Goal: Task Accomplishment & Management: Manage account settings

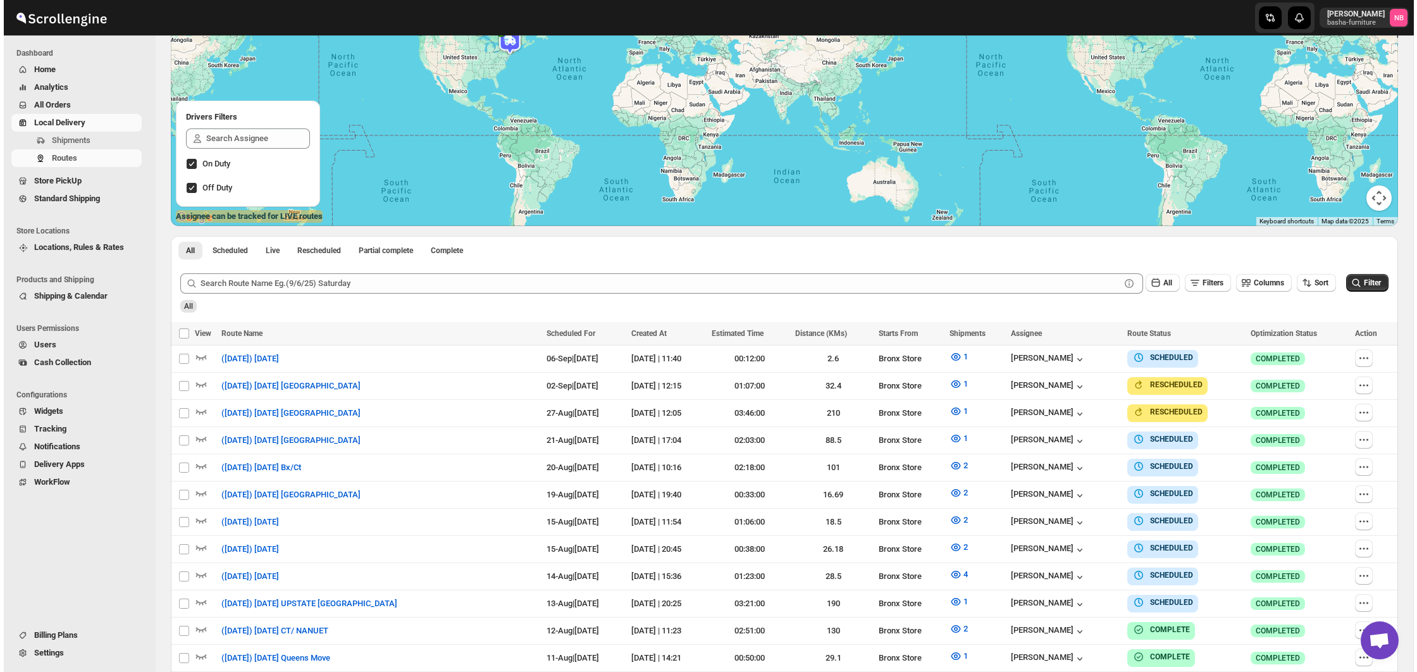
scroll to position [313, 0]
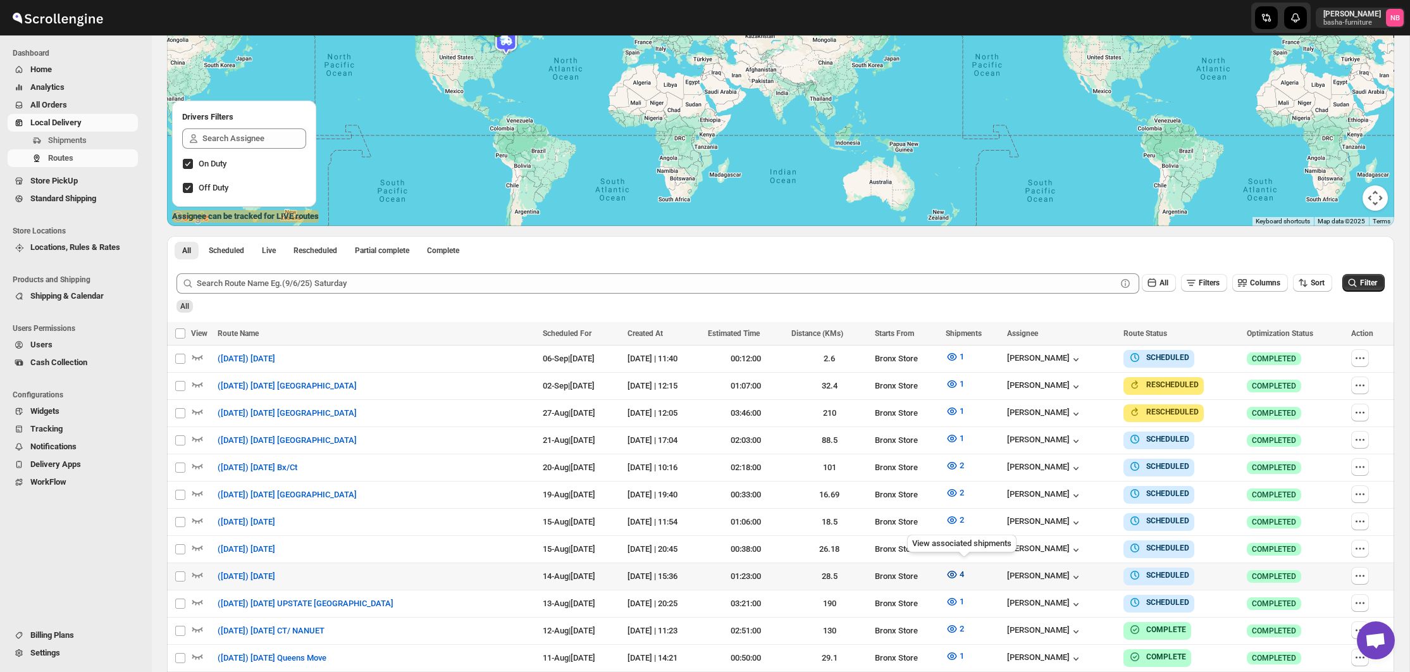
click at [957, 569] on icon "button" at bounding box center [952, 574] width 13 height 13
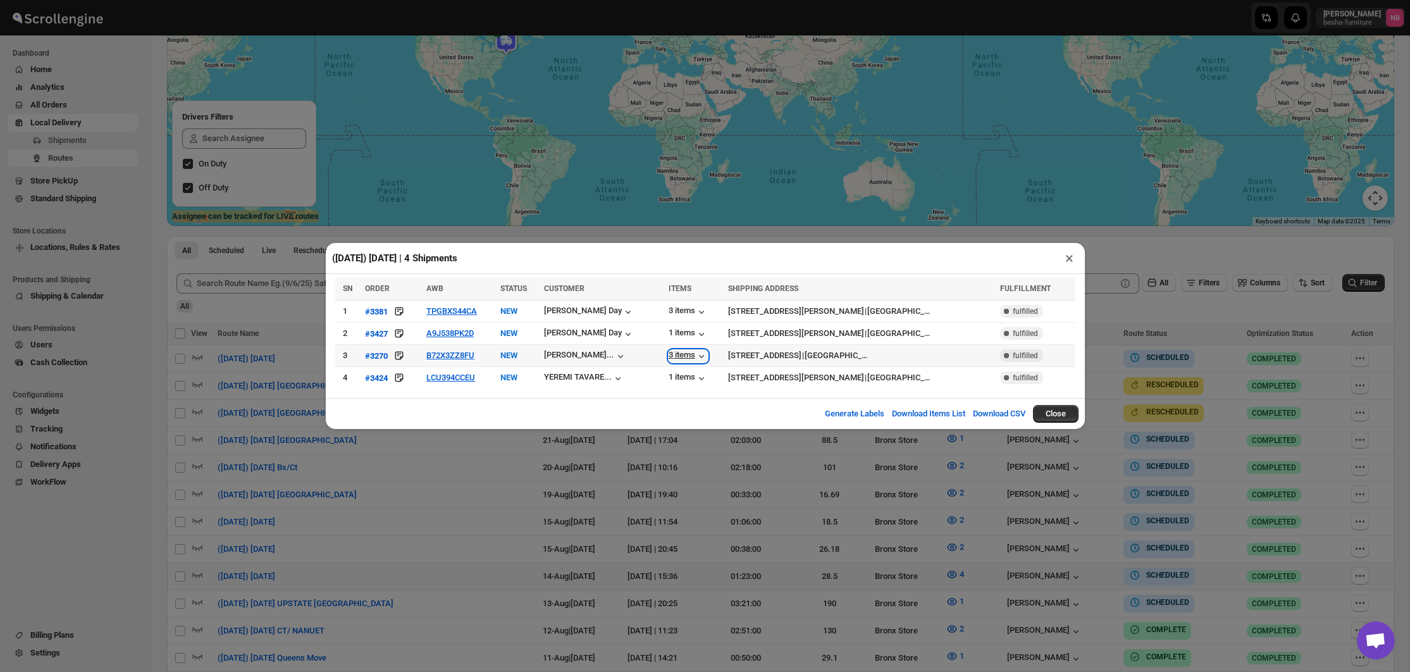
click at [686, 355] on div "3 items" at bounding box center [688, 356] width 39 height 13
click at [683, 356] on div "3 items" at bounding box center [688, 356] width 39 height 13
click at [695, 332] on icon "button" at bounding box center [701, 334] width 13 height 13
click at [679, 313] on div "3 items" at bounding box center [688, 312] width 39 height 13
click at [683, 309] on div "3 items" at bounding box center [688, 312] width 39 height 13
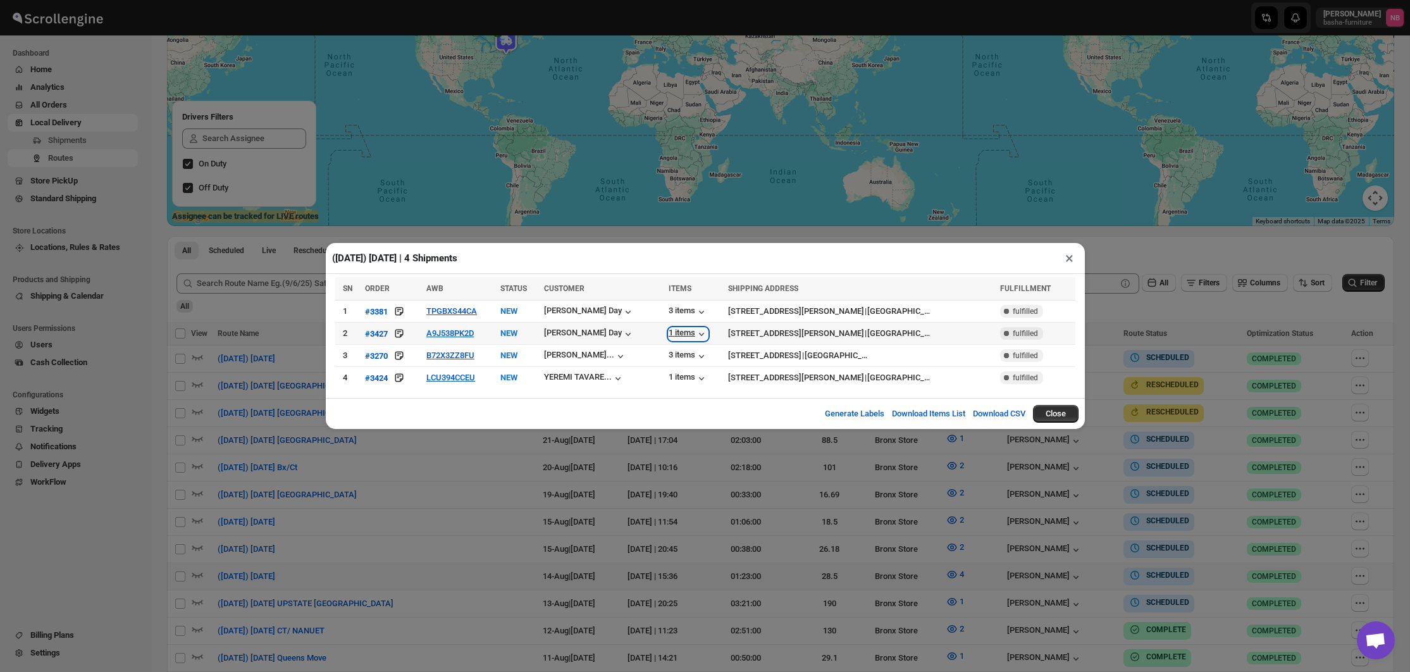
click at [686, 337] on div "1 items" at bounding box center [688, 334] width 39 height 13
click at [688, 352] on div "3 items" at bounding box center [688, 356] width 39 height 13
click at [685, 352] on div "3 items" at bounding box center [688, 356] width 39 height 13
click at [695, 355] on div "3 items" at bounding box center [688, 356] width 39 height 13
click at [464, 356] on button "B72X3ZZ8FU" at bounding box center [450, 354] width 48 height 9
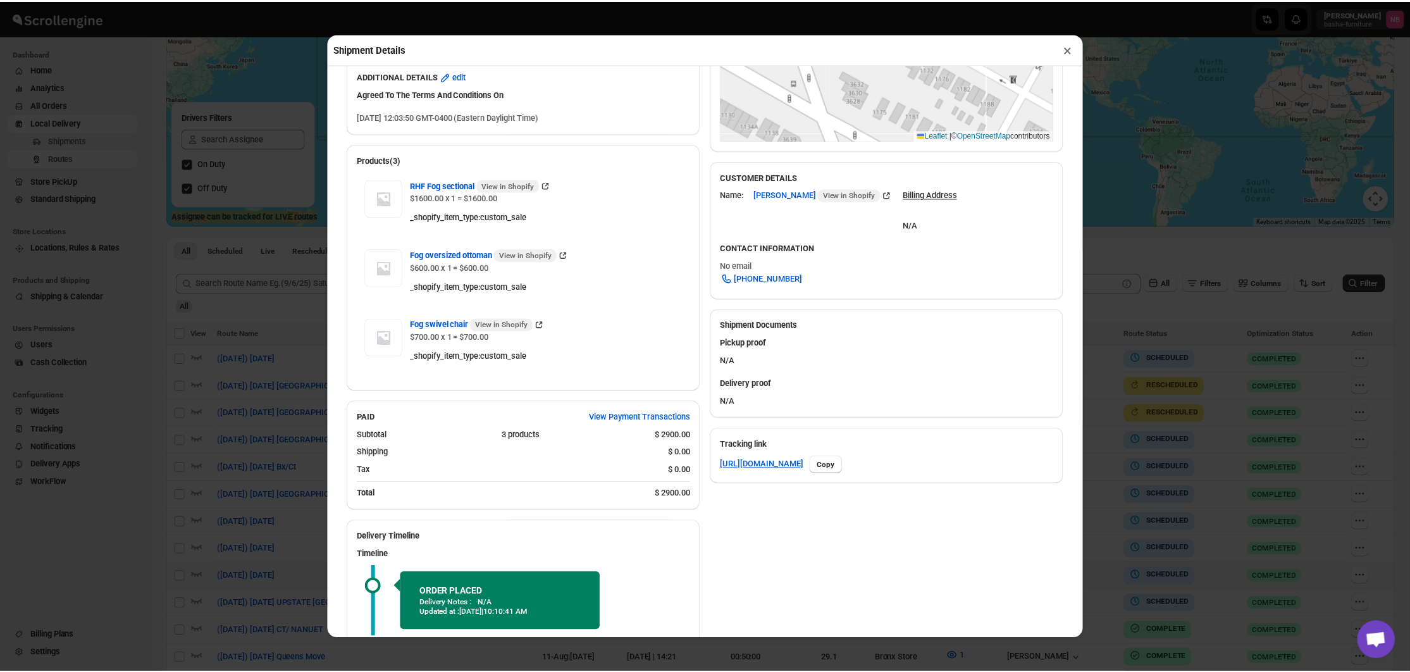
scroll to position [289, 0]
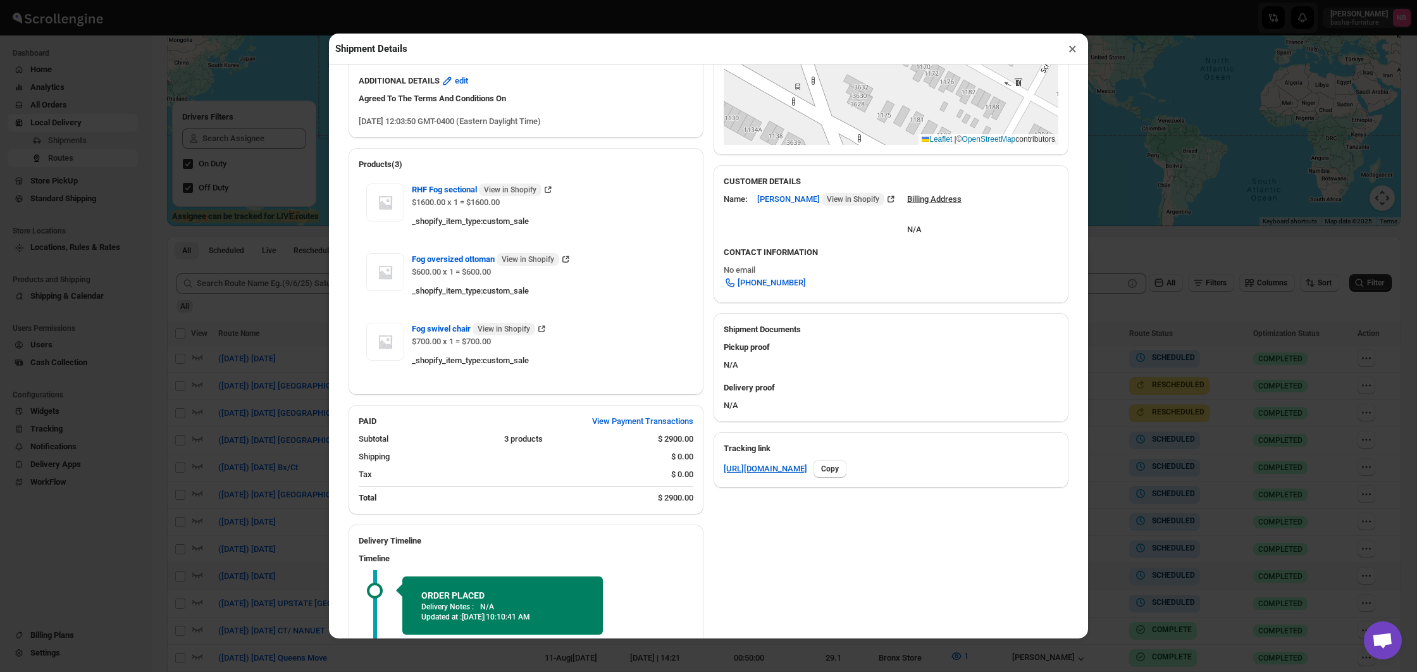
click at [1291, 359] on div "Shipment Details × #3270 Awb : B72X3ZZ8FU DATE 08-Jun-25 | 12:03 Info NEW Info …" at bounding box center [708, 336] width 1417 height 672
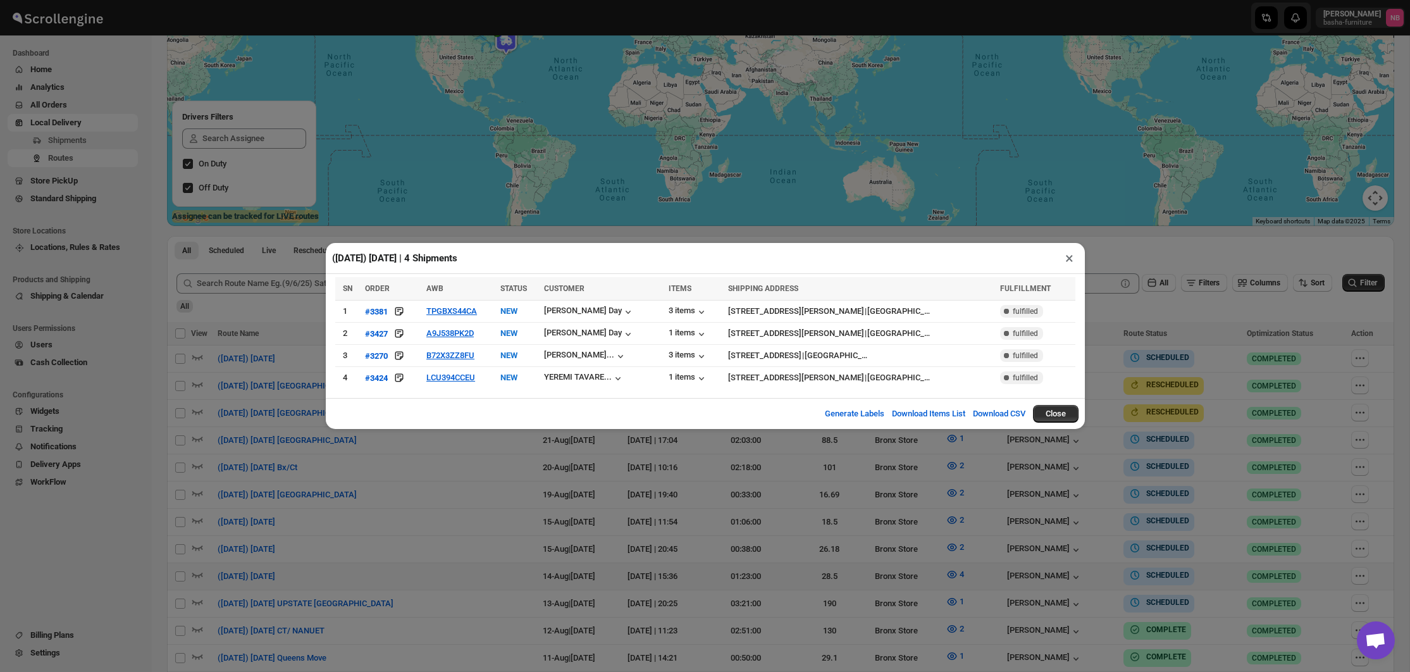
click at [1275, 357] on div "(8/14/25) Thursday | 4 Shipments × SN ORDER AWB STATUS CUSTOMER ITEMS SHIPPING …" at bounding box center [705, 336] width 1410 height 672
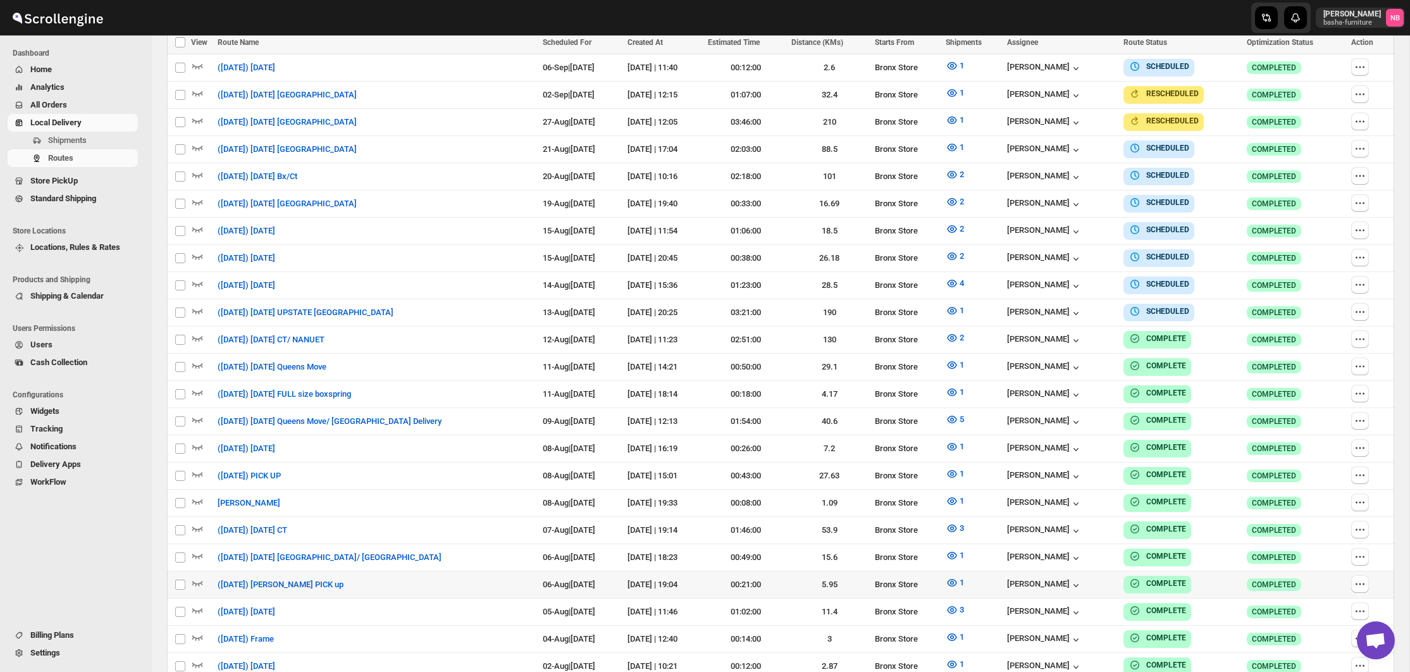
scroll to position [432, 0]
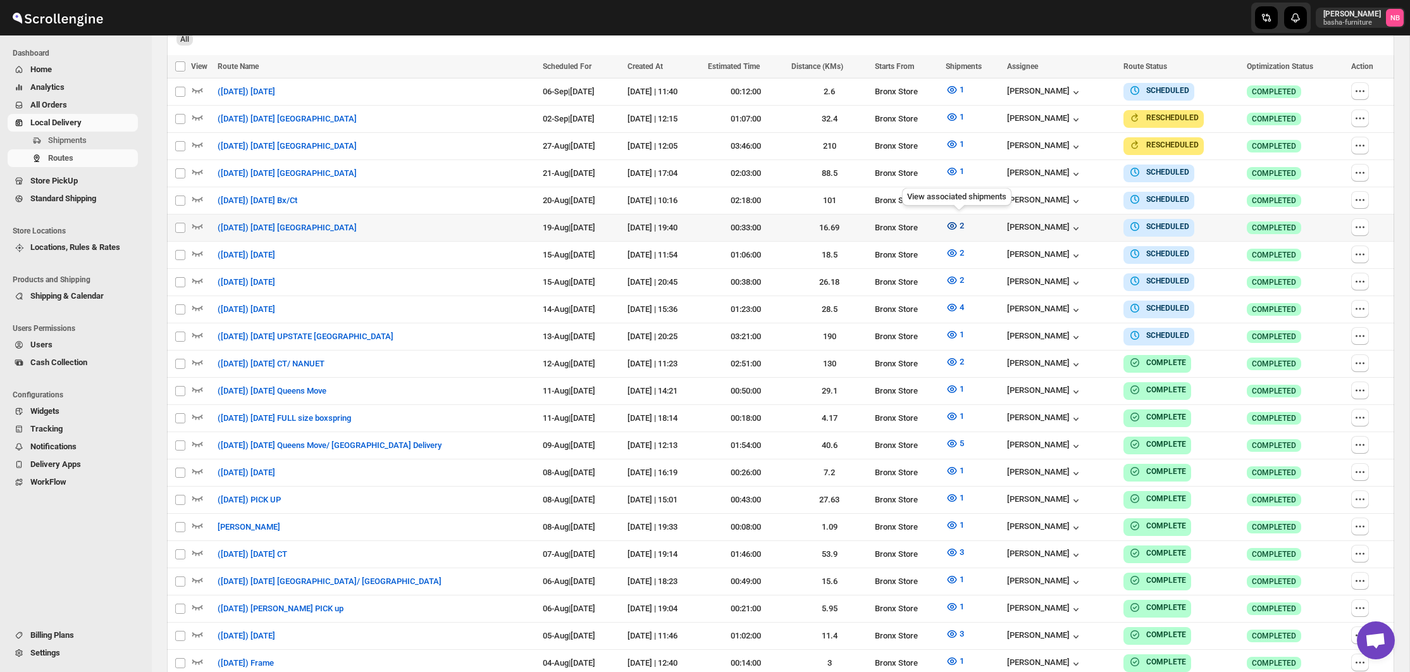
click at [958, 223] on icon "button" at bounding box center [952, 226] width 13 height 13
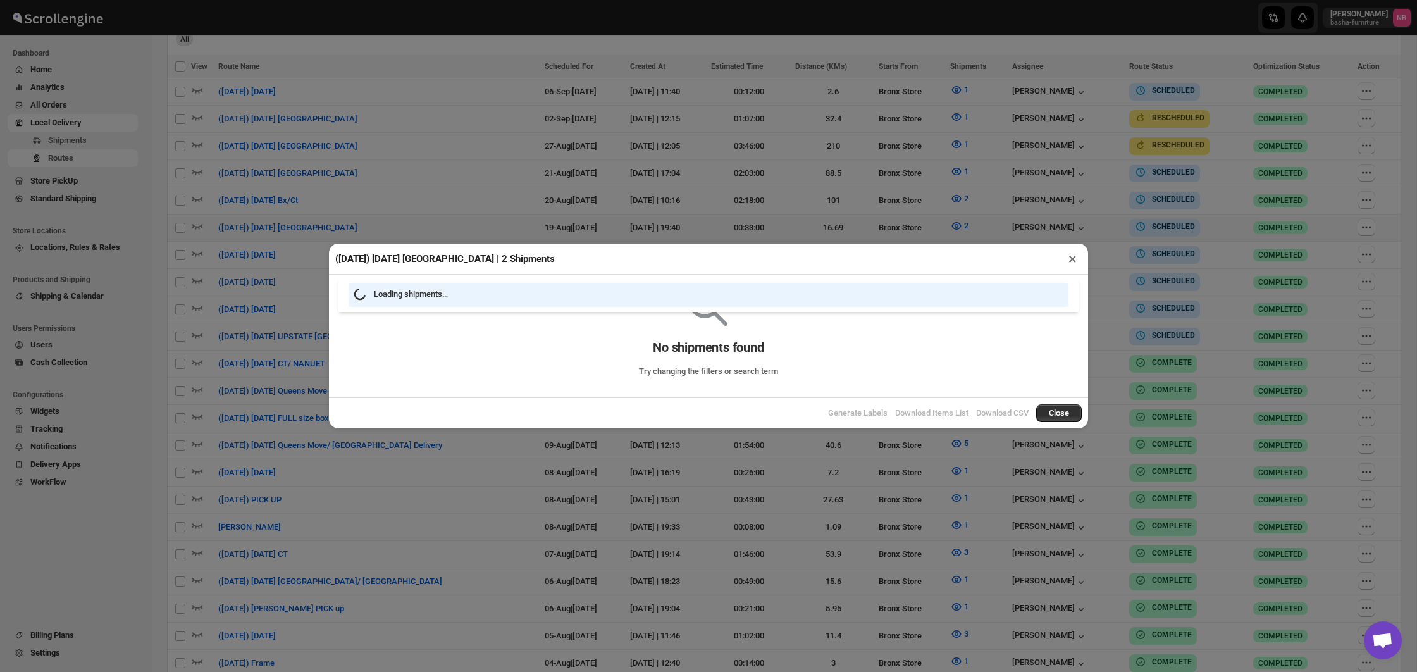
drag, startPoint x: 682, startPoint y: 164, endPoint x: 306, endPoint y: 93, distance: 382.4
click at [682, 164] on div "(8/19/25) Tuesday Manhattan | 2 Shipments × Loading shipments… No shipments fou…" at bounding box center [708, 336] width 1417 height 672
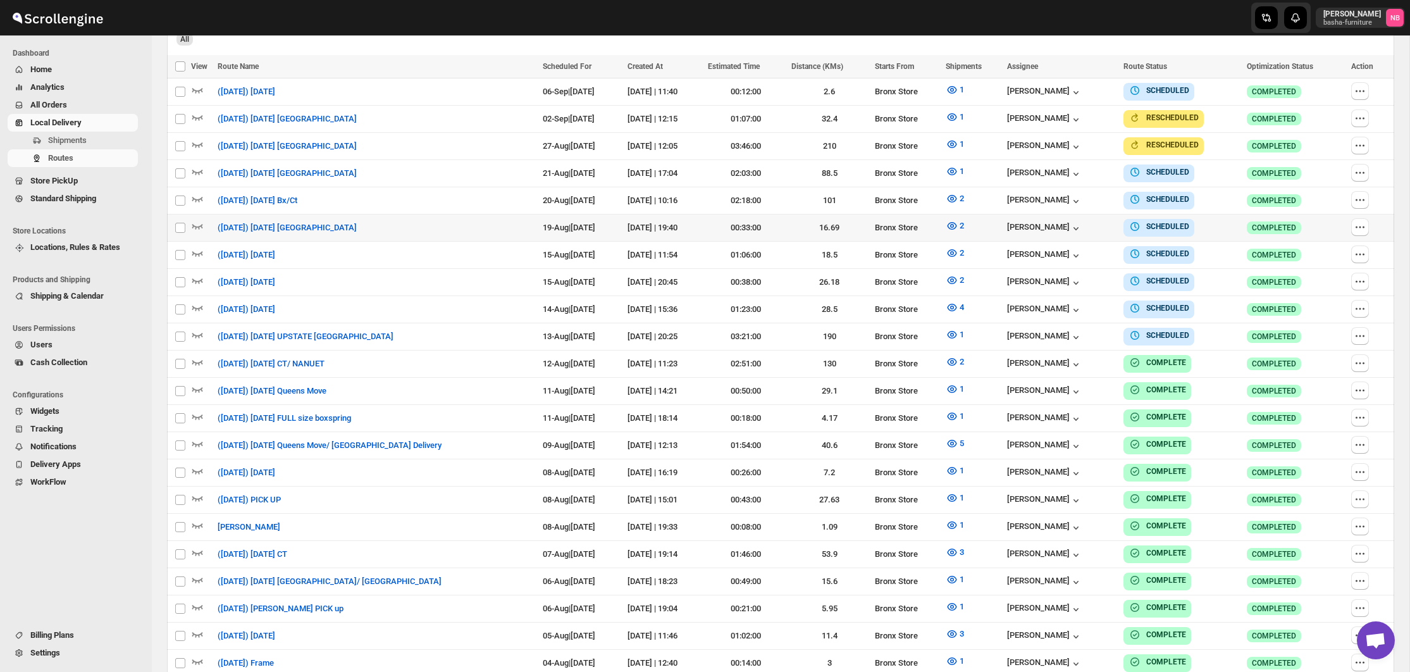
click at [80, 101] on span "All Orders" at bounding box center [82, 105] width 105 height 13
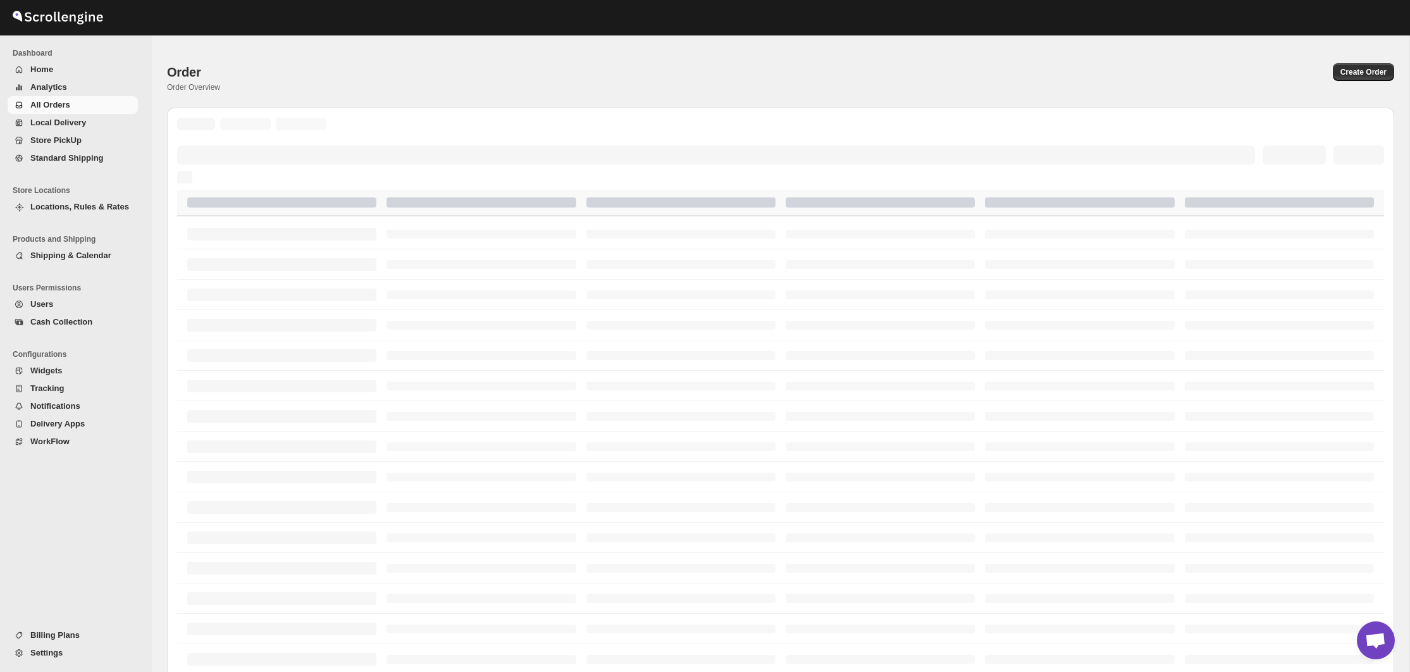
scroll to position [313, 0]
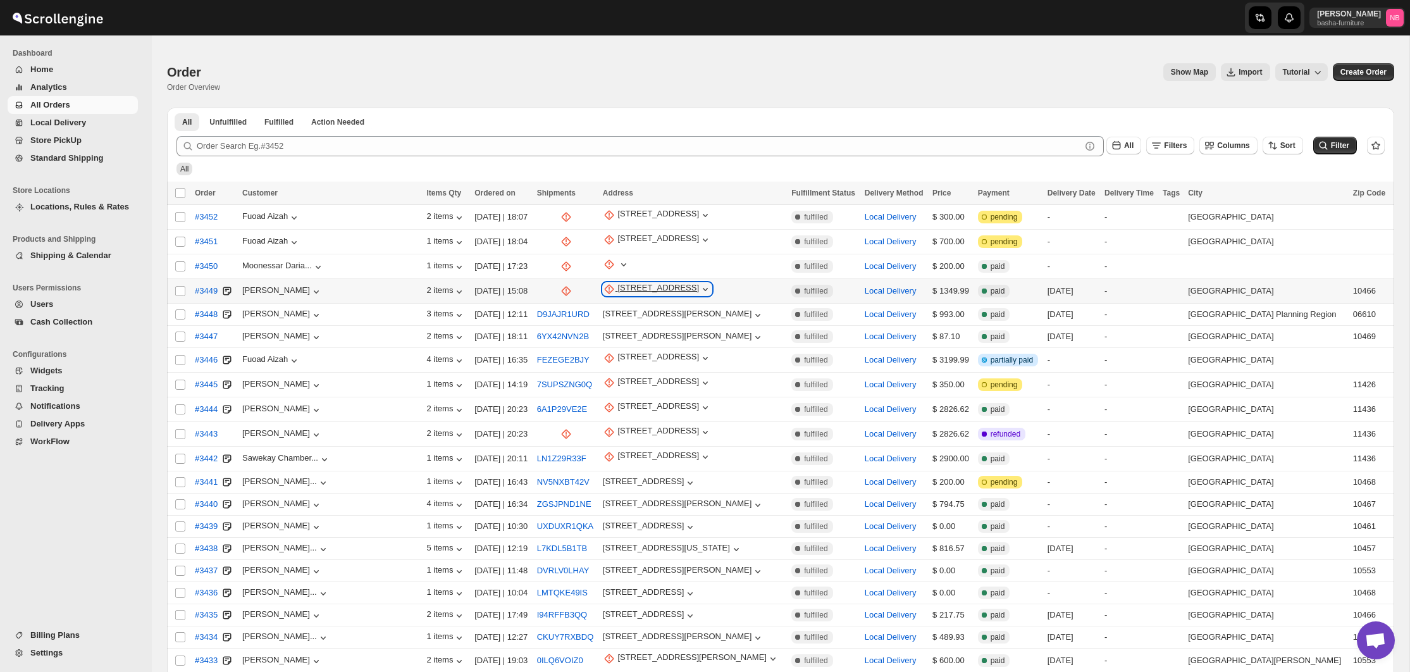
click at [617, 288] on div "[STREET_ADDRESS]" at bounding box center [658, 289] width 82 height 13
click at [610, 357] on span "Update manually" at bounding box center [629, 355] width 62 height 9
select select "US"
select select "[US_STATE]"
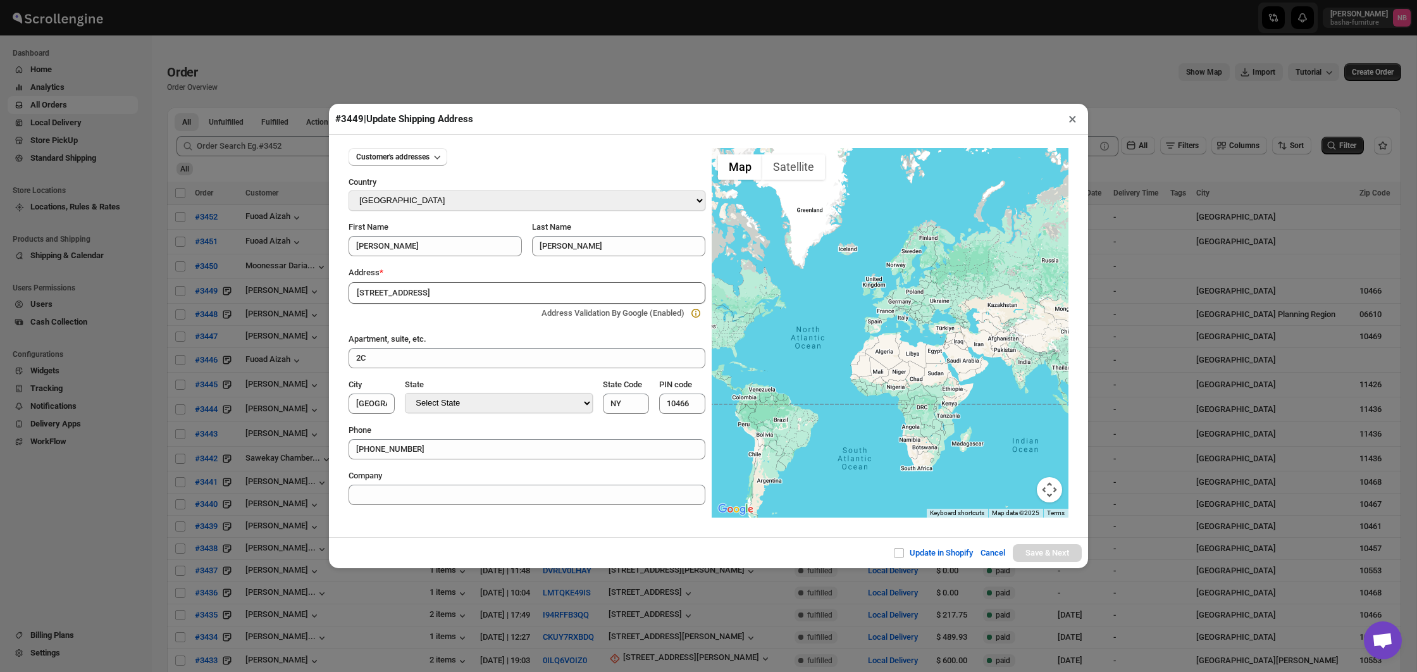
type input "[STREET_ADDRESS]"
type input "[GEOGRAPHIC_DATA]"
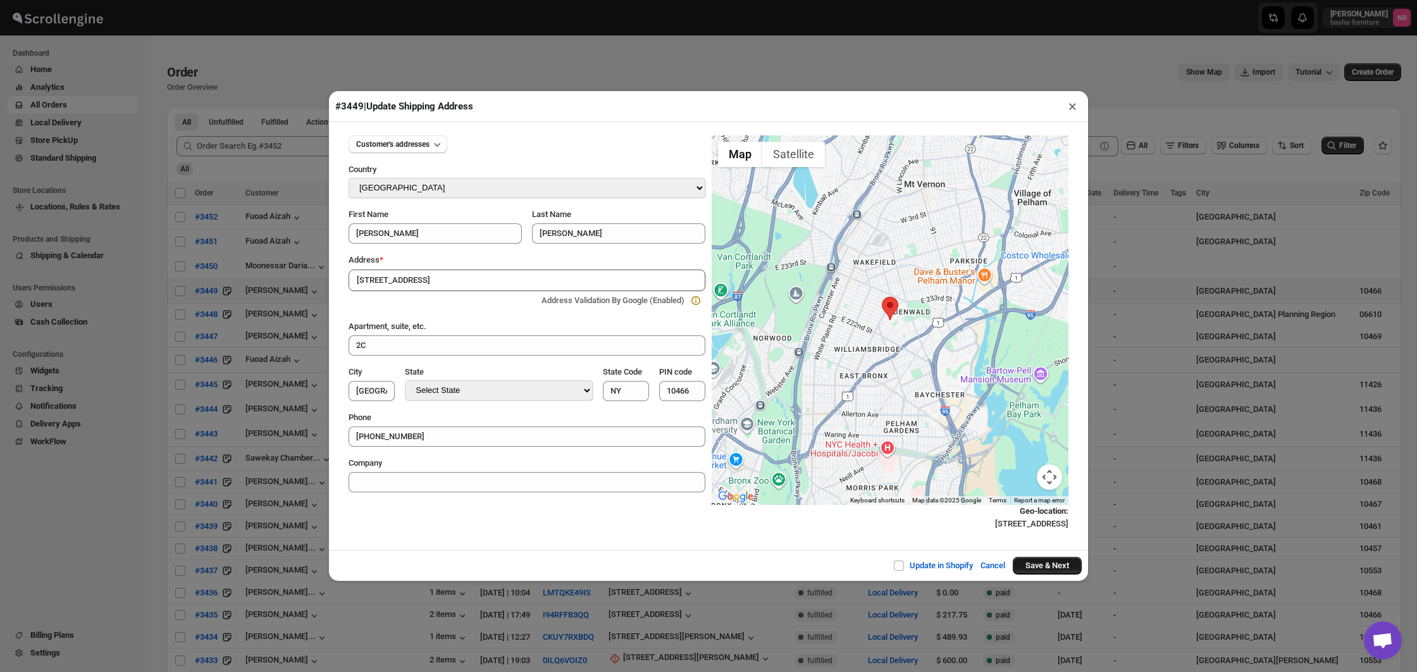
click at [1034, 562] on button "Save & Next" at bounding box center [1047, 566] width 69 height 18
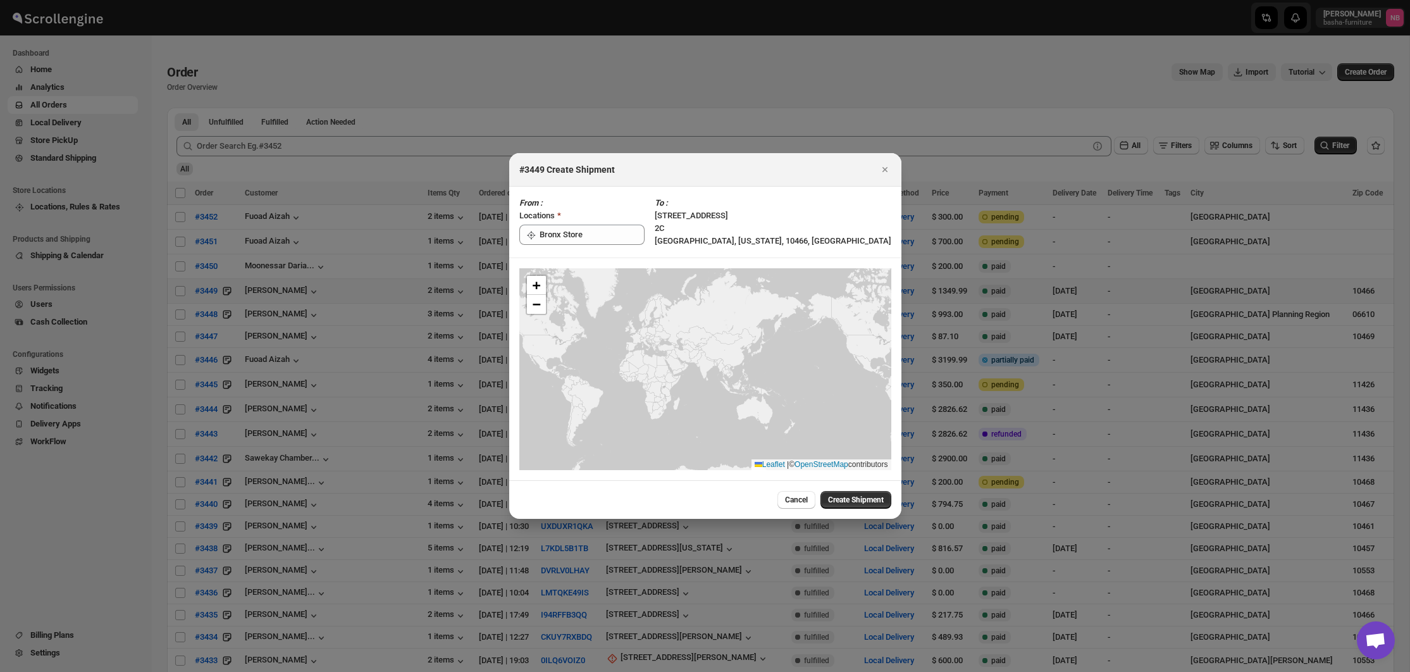
click at [855, 500] on span "Create Shipment" at bounding box center [856, 500] width 56 height 10
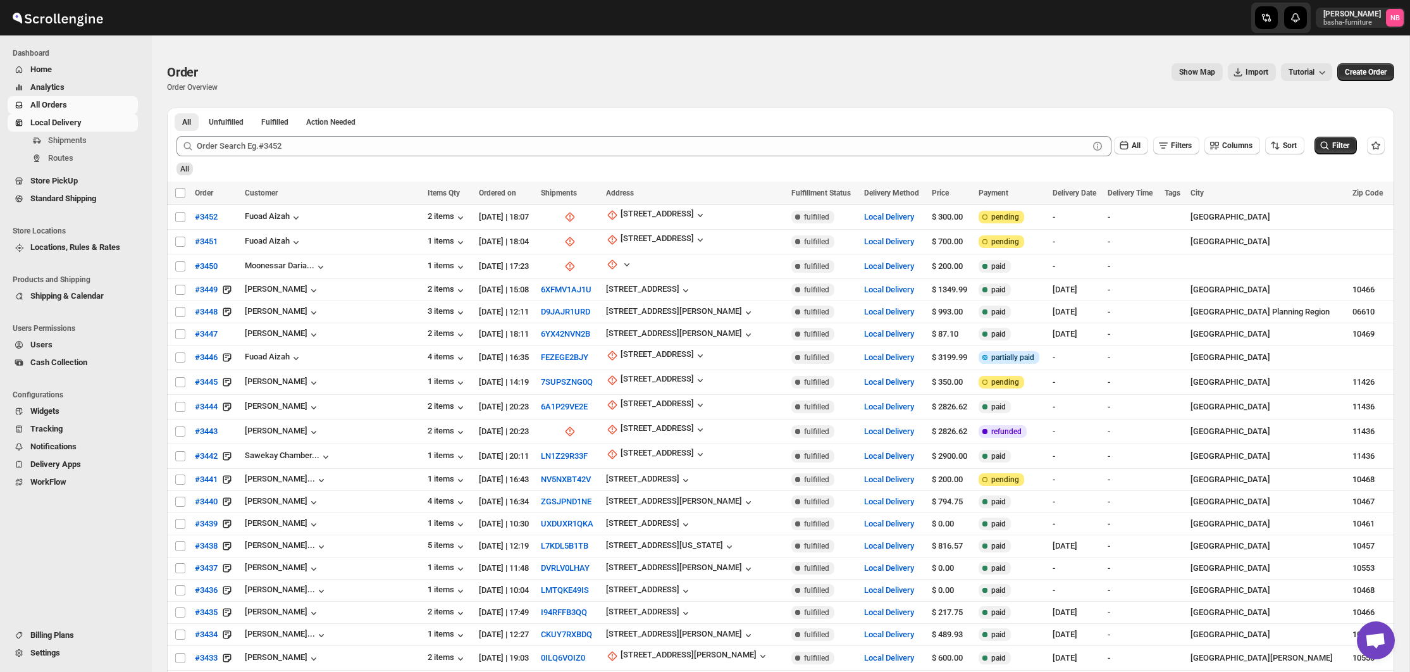
click at [44, 124] on span "Local Delivery" at bounding box center [55, 122] width 51 height 9
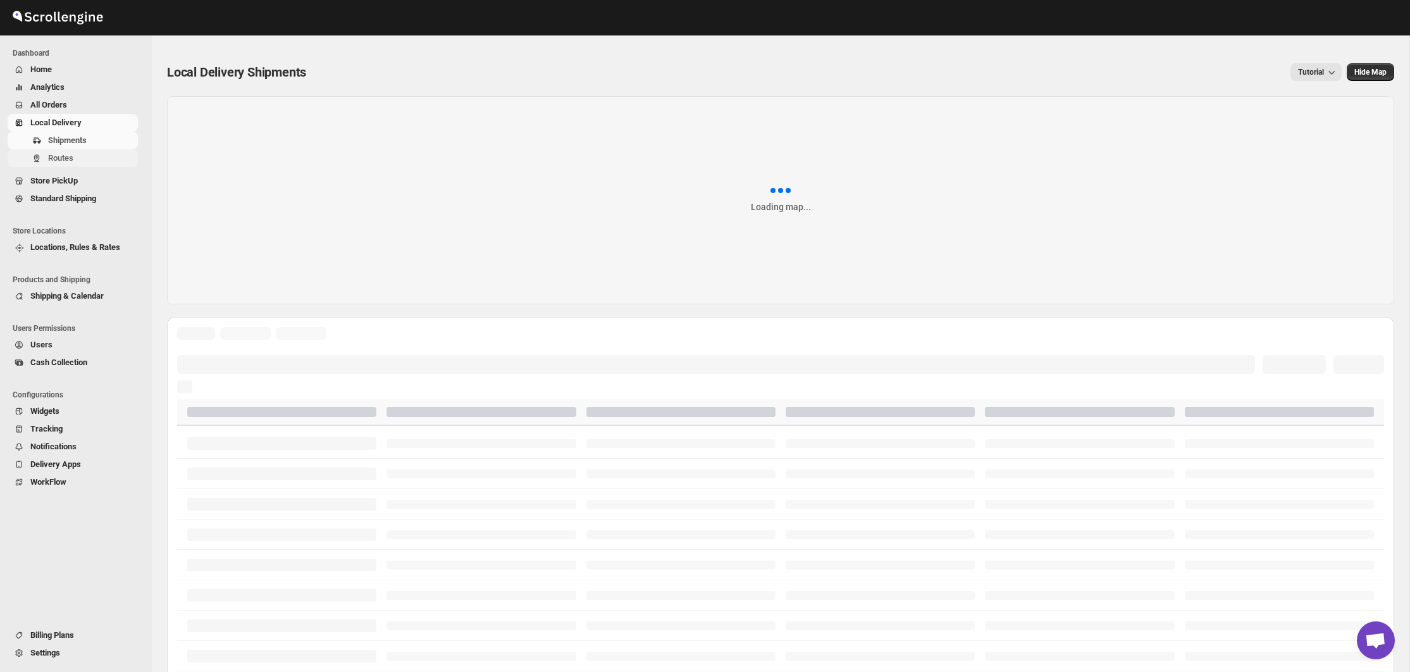
click at [65, 159] on span "Routes" at bounding box center [60, 157] width 25 height 9
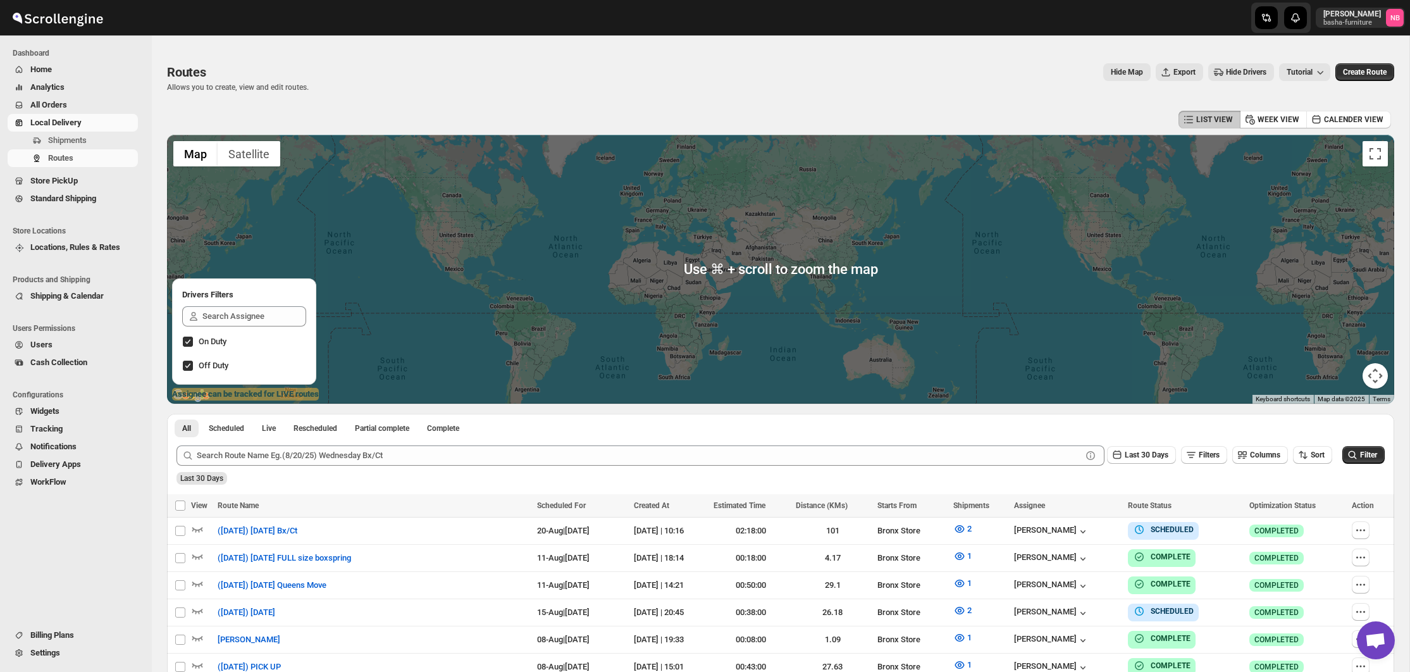
scroll to position [213, 0]
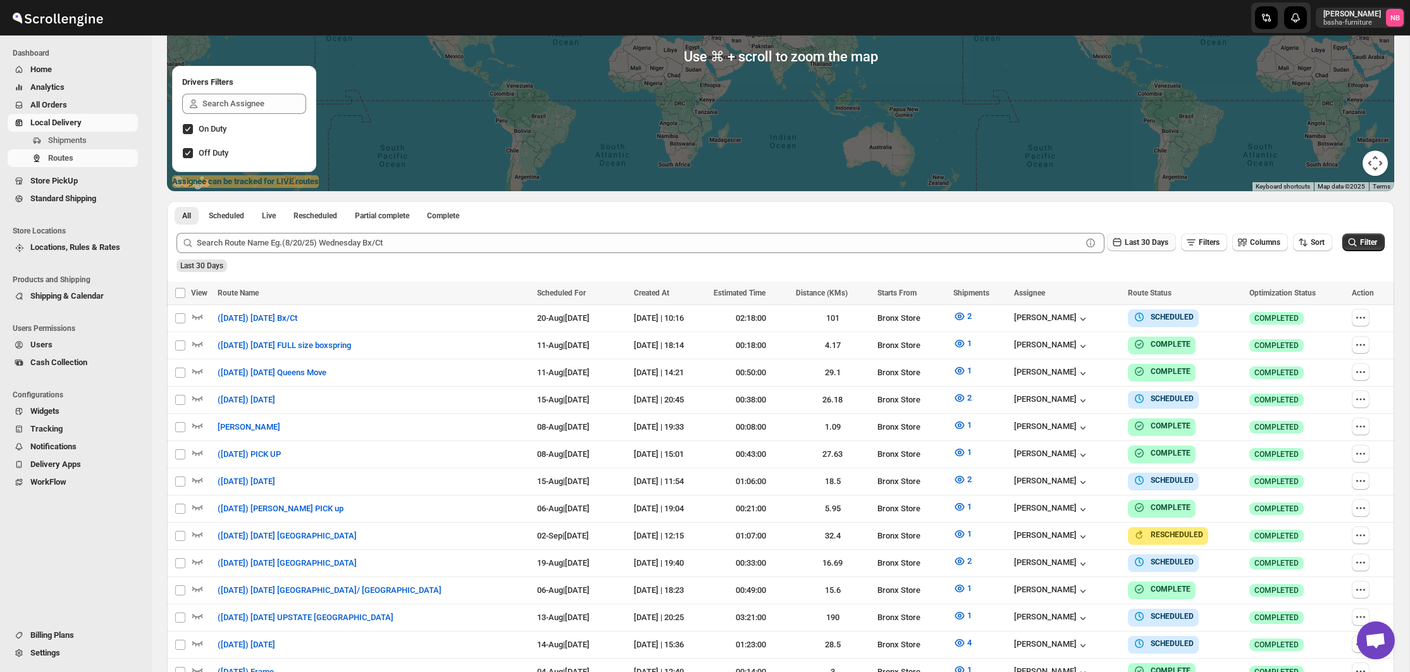
click at [1125, 250] on button "Last 30 Days" at bounding box center [1141, 242] width 69 height 18
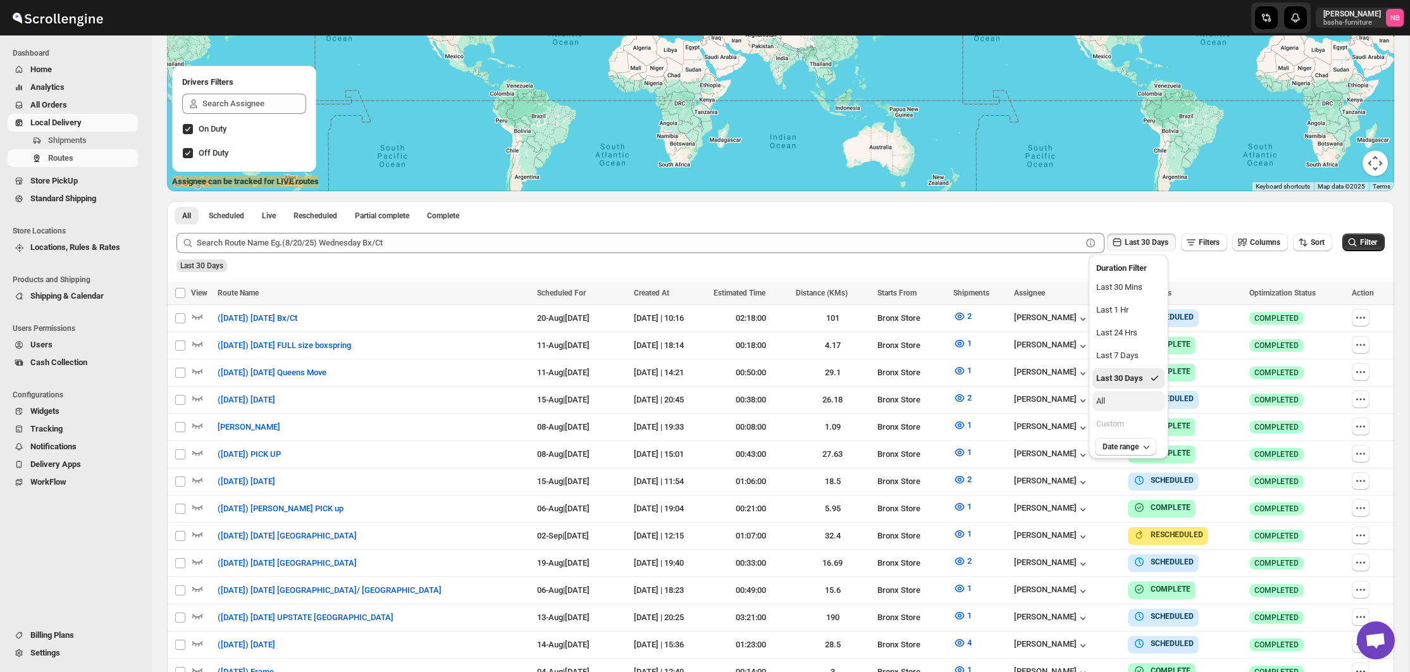
click at [1140, 407] on button "All" at bounding box center [1129, 401] width 72 height 20
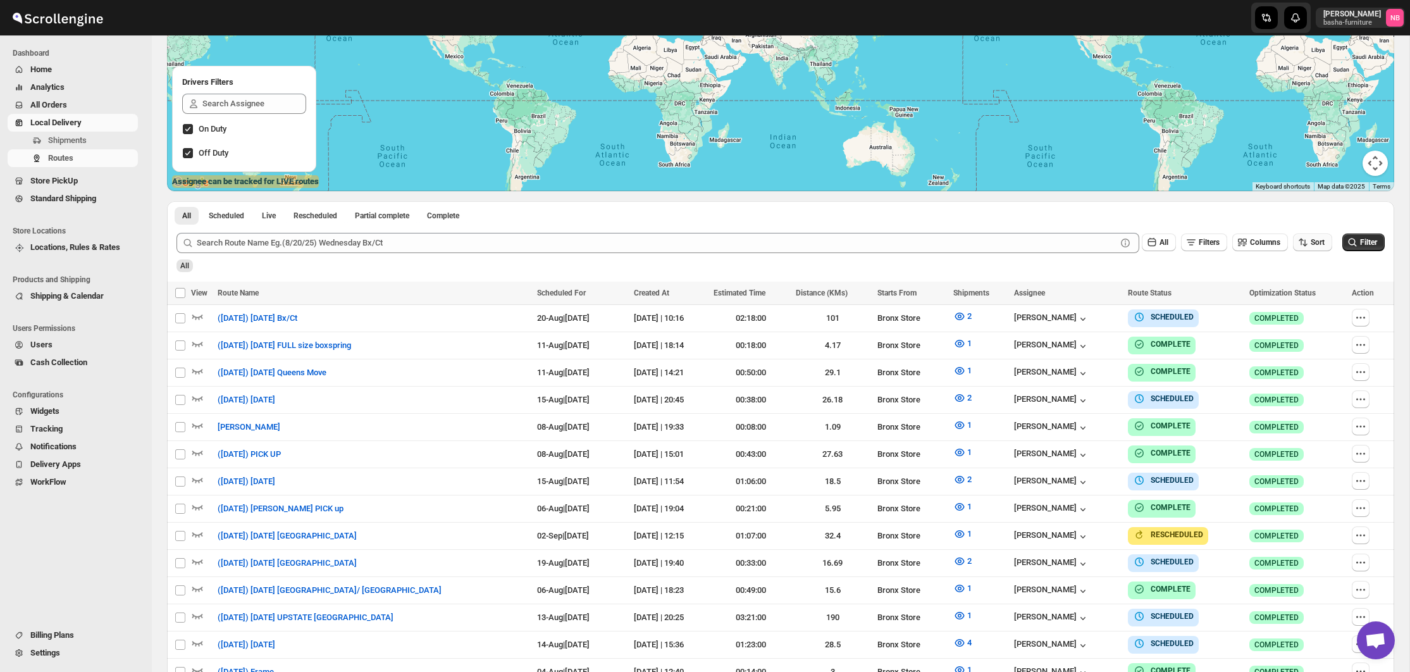
click at [1302, 239] on icon "button" at bounding box center [1303, 242] width 13 height 13
click at [1290, 314] on div "Due Date" at bounding box center [1291, 310] width 34 height 13
click at [1349, 236] on button "Filter" at bounding box center [1363, 242] width 42 height 18
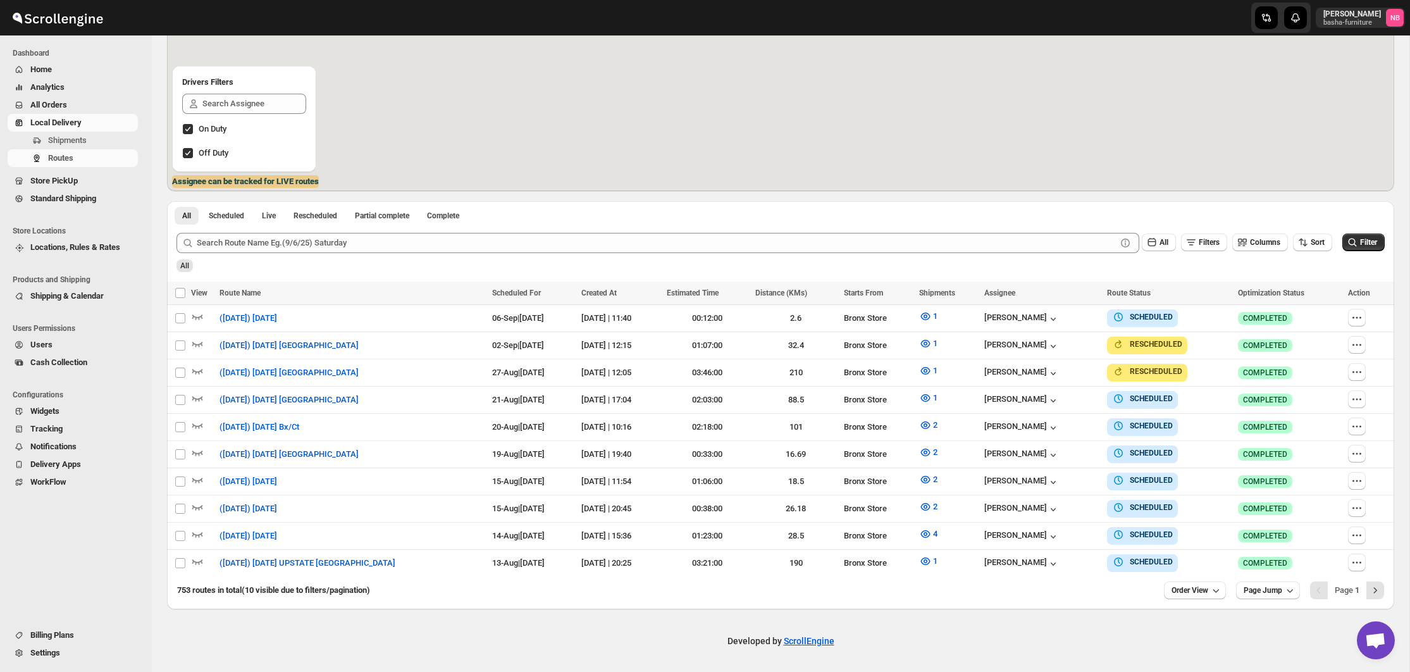
scroll to position [202, 0]
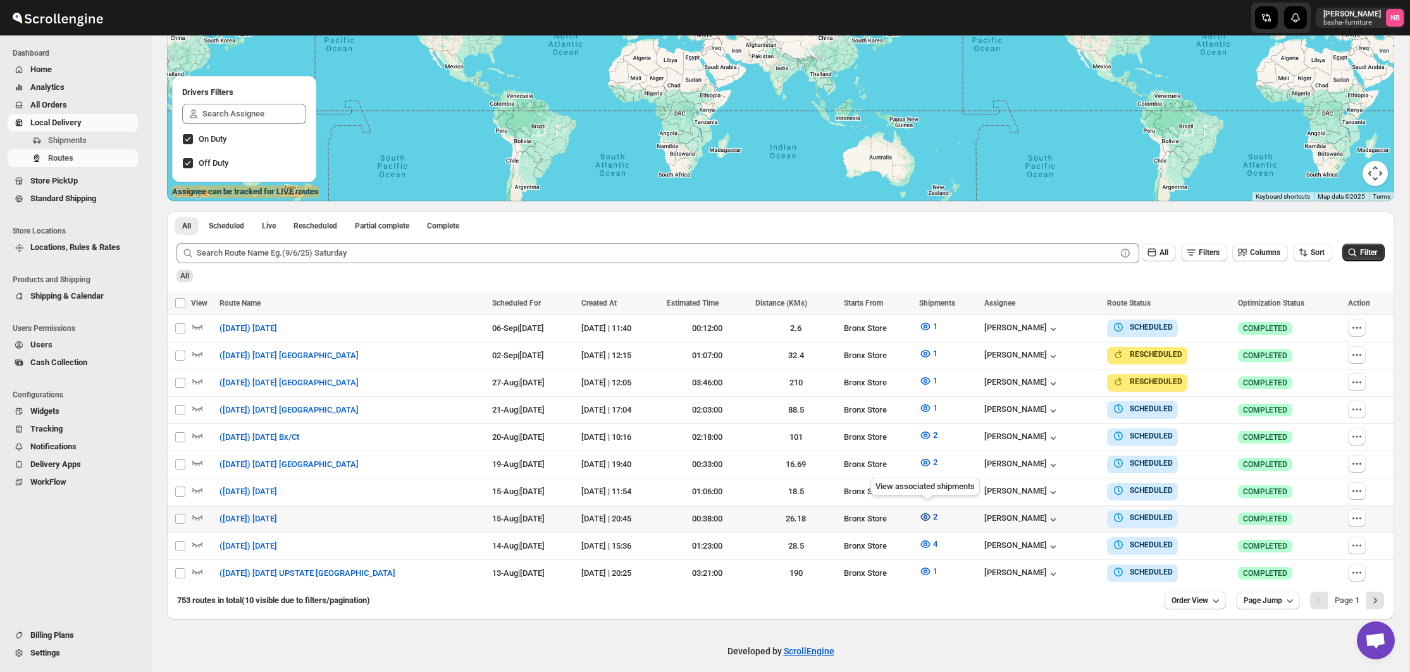
click at [927, 513] on icon "button" at bounding box center [925, 517] width 9 height 8
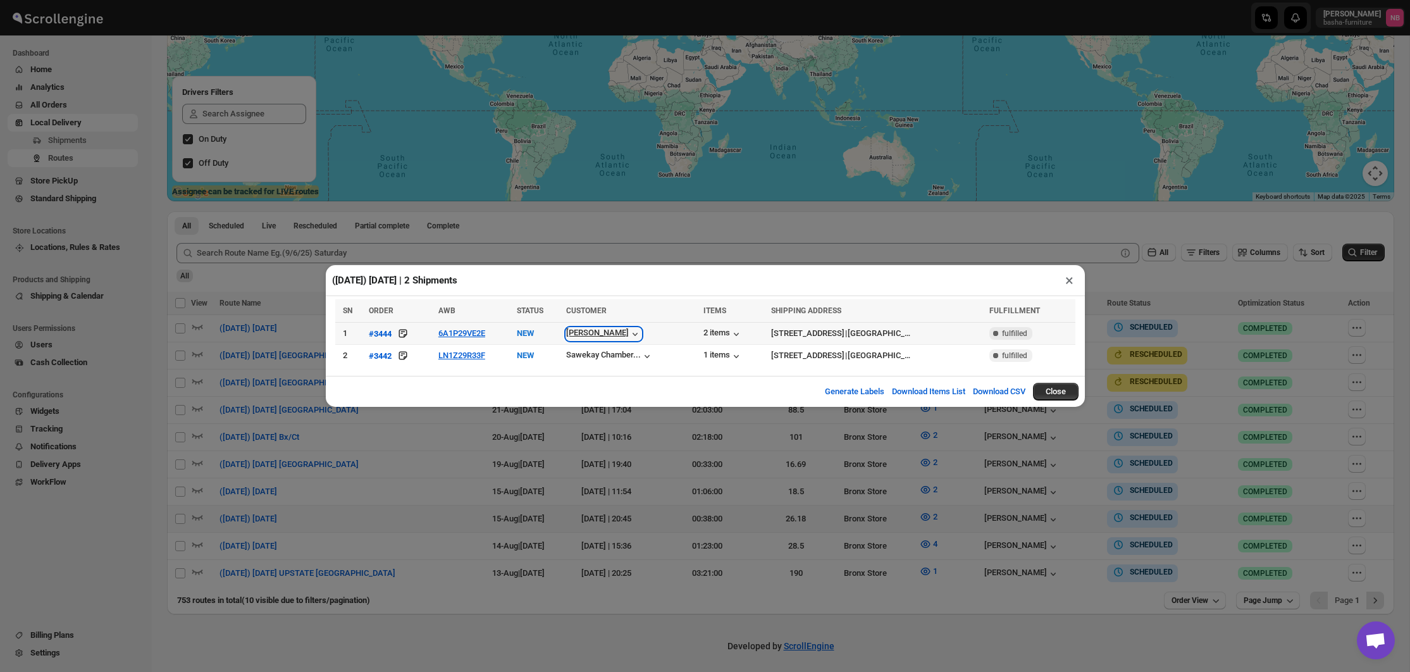
click at [639, 330] on div "[PERSON_NAME]" at bounding box center [603, 334] width 75 height 13
click at [743, 332] on div "2 items" at bounding box center [722, 334] width 39 height 13
click at [743, 358] on div "1 items" at bounding box center [722, 356] width 39 height 13
click at [485, 358] on button "LN1Z29R33F" at bounding box center [461, 354] width 47 height 9
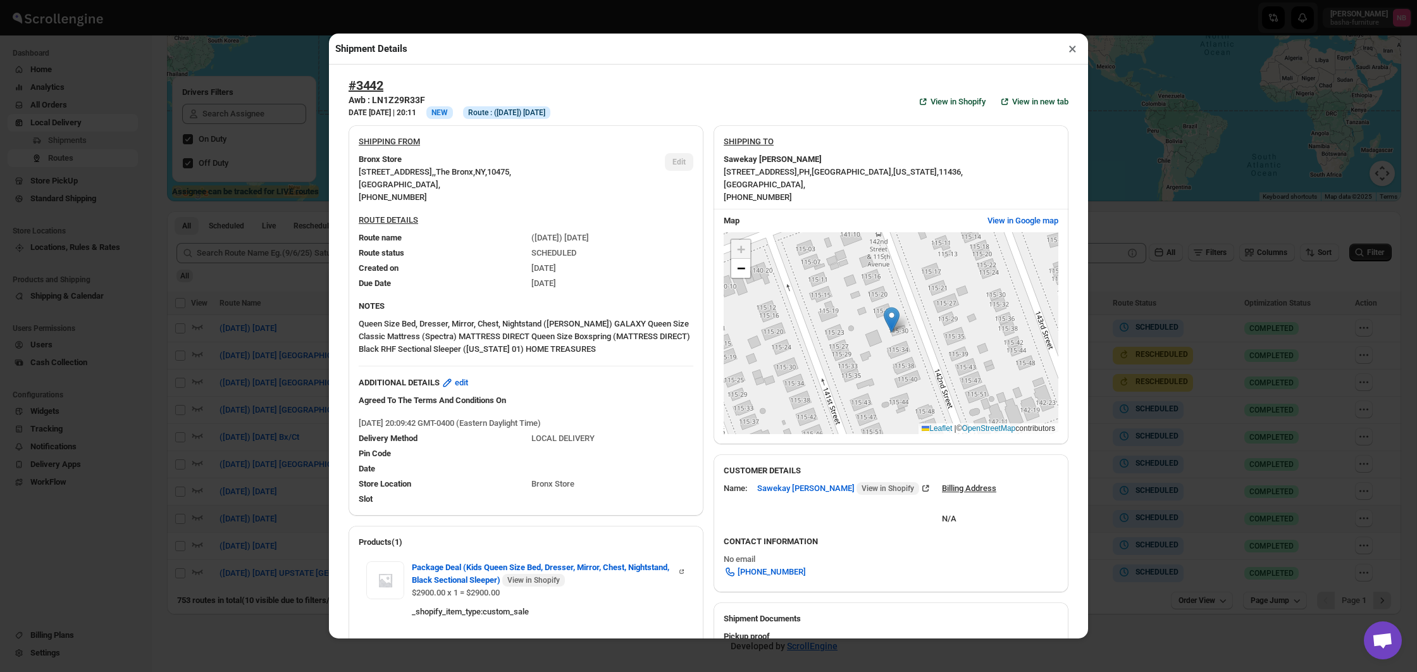
click at [356, 331] on div "NOTES Queen Size Bed, Dresser, Mirror, Chest, Nightstand ([PERSON_NAME]) GALAXY…" at bounding box center [526, 328] width 355 height 66
click at [297, 321] on div "Shipment Details × #3442 Awb : LN1Z29R33F DATE [DATE] | 20:11 Info NEW Info Rou…" at bounding box center [708, 336] width 1417 height 672
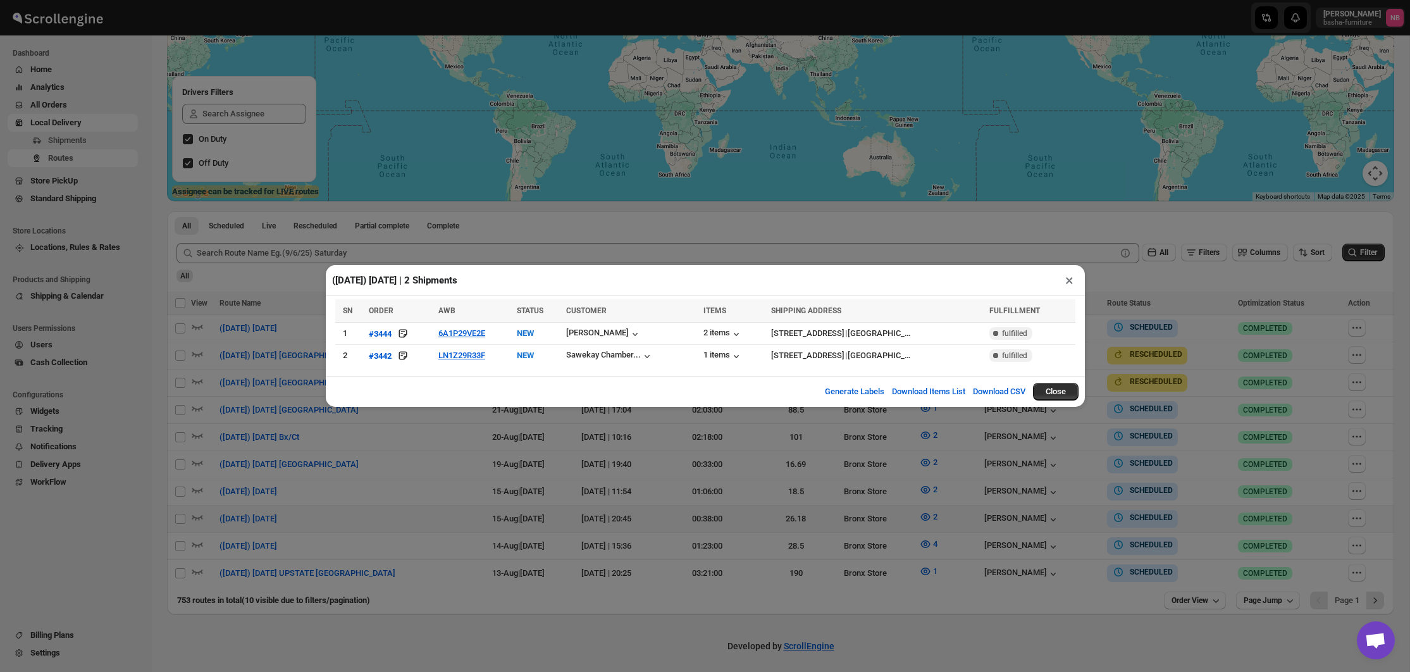
click at [305, 326] on div "([DATE]) [DATE] | 2 Shipments × SN ORDER AWB STATUS CUSTOMER ITEMS SHIPPING ADD…" at bounding box center [705, 336] width 1410 height 672
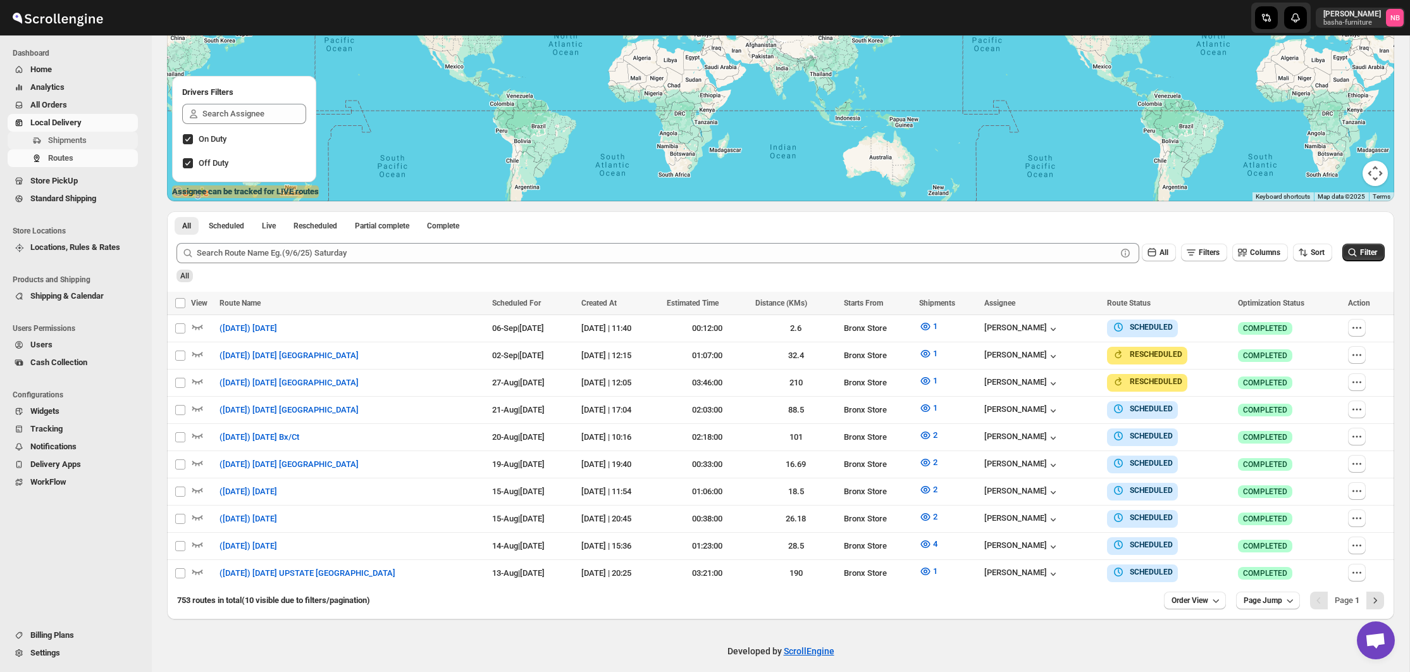
click at [66, 141] on span "Shipments" at bounding box center [67, 139] width 39 height 9
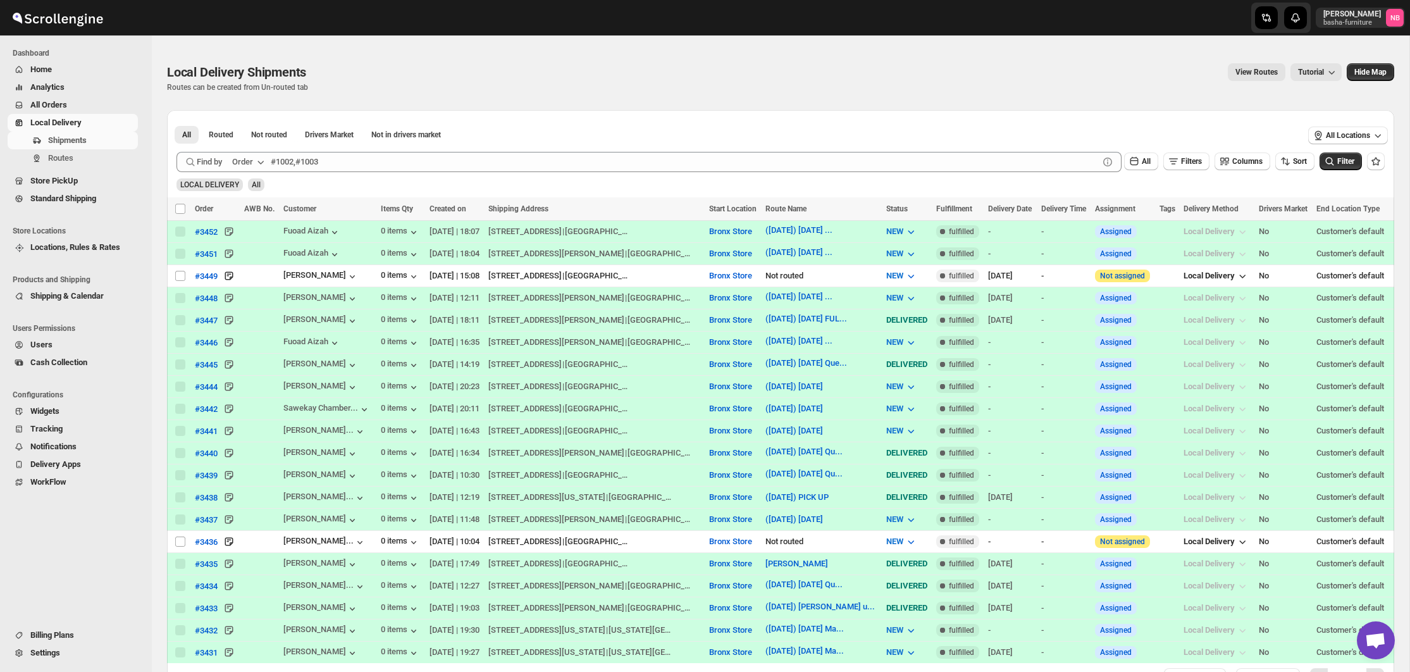
click at [50, 108] on span "All Orders" at bounding box center [48, 104] width 37 height 9
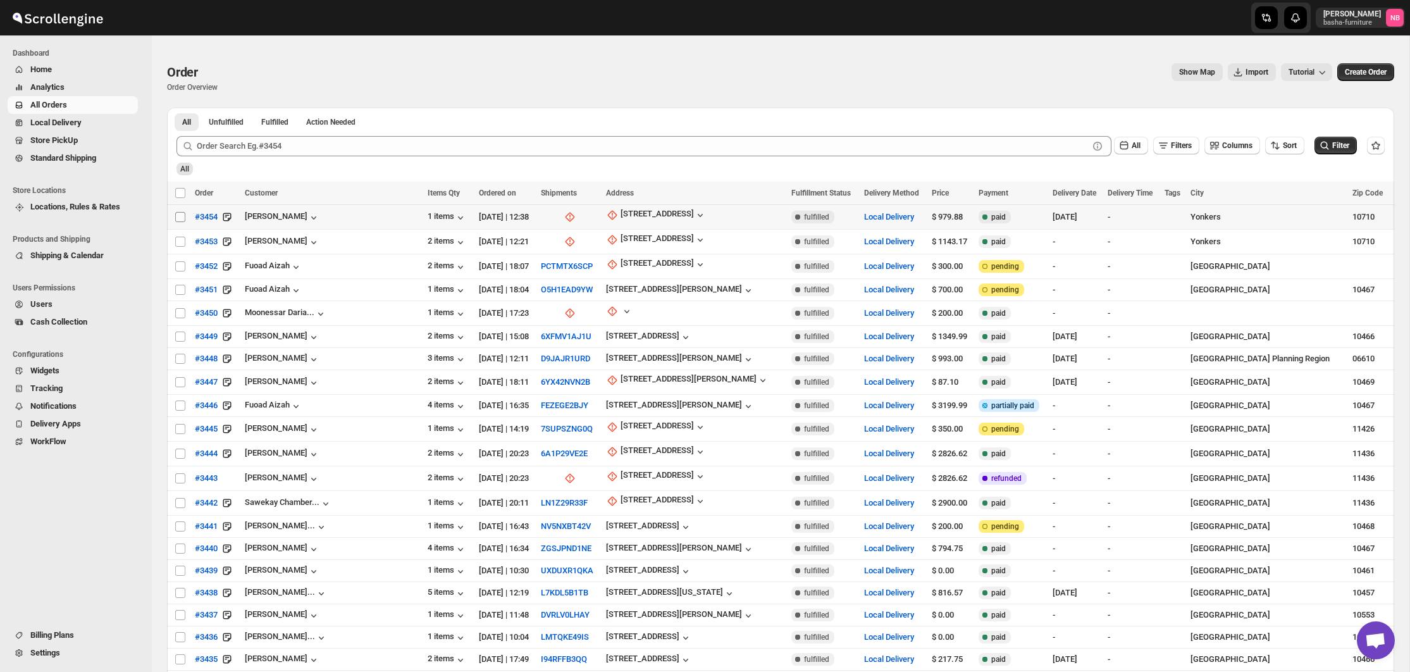
click at [183, 219] on input "Select order" at bounding box center [180, 217] width 10 height 10
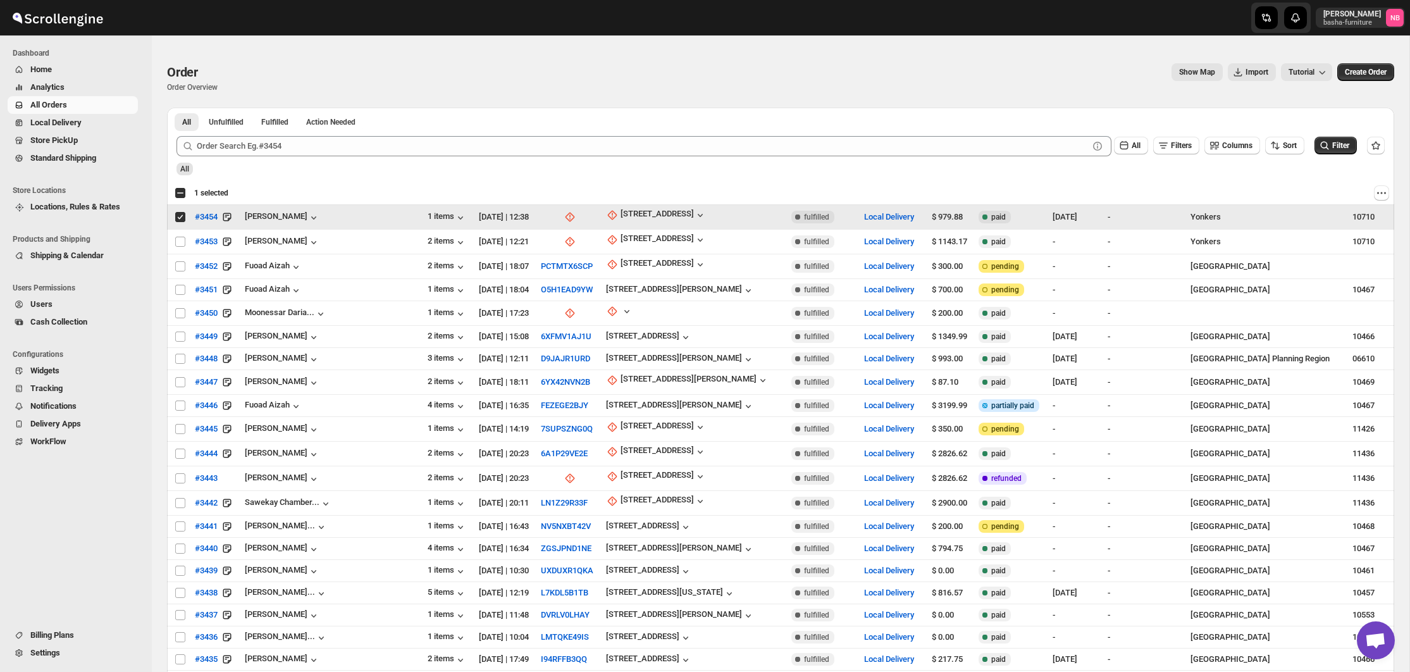
click at [183, 219] on input "Select order" at bounding box center [180, 217] width 10 height 10
checkbox input "false"
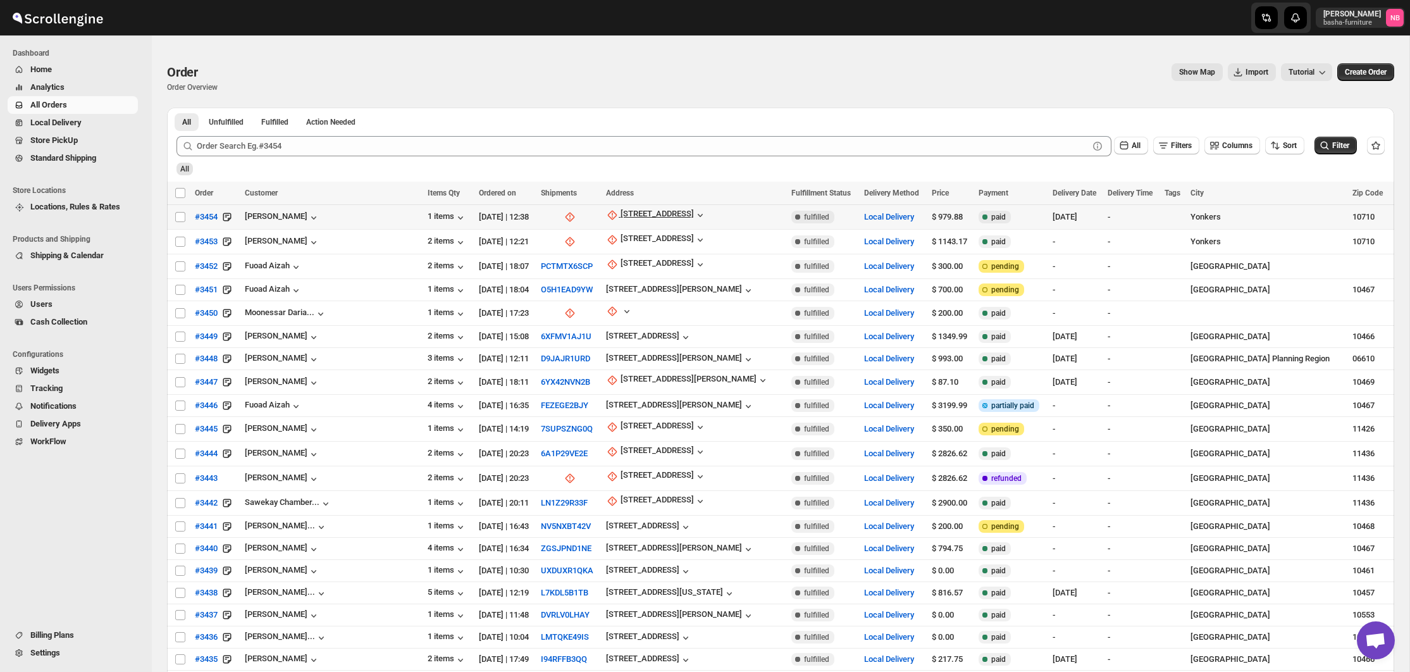
click at [608, 218] on icon "button" at bounding box center [612, 215] width 9 height 9
click at [635, 283] on span "Update manually" at bounding box center [620, 283] width 60 height 9
select select "US"
select select "[US_STATE]"
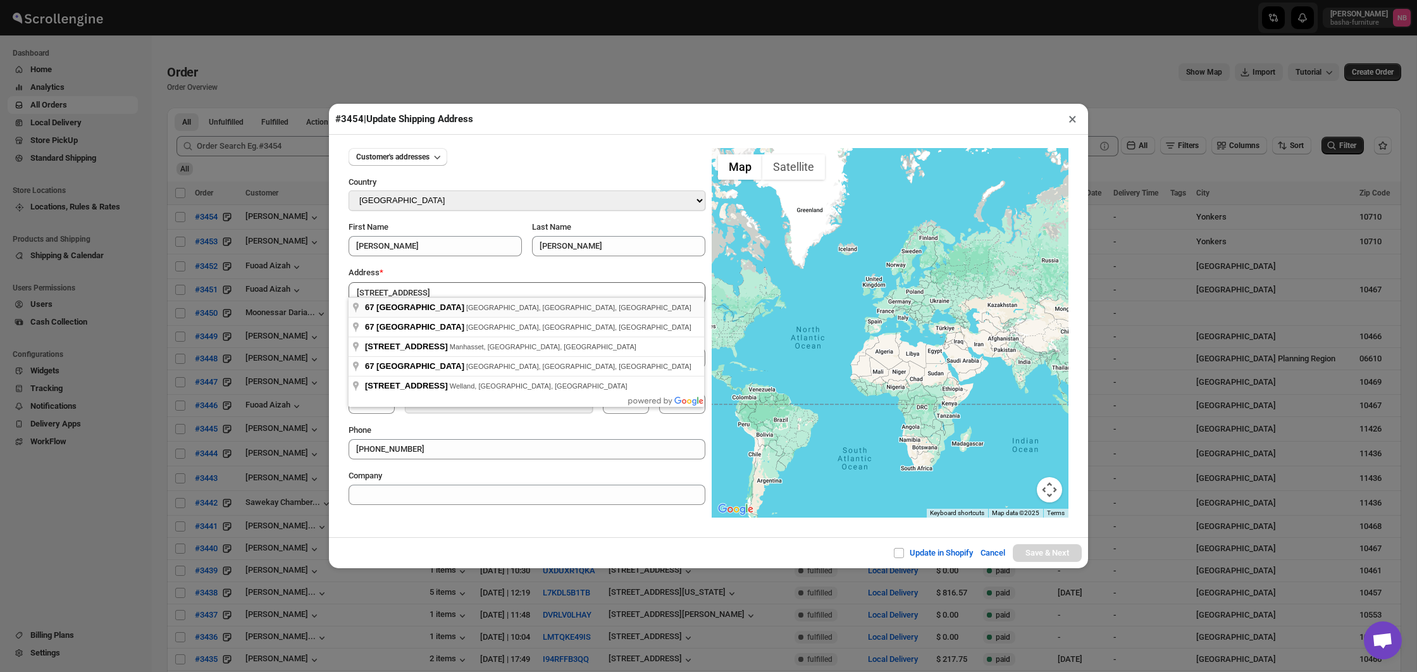
type input "[STREET_ADDRESS]"
type input "[GEOGRAPHIC_DATA]"
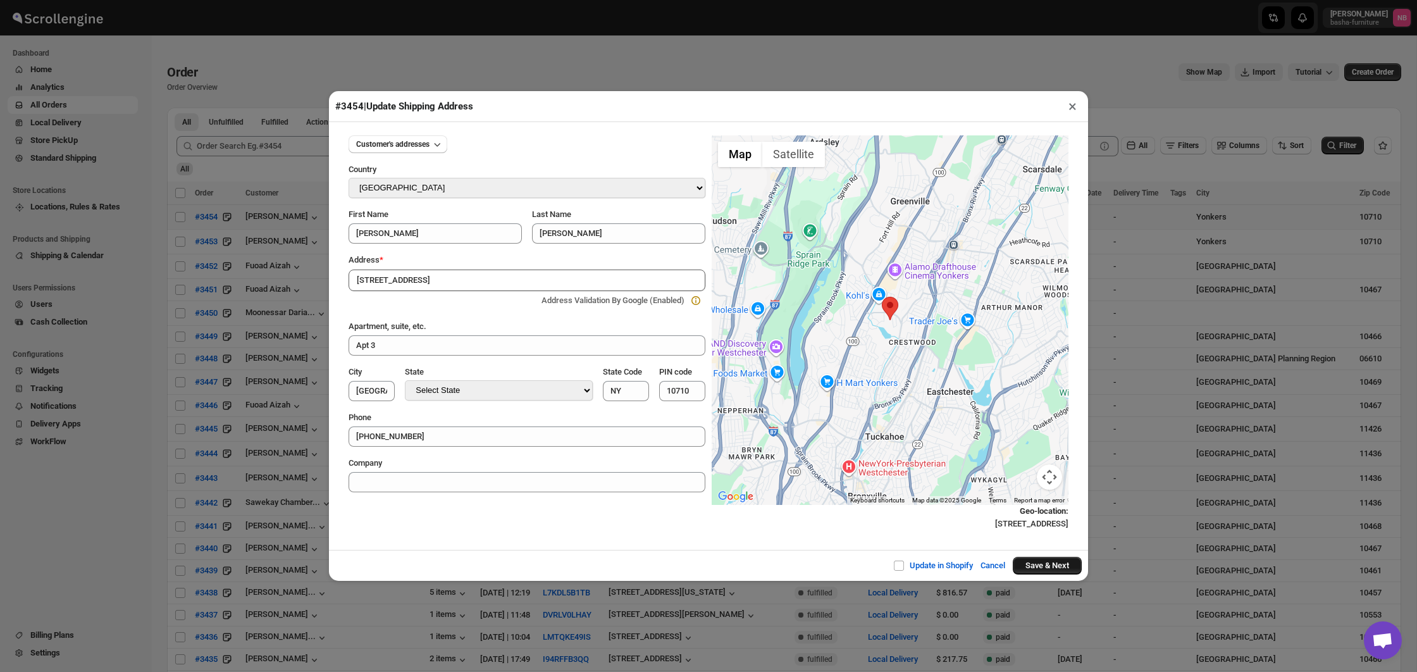
click at [1044, 564] on button "Save & Next" at bounding box center [1047, 566] width 69 height 18
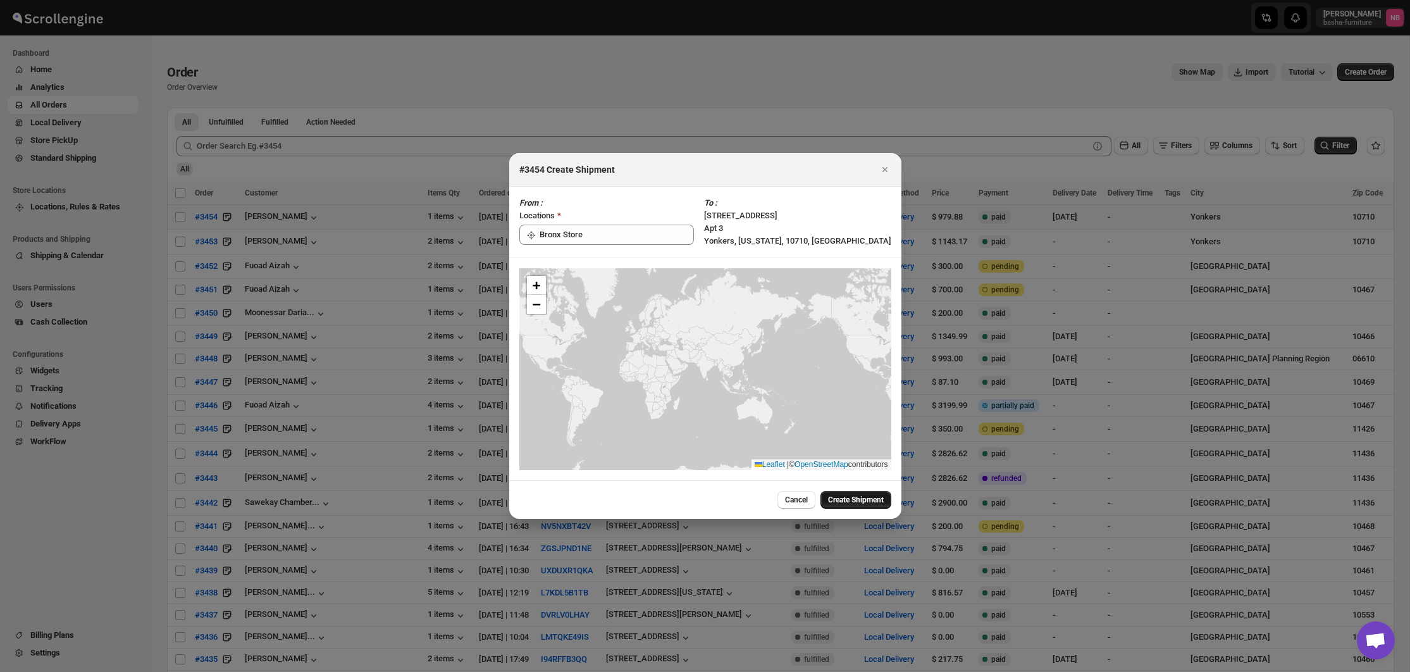
click at [845, 504] on span "Create Shipment" at bounding box center [856, 500] width 56 height 10
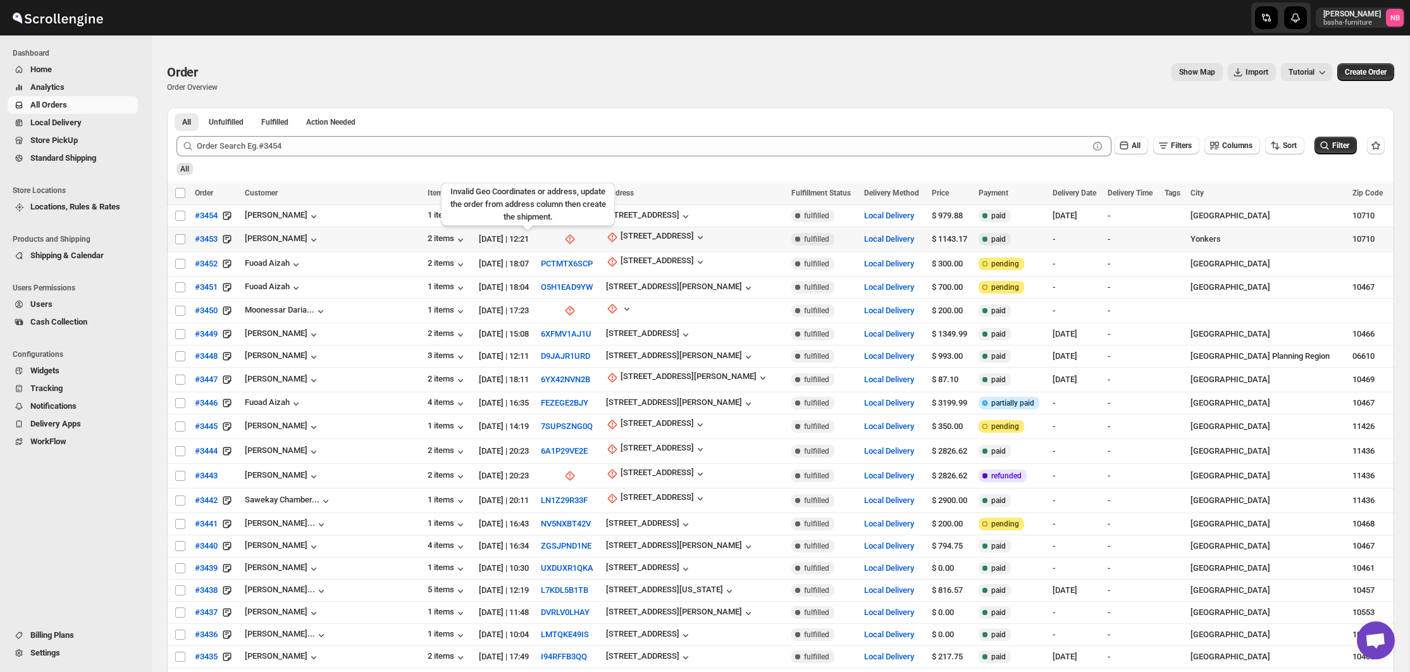
click at [565, 239] on icon at bounding box center [569, 239] width 9 height 9
click at [564, 240] on icon at bounding box center [570, 239] width 13 height 13
click at [621, 237] on div "[STREET_ADDRESS]" at bounding box center [657, 237] width 73 height 13
click at [606, 242] on icon "button" at bounding box center [612, 237] width 13 height 13
click at [622, 302] on span "Update manually" at bounding box center [620, 305] width 60 height 9
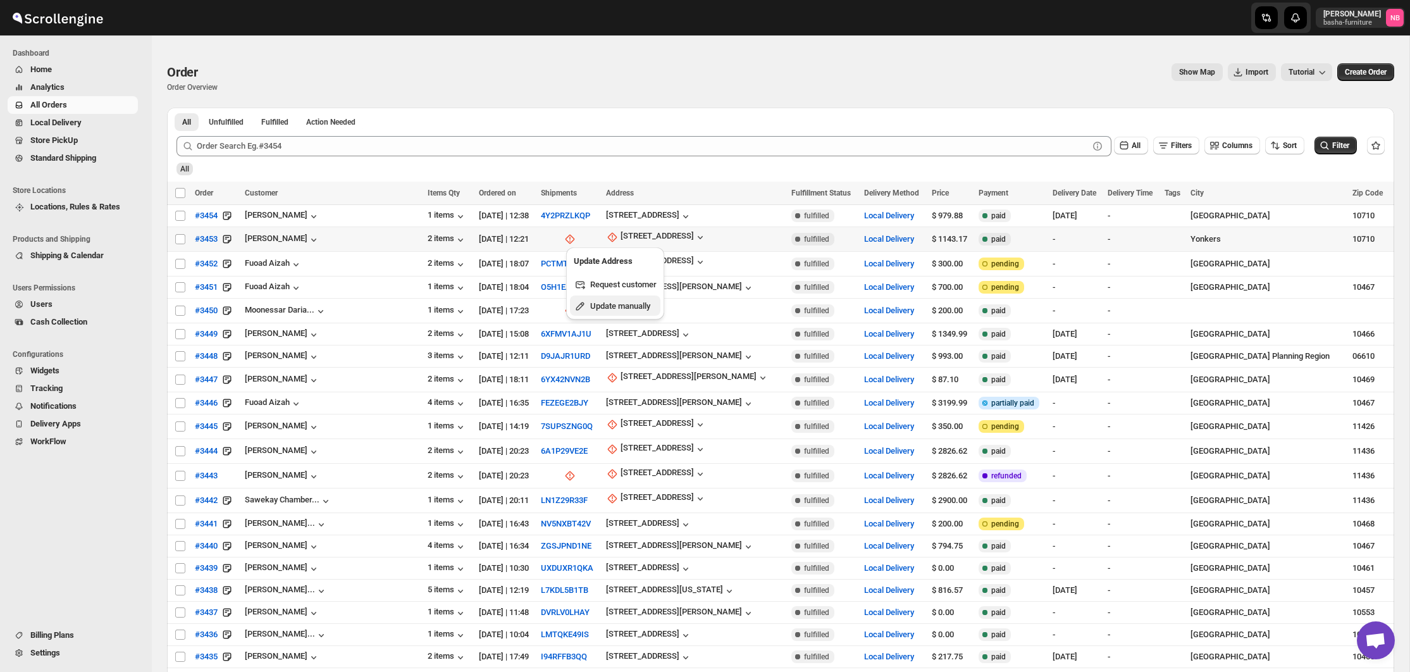
select select "US"
select select "[US_STATE]"
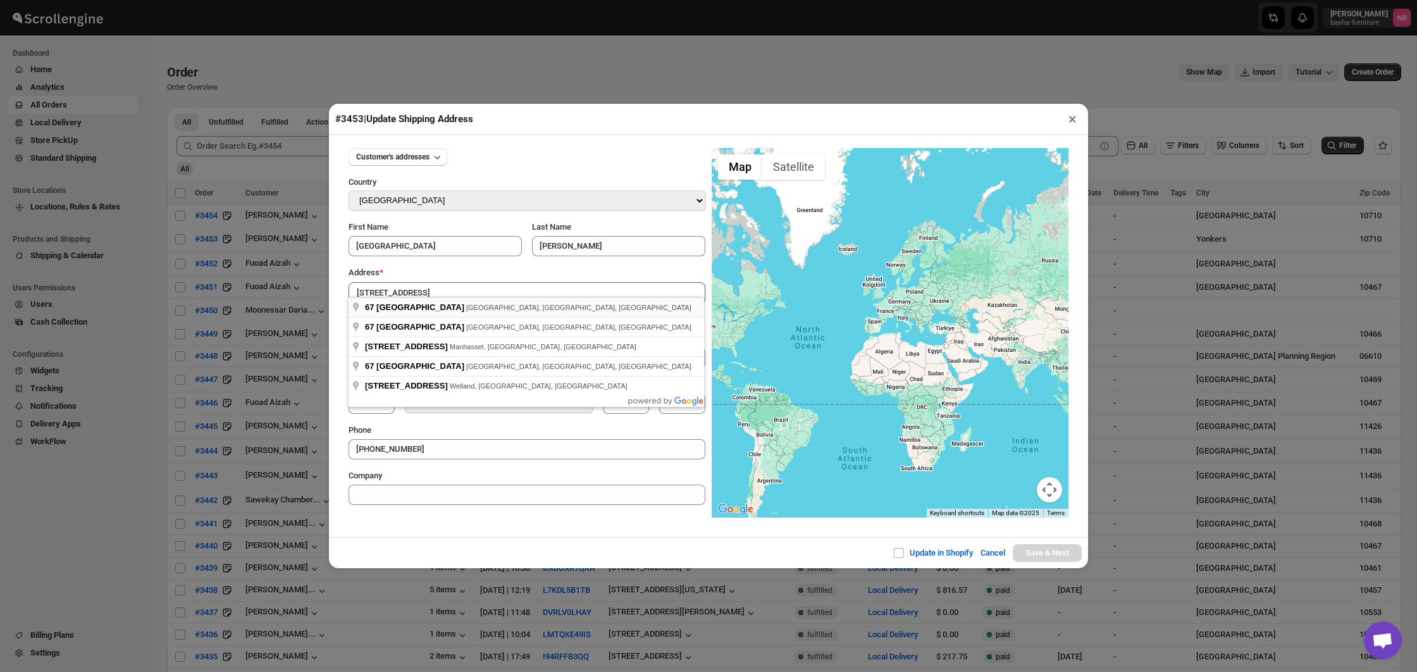
type input "[STREET_ADDRESS]"
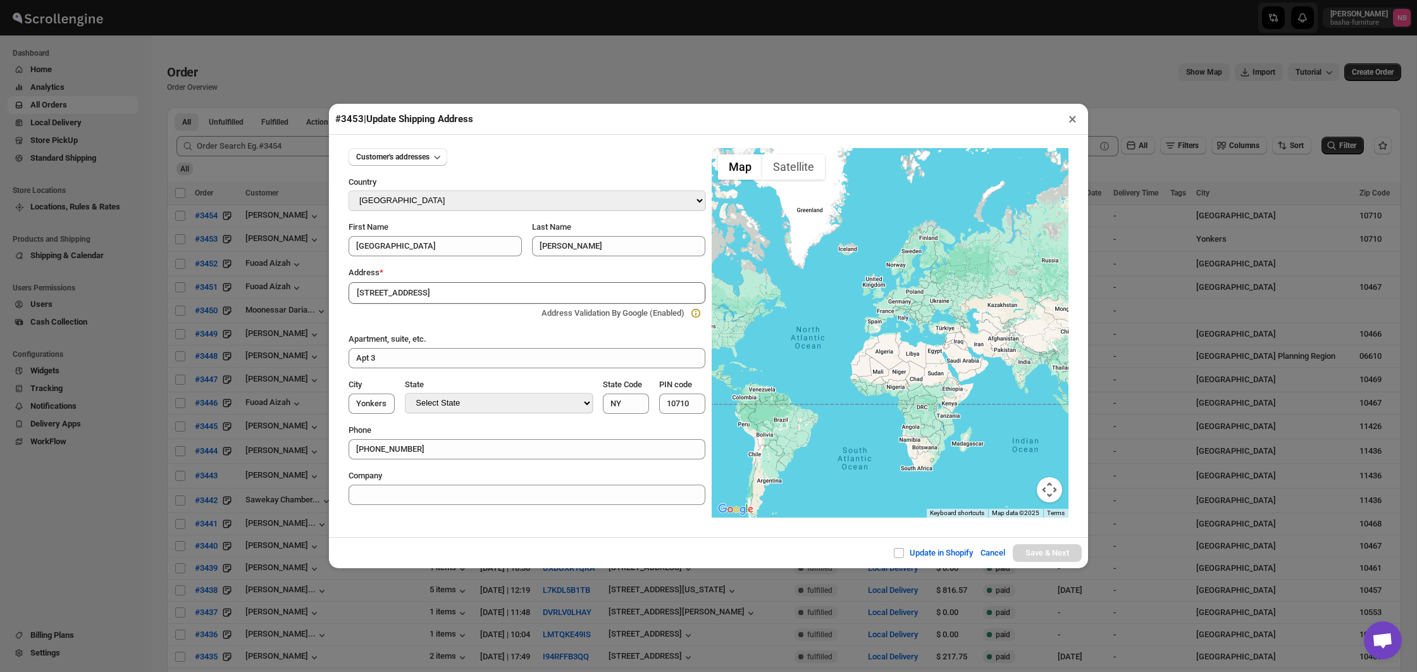
type input "[GEOGRAPHIC_DATA]"
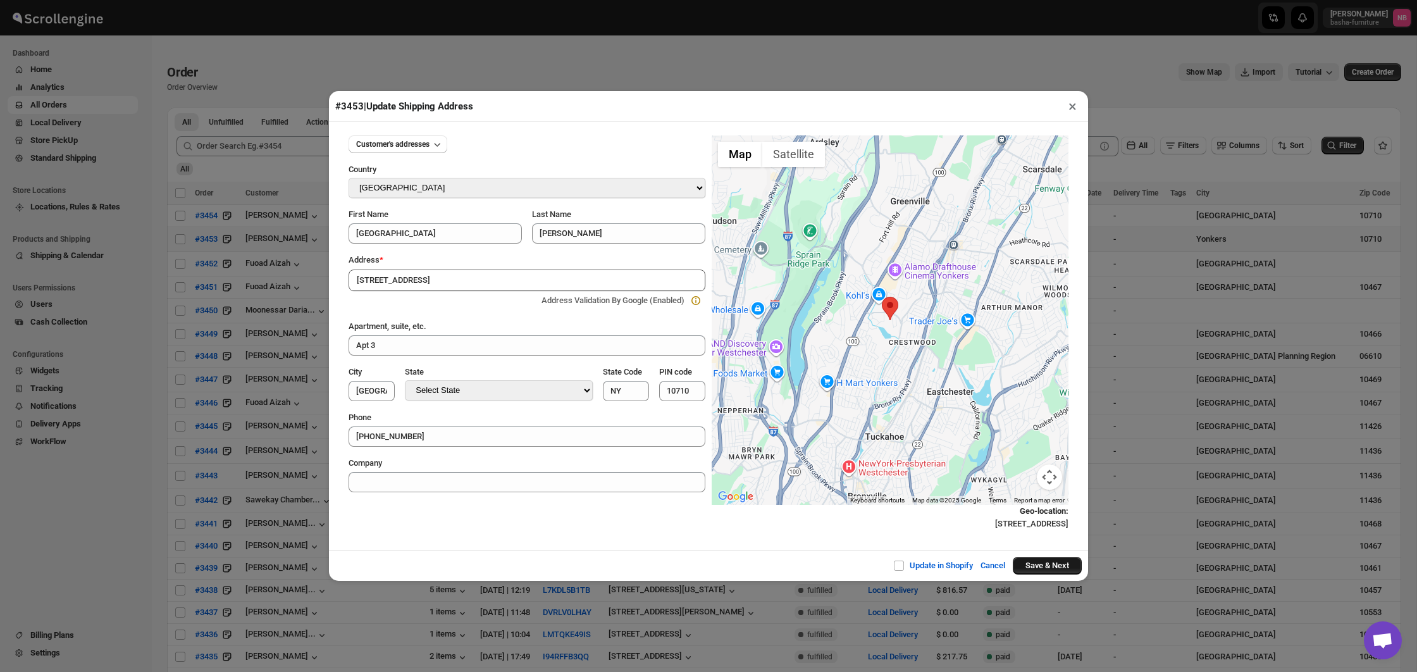
click at [1067, 562] on button "Save & Next" at bounding box center [1047, 566] width 69 height 18
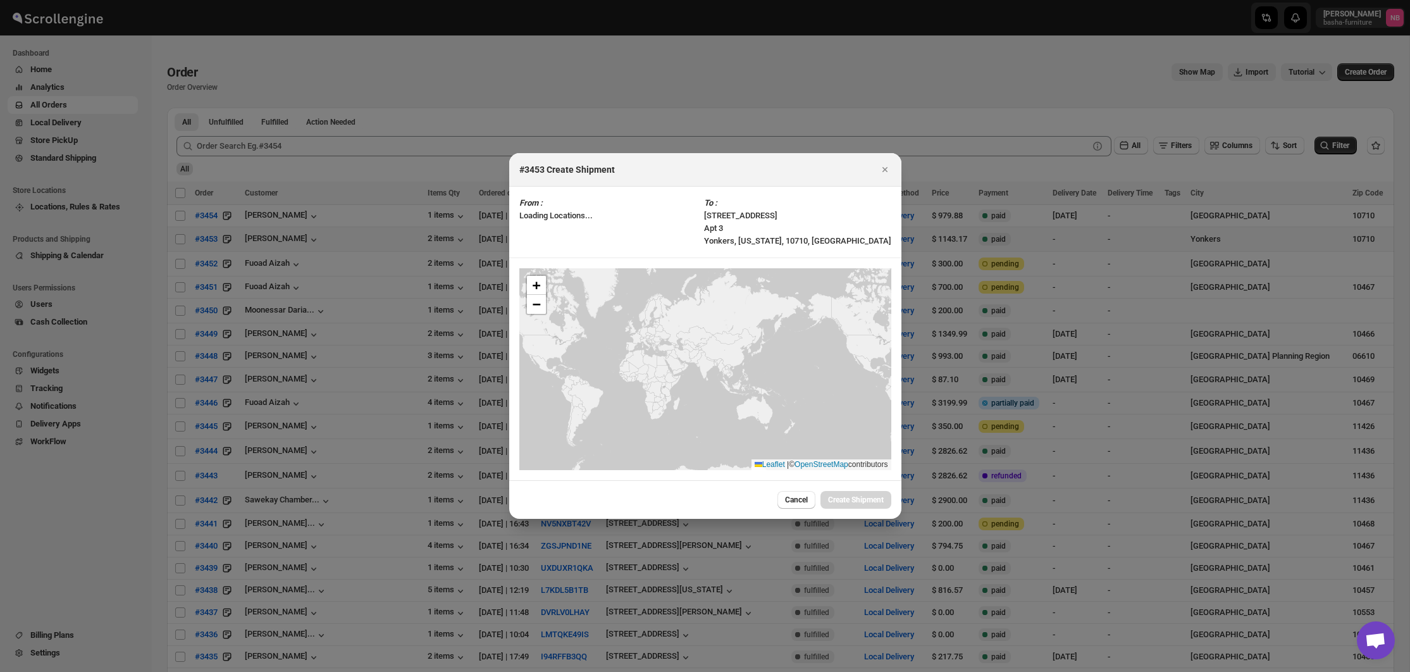
click at [1046, 563] on div at bounding box center [705, 336] width 1410 height 672
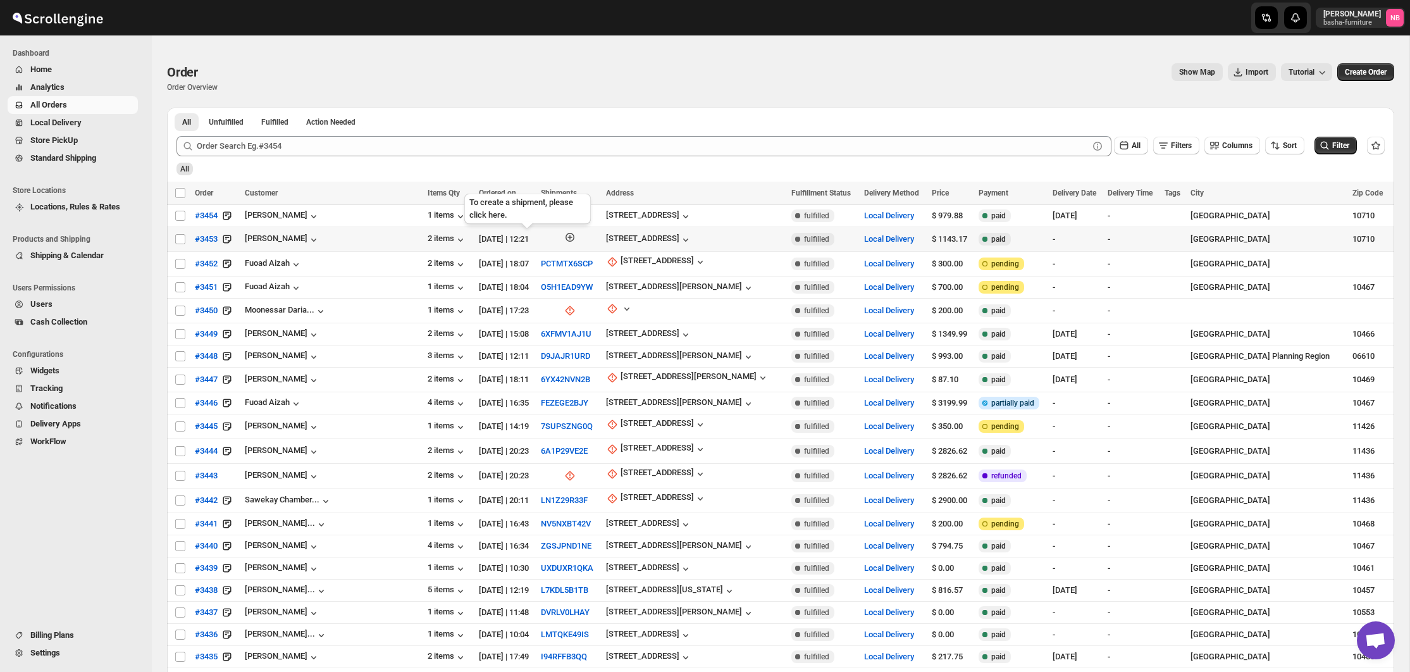
click at [567, 237] on icon "button" at bounding box center [569, 237] width 5 height 5
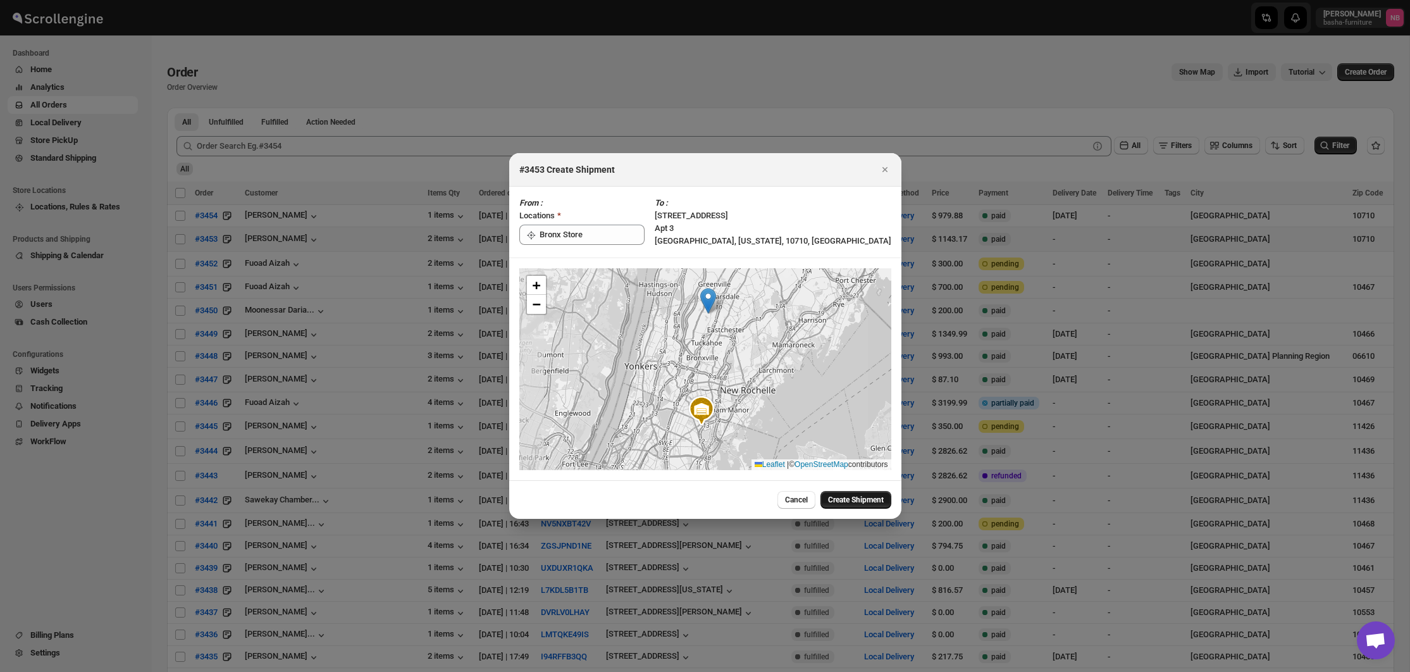
click at [841, 497] on span "Create Shipment" at bounding box center [856, 500] width 56 height 10
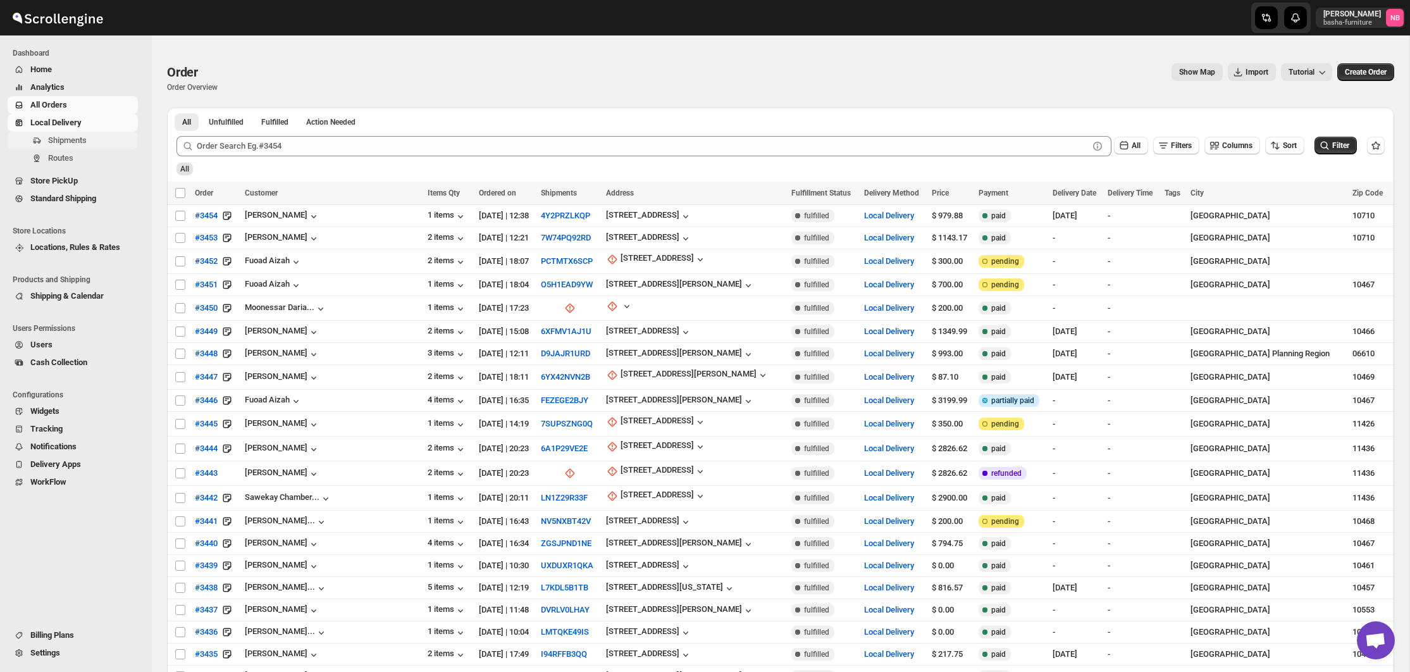
click at [81, 144] on span "Shipments" at bounding box center [67, 139] width 39 height 9
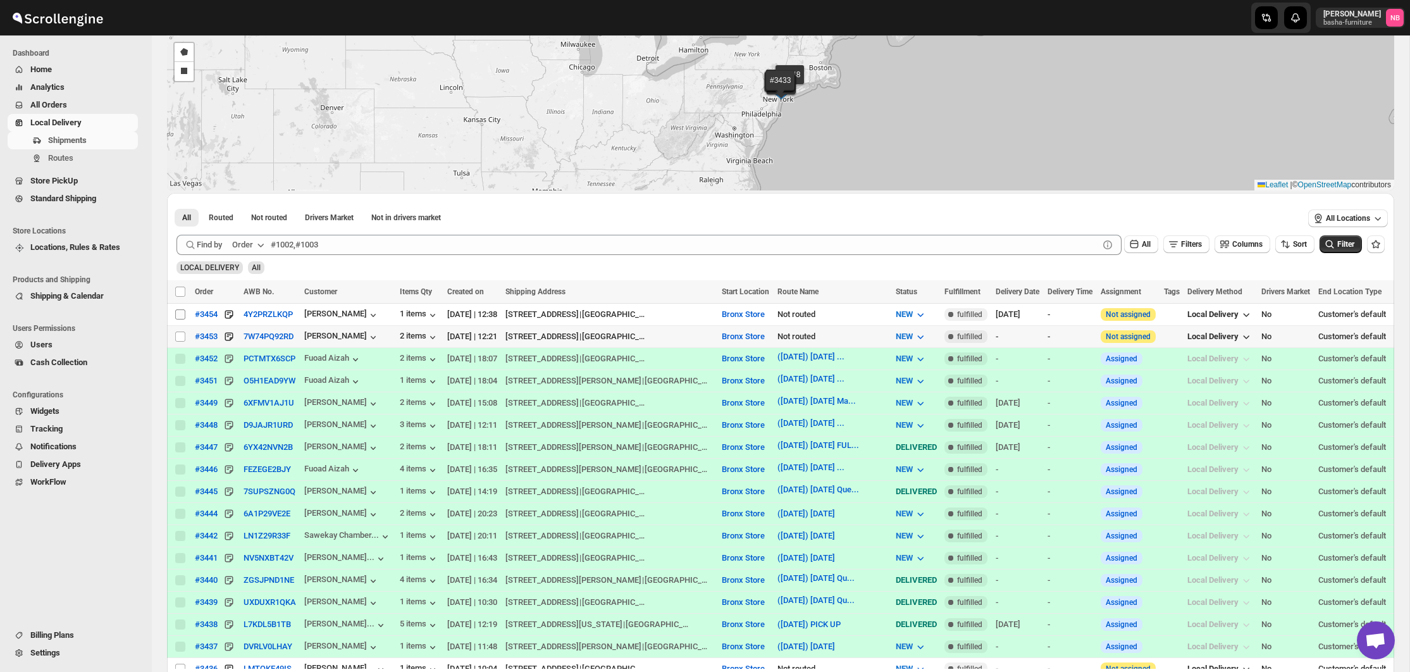
scroll to position [120, 0]
click at [177, 312] on input "Select shipment" at bounding box center [180, 314] width 10 height 10
checkbox input "true"
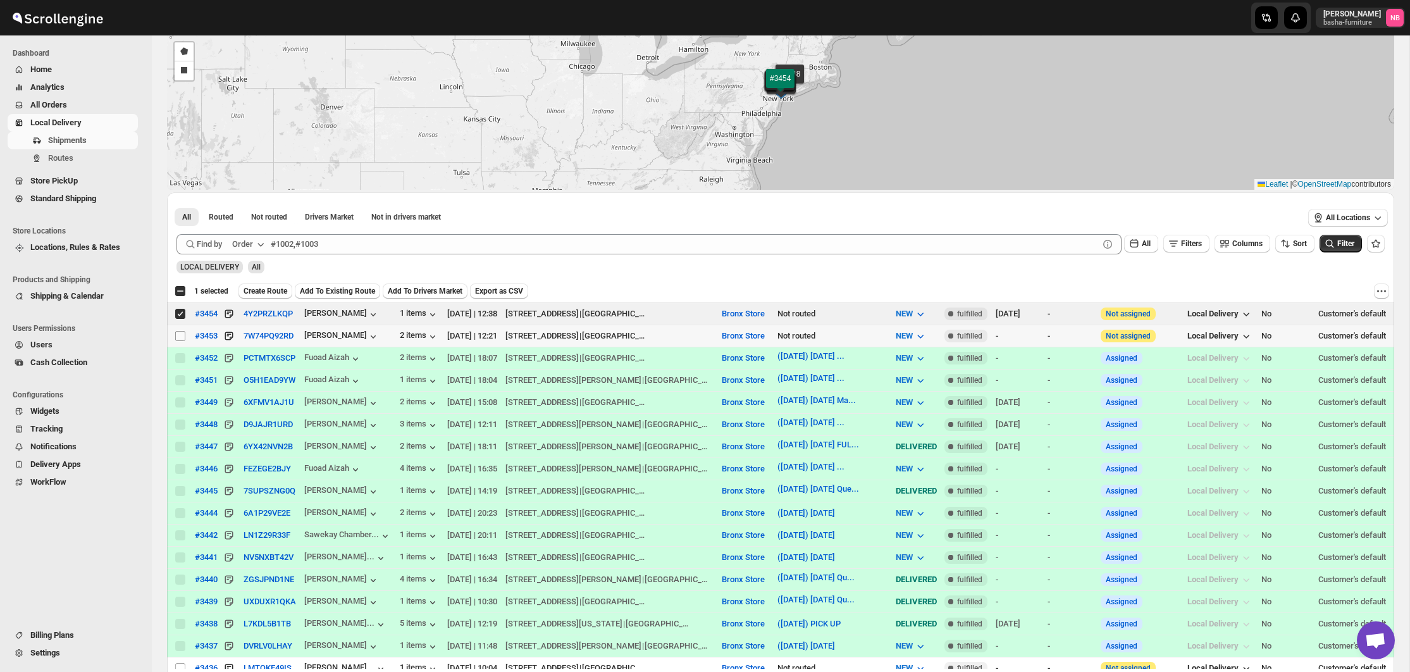
click at [183, 333] on input "Select shipment" at bounding box center [180, 336] width 10 height 10
checkbox input "true"
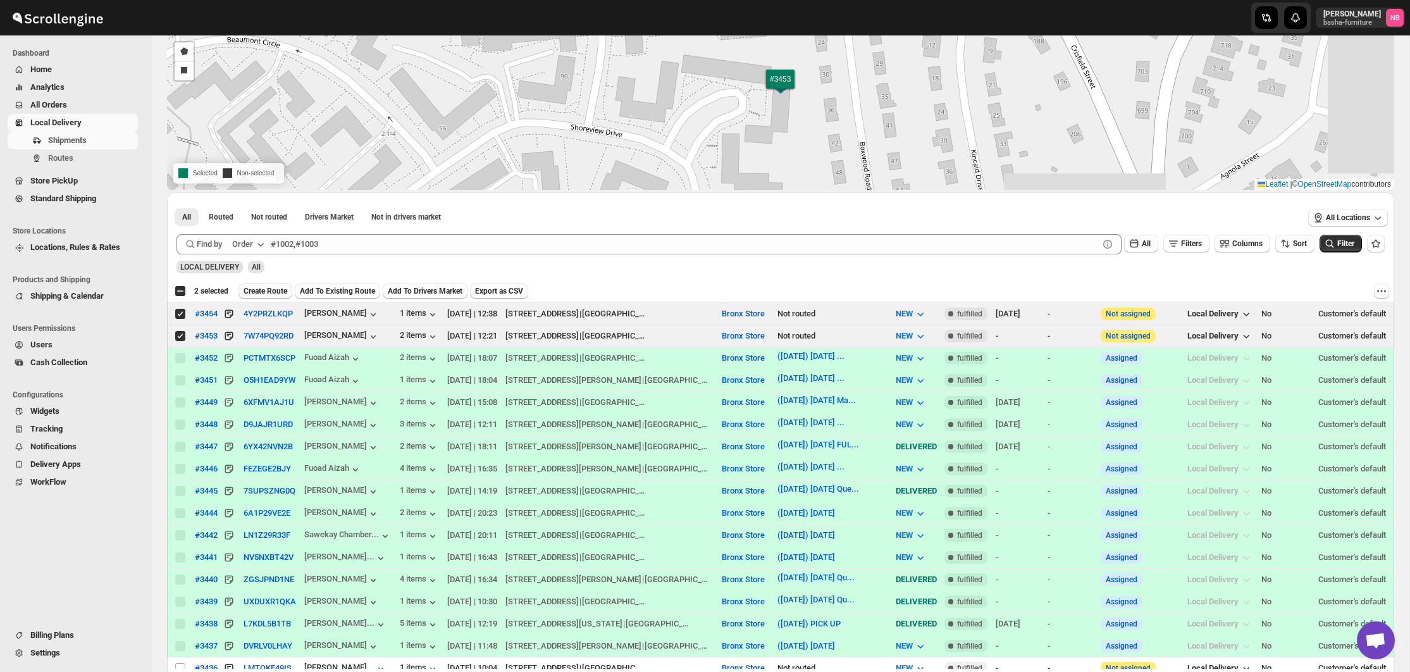
click at [273, 290] on span "Create Route" at bounding box center [266, 291] width 44 height 10
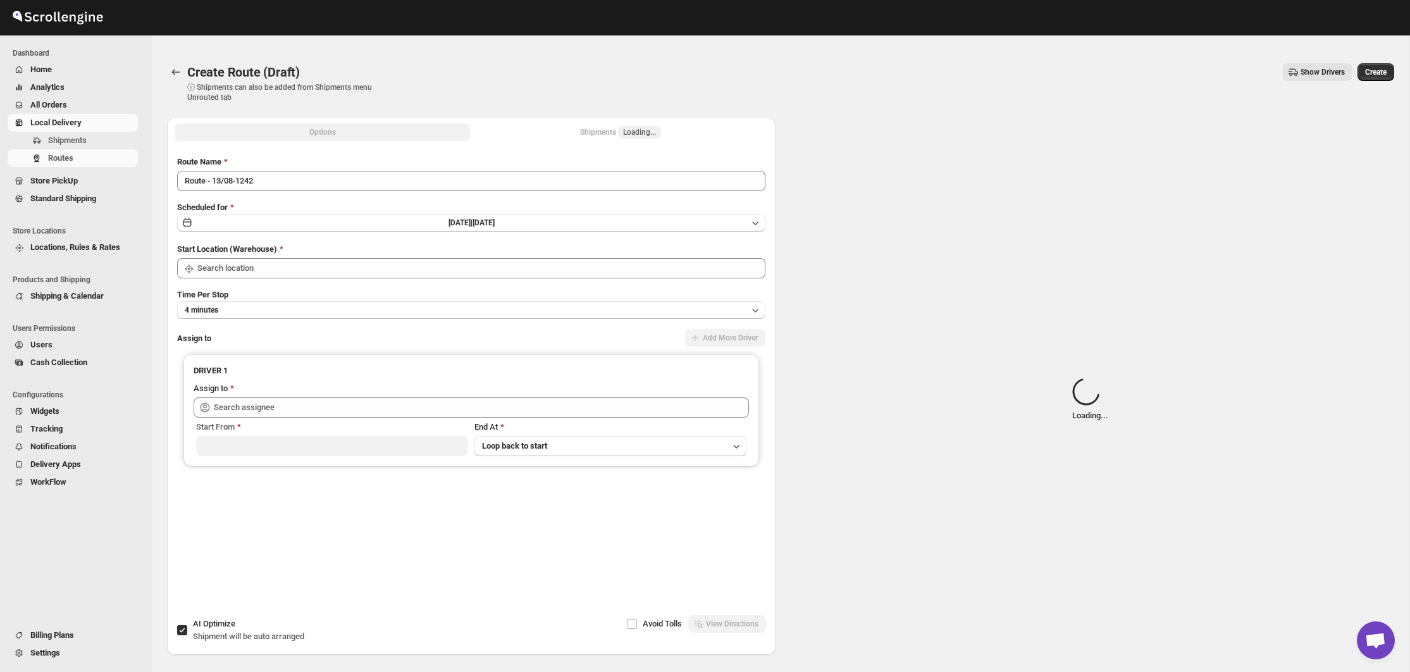
type input "Bronx Store"
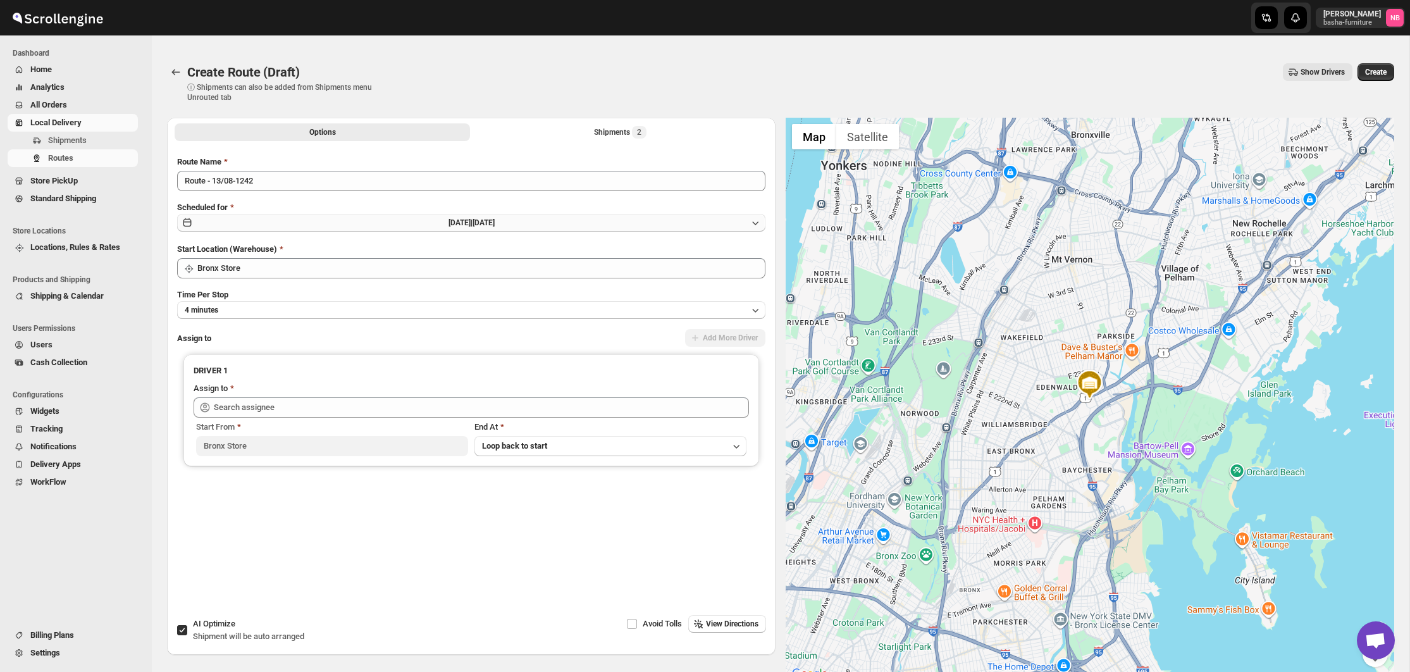
click at [373, 223] on button "[DATE] | [DATE]" at bounding box center [471, 223] width 588 height 18
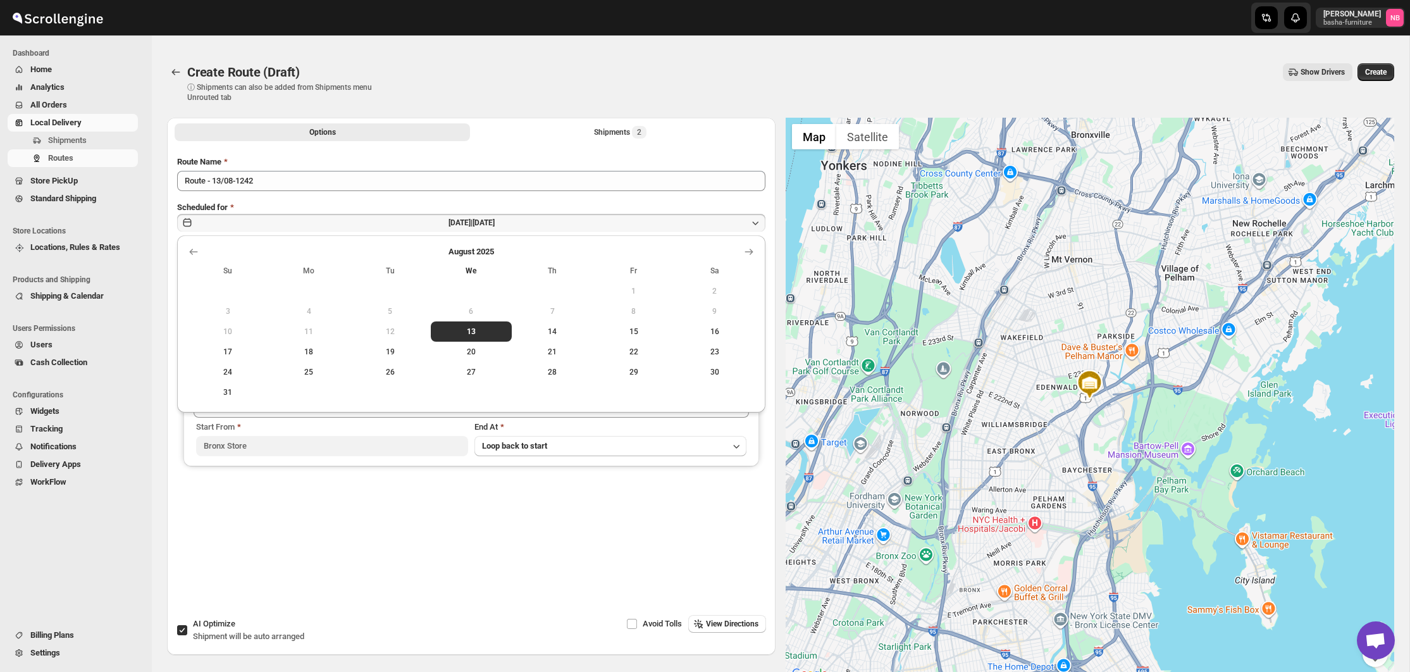
click at [693, 335] on span "16" at bounding box center [714, 331] width 71 height 10
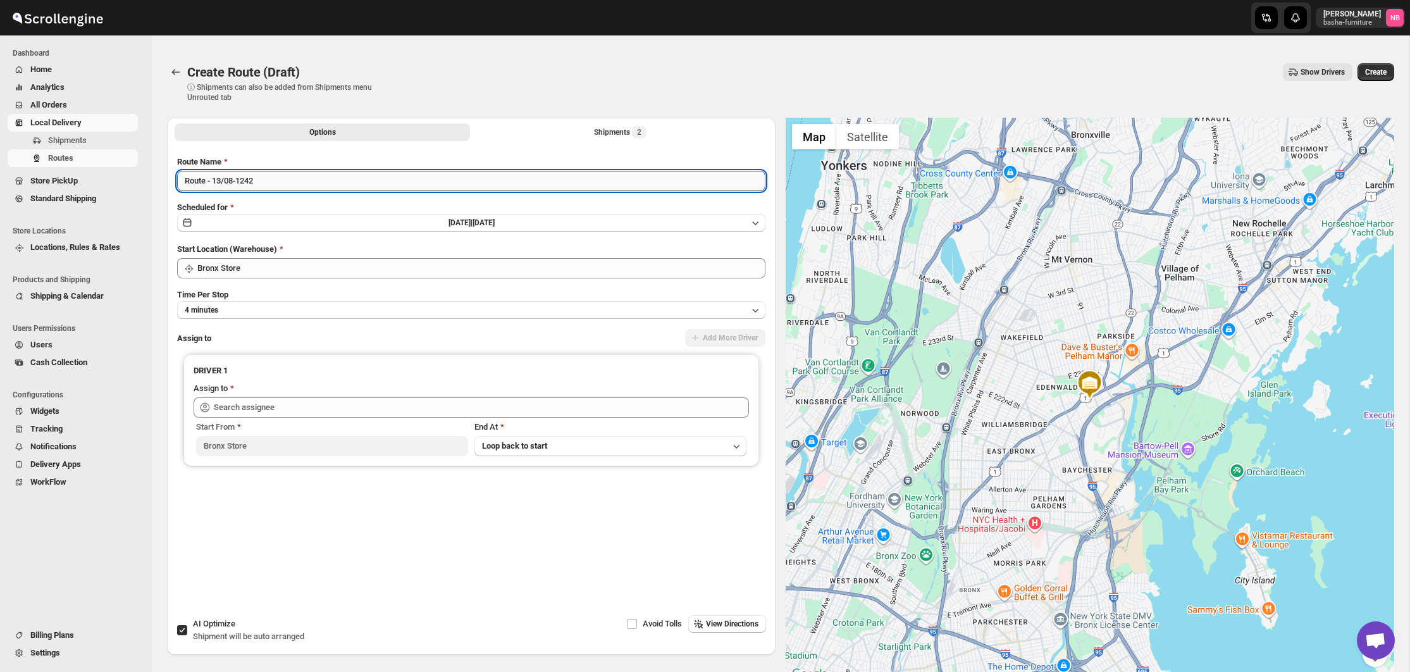
click at [264, 182] on input "Route - 13/08-1242" at bounding box center [471, 181] width 588 height 20
type input "R"
type input "("
type input "([DATE]) [DATE] Yonkers"
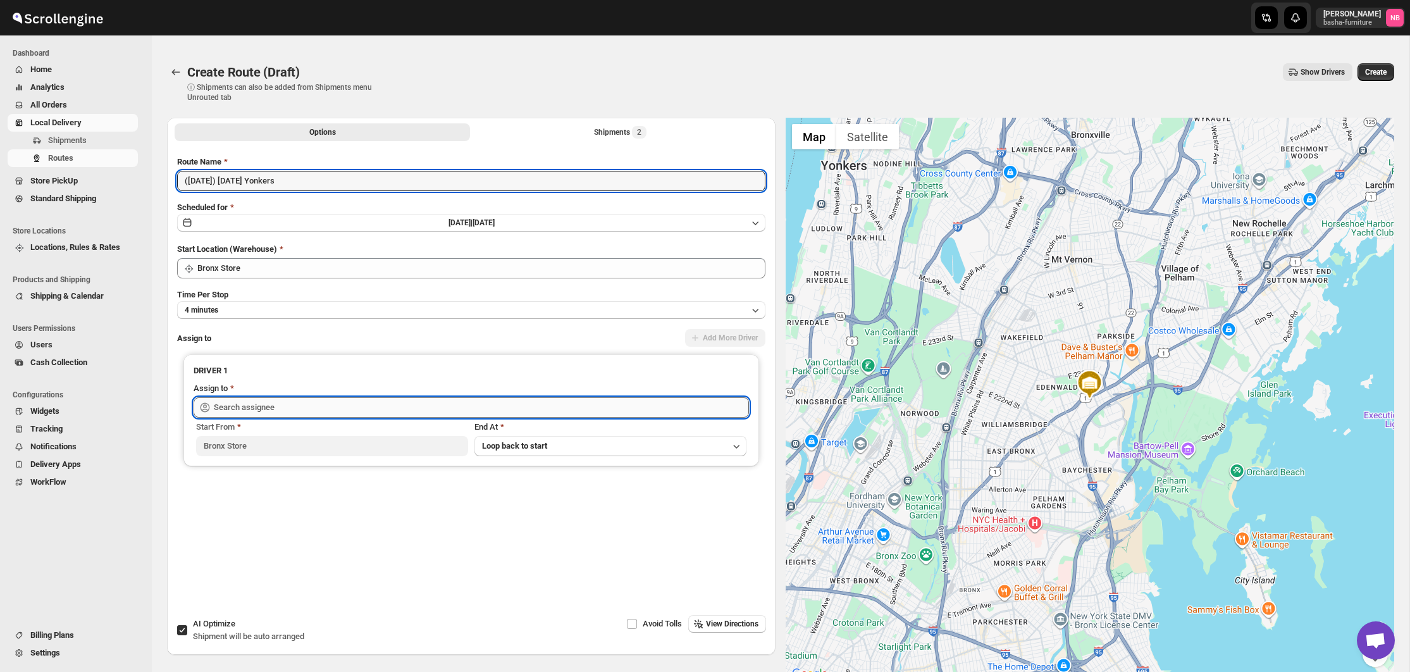
click at [307, 404] on input "text" at bounding box center [481, 407] width 535 height 20
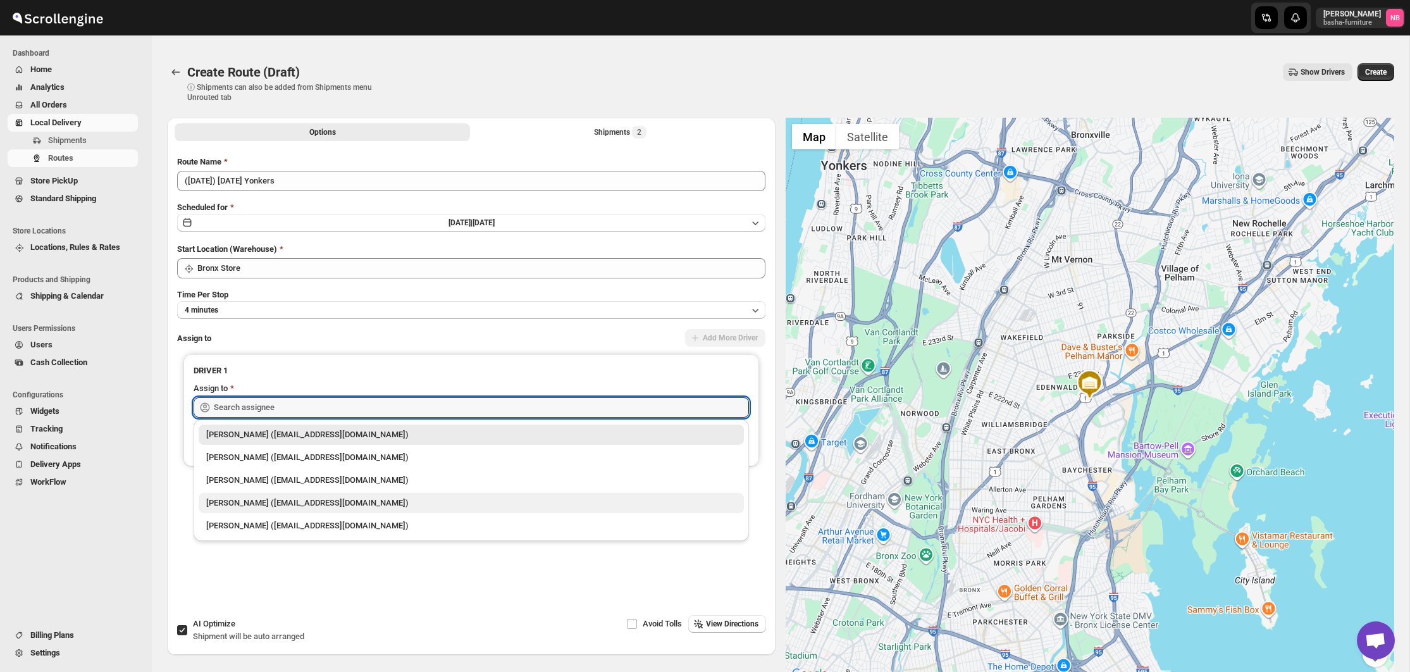
click at [273, 500] on div "[PERSON_NAME] ([EMAIL_ADDRESS][DOMAIN_NAME])" at bounding box center [471, 503] width 530 height 13
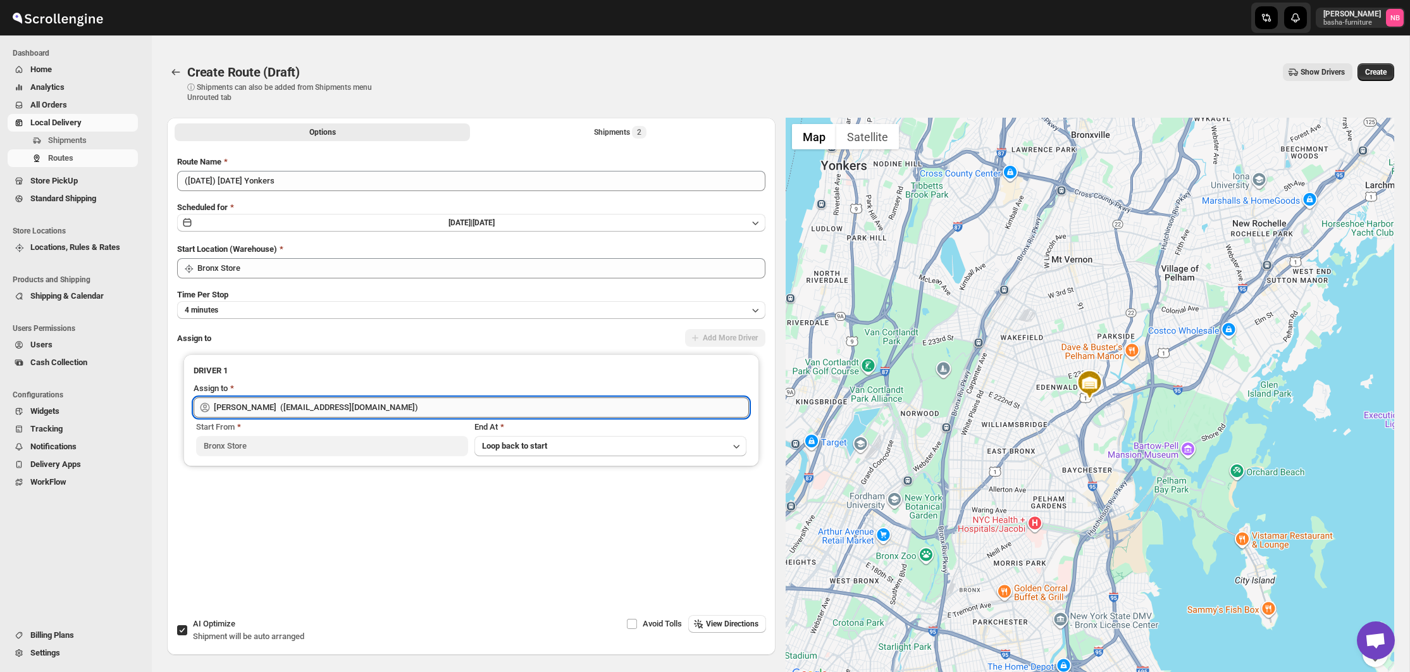
click at [291, 407] on input "[PERSON_NAME] ([EMAIL_ADDRESS][DOMAIN_NAME])" at bounding box center [481, 407] width 535 height 20
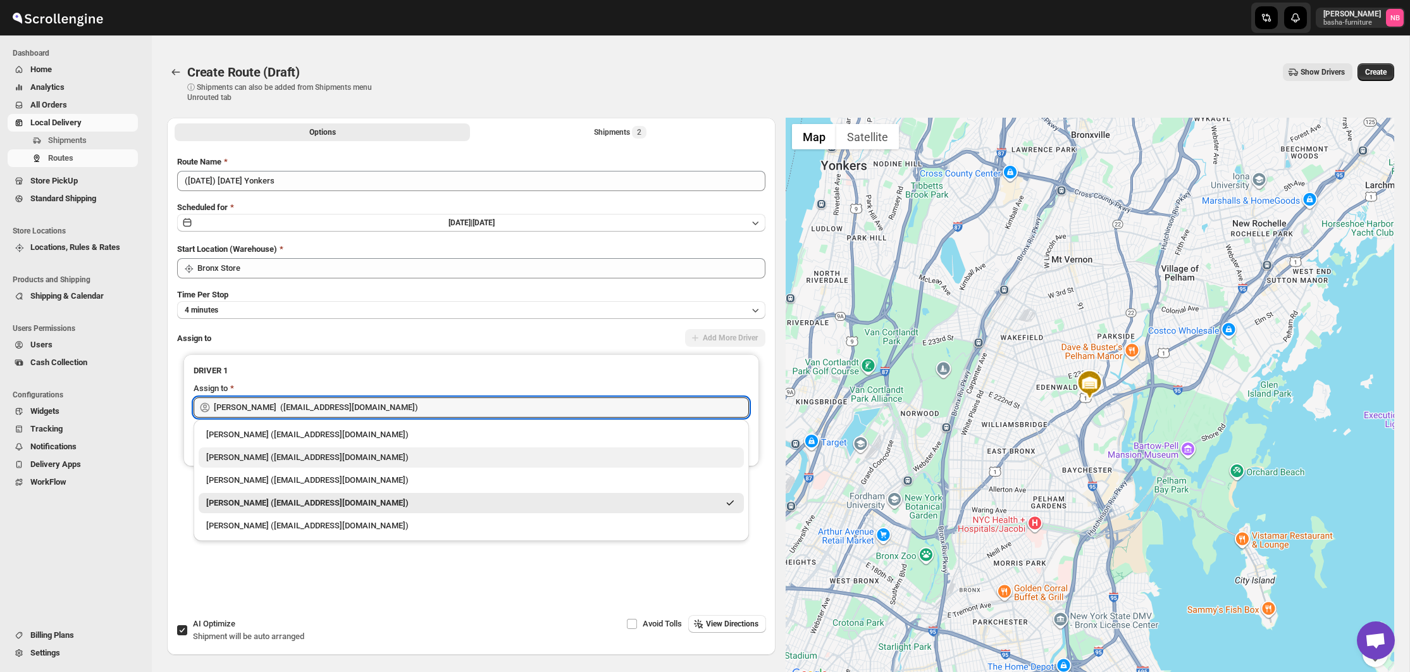
click at [274, 464] on div "[PERSON_NAME] ([EMAIL_ADDRESS][DOMAIN_NAME])" at bounding box center [471, 457] width 545 height 20
type input "[PERSON_NAME] ([EMAIL_ADDRESS][DOMAIN_NAME])"
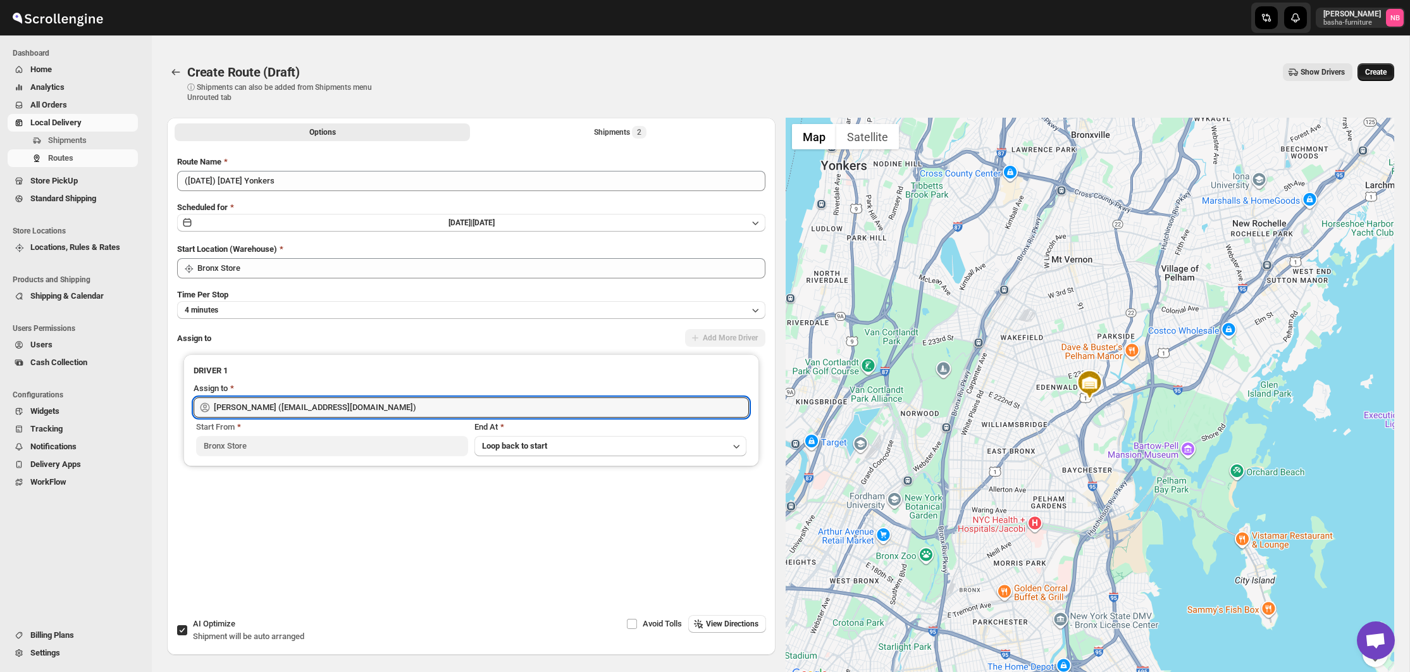
click at [1380, 78] on button "Create" at bounding box center [1376, 72] width 37 height 18
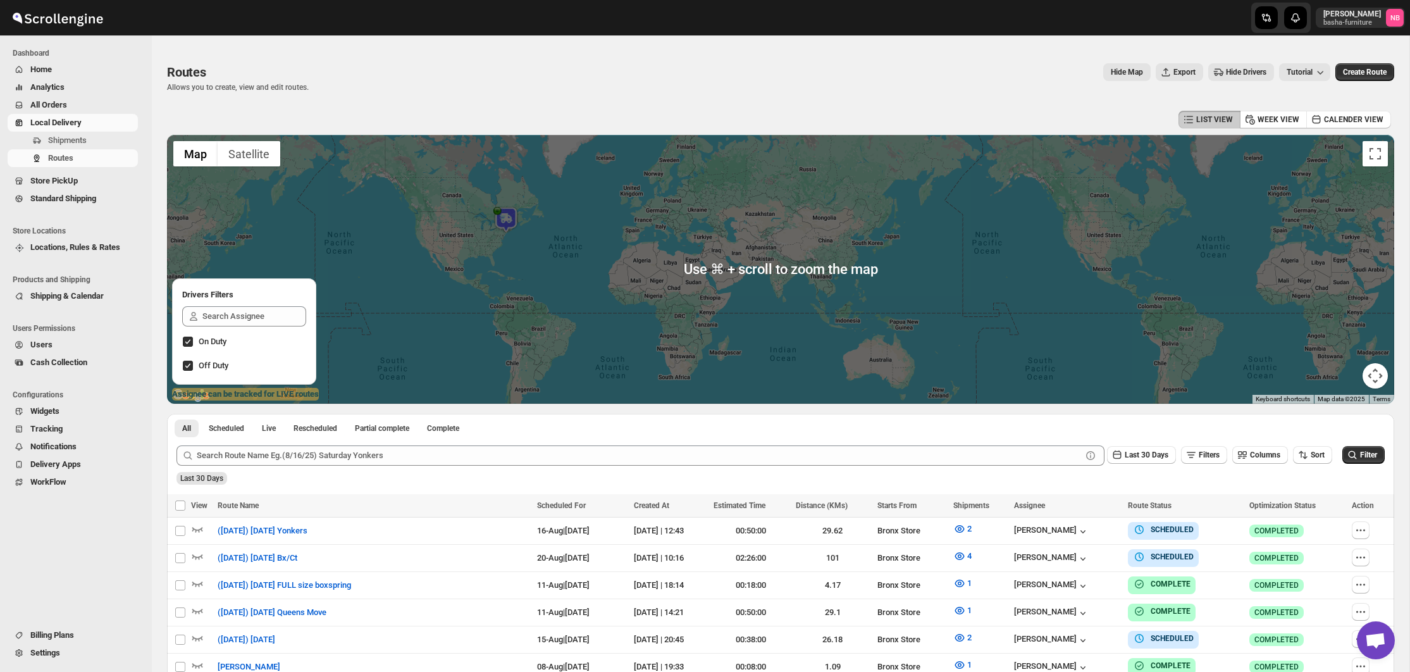
scroll to position [185, 0]
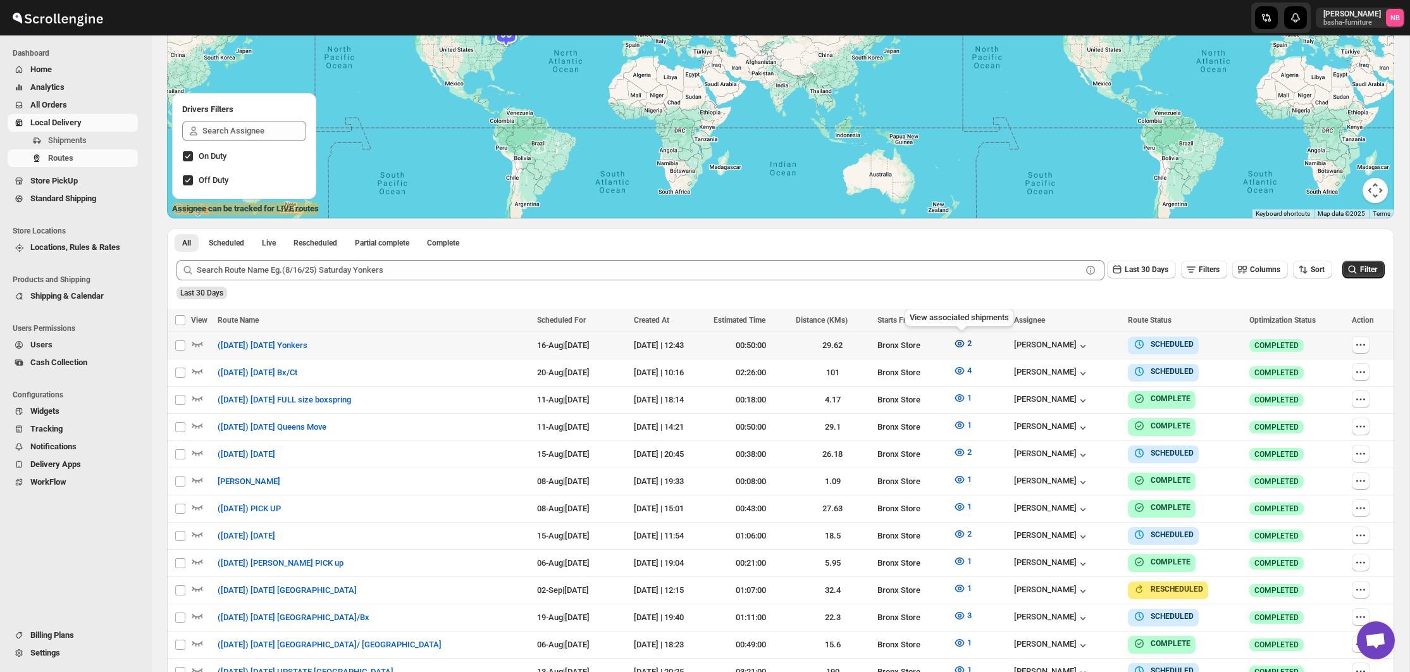
click at [966, 347] on button "2" at bounding box center [963, 343] width 34 height 20
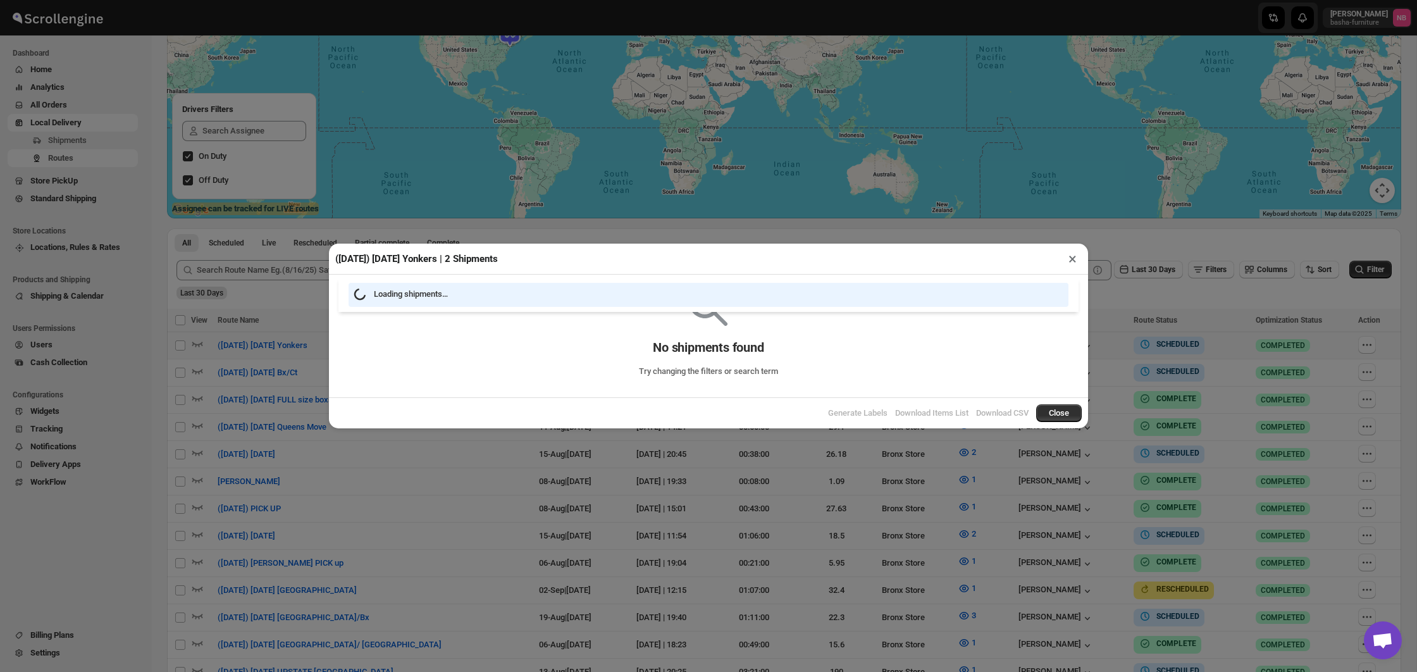
click at [201, 6] on div "([DATE]) [DATE] Yonkers | 2 Shipments × Loading shipments… No shipments found T…" at bounding box center [708, 336] width 1417 height 672
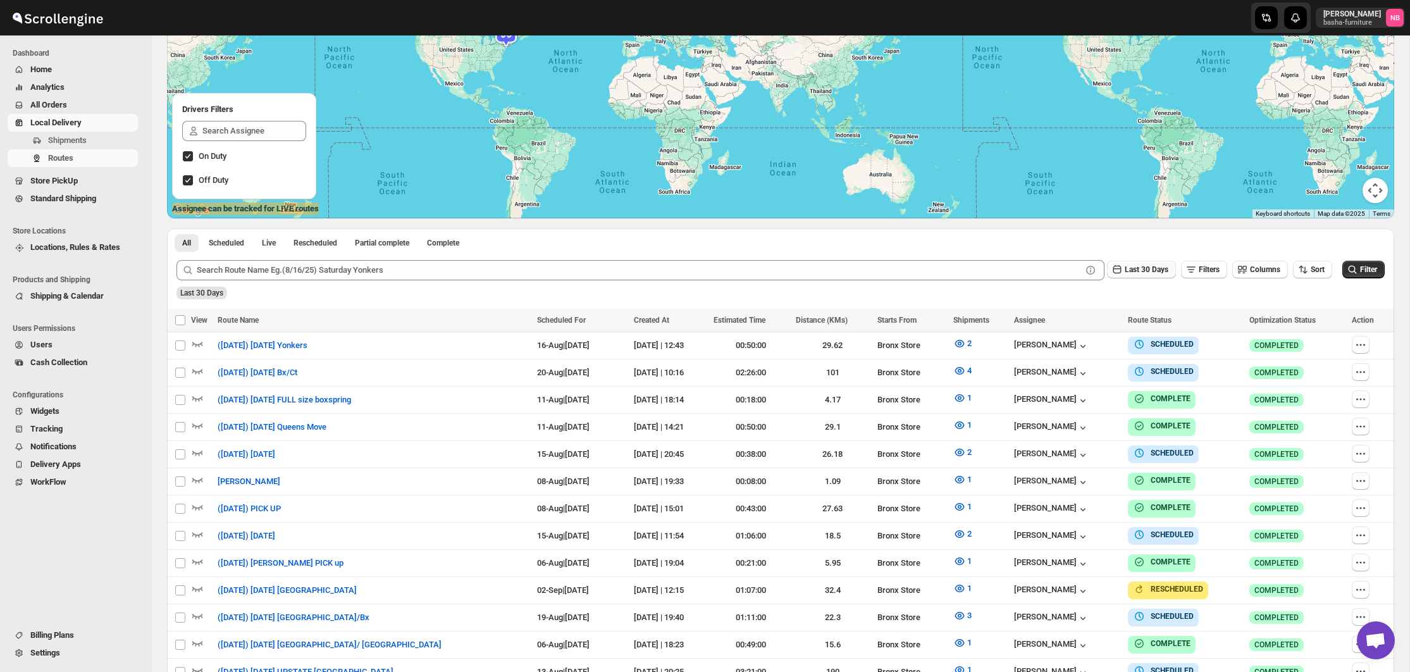
click at [1125, 269] on span "Last 30 Days" at bounding box center [1147, 269] width 44 height 9
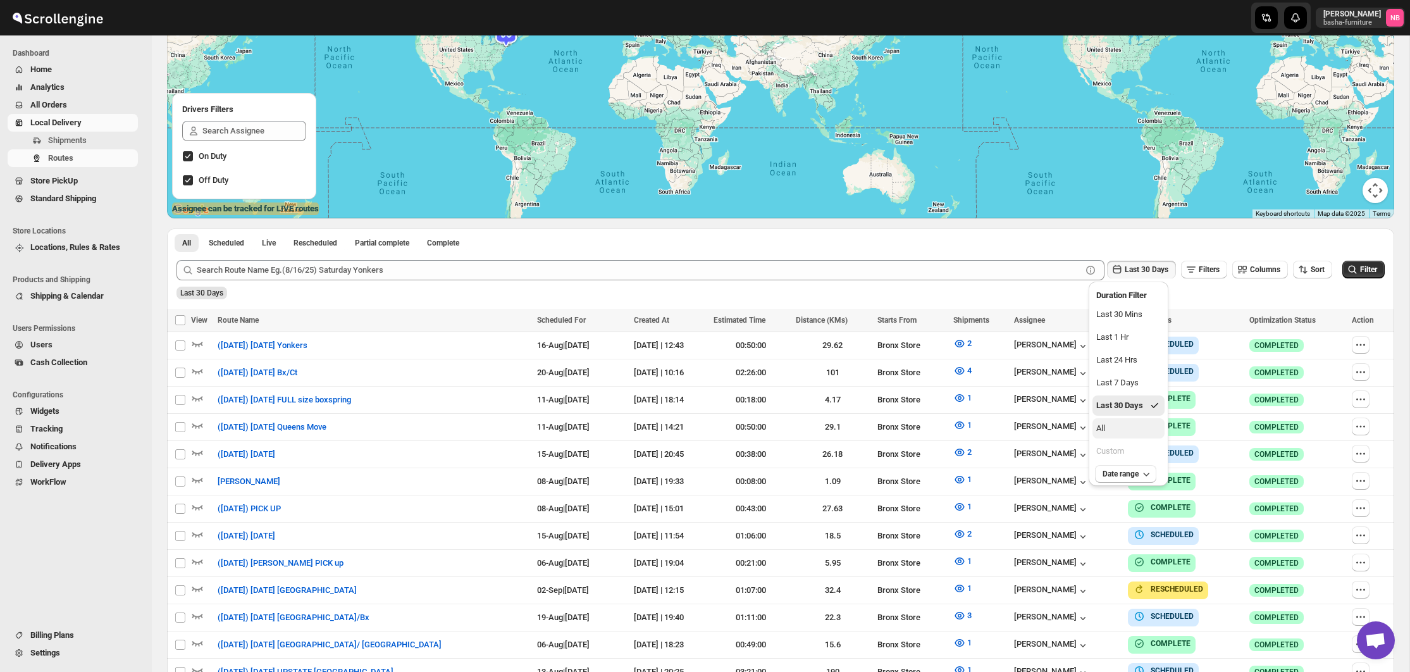
click at [1103, 425] on div "All" at bounding box center [1100, 428] width 9 height 13
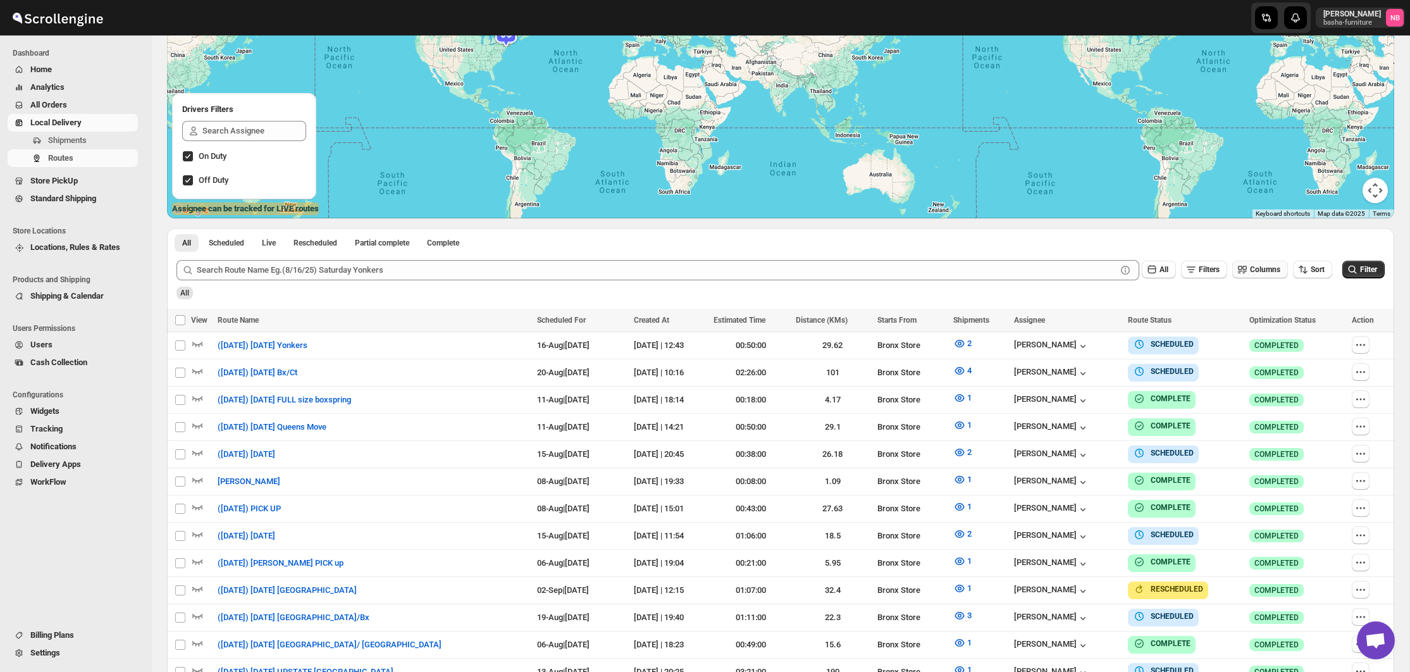
click at [1253, 270] on span "Columns" at bounding box center [1265, 269] width 30 height 9
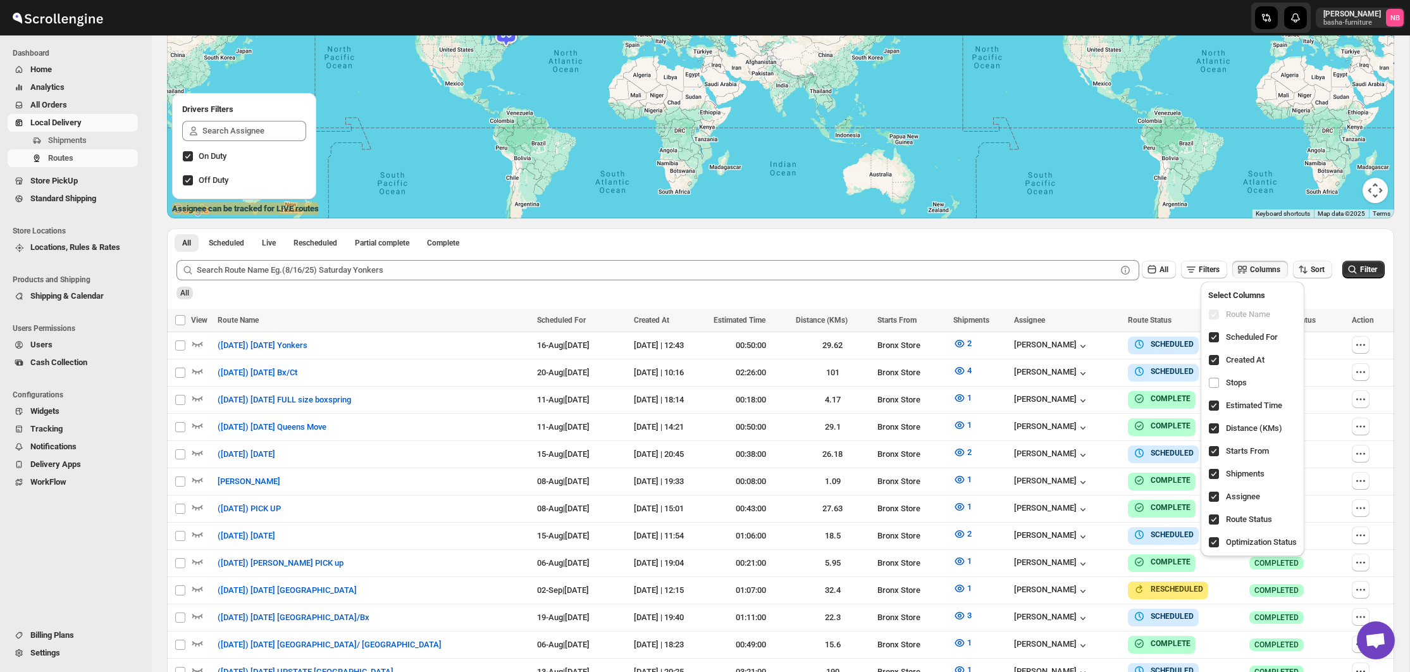
click at [1297, 273] on icon "button" at bounding box center [1303, 269] width 13 height 13
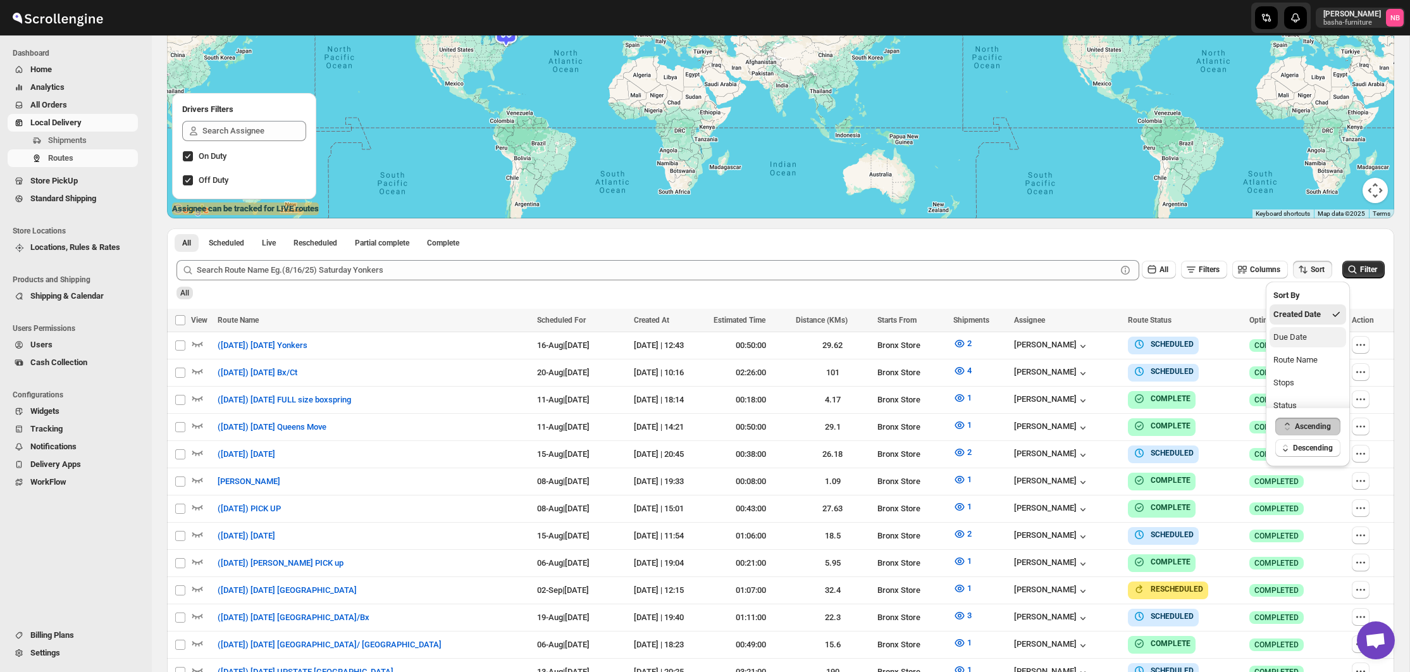
click at [1292, 330] on button "Due Date" at bounding box center [1308, 337] width 77 height 20
click at [1360, 266] on span "Filter" at bounding box center [1368, 269] width 17 height 9
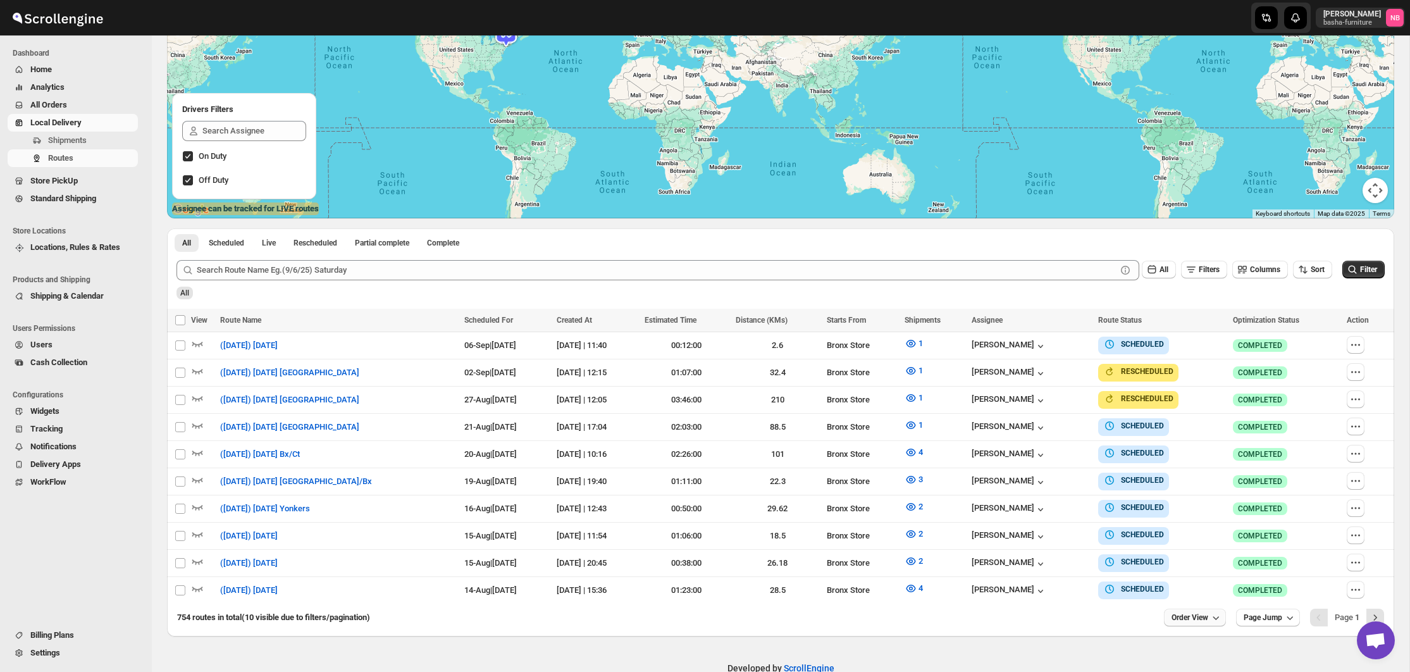
drag, startPoint x: 1180, startPoint y: 614, endPoint x: 1174, endPoint y: 618, distance: 6.8
click at [1180, 614] on span "Order View" at bounding box center [1190, 617] width 37 height 10
click at [1171, 521] on div "25 orders" at bounding box center [1175, 524] width 34 height 13
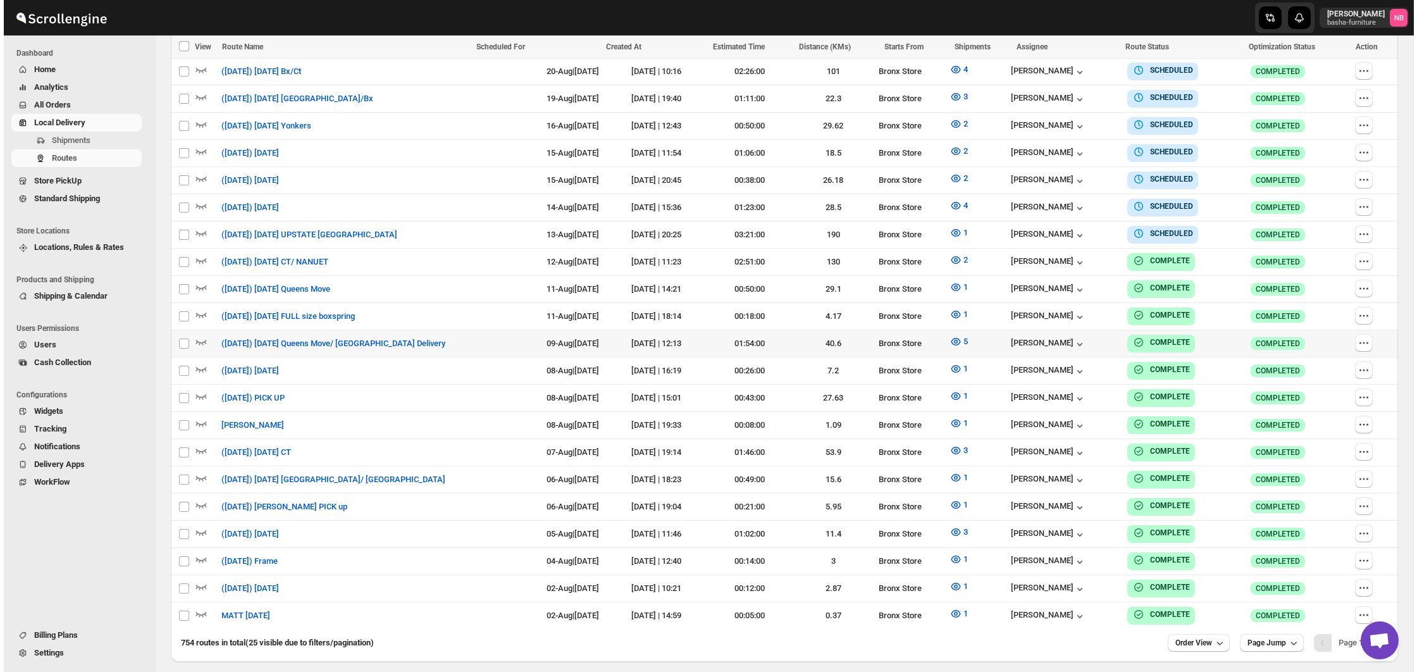
scroll to position [566, 0]
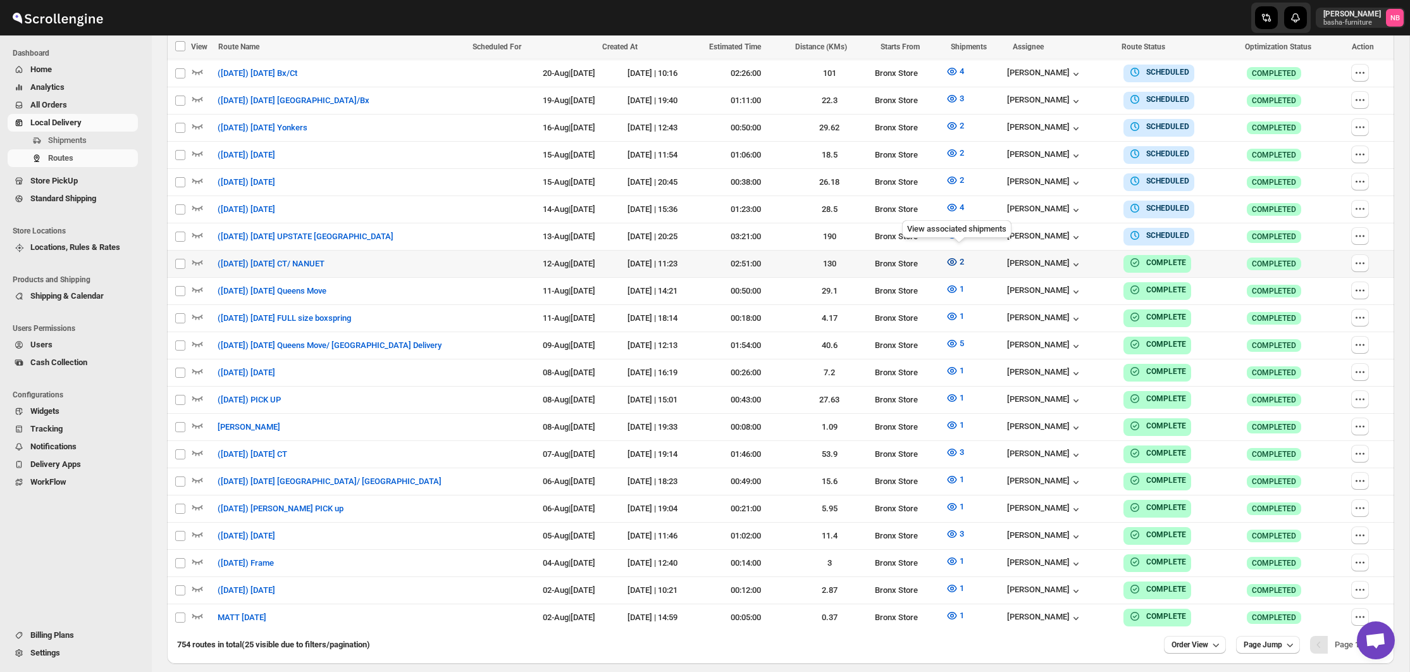
click at [957, 256] on icon "button" at bounding box center [952, 262] width 13 height 13
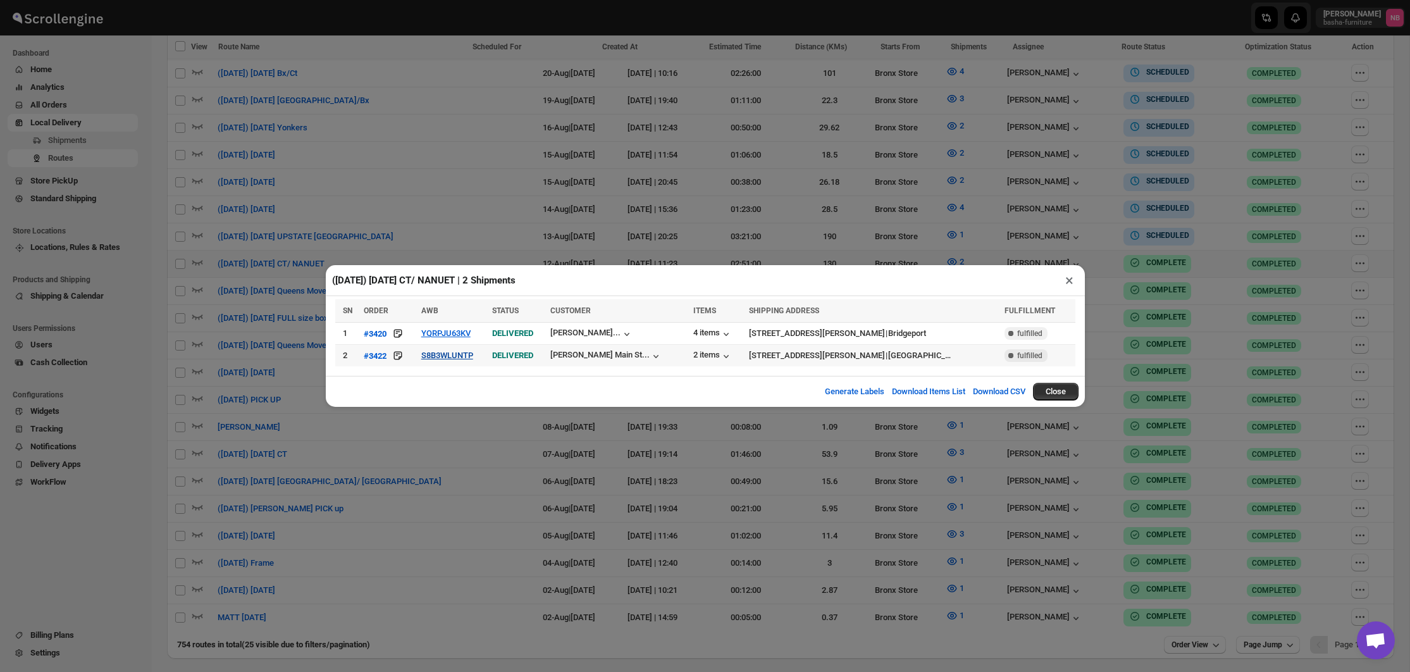
click at [466, 353] on button "S8B3WLUNTP" at bounding box center [447, 354] width 52 height 9
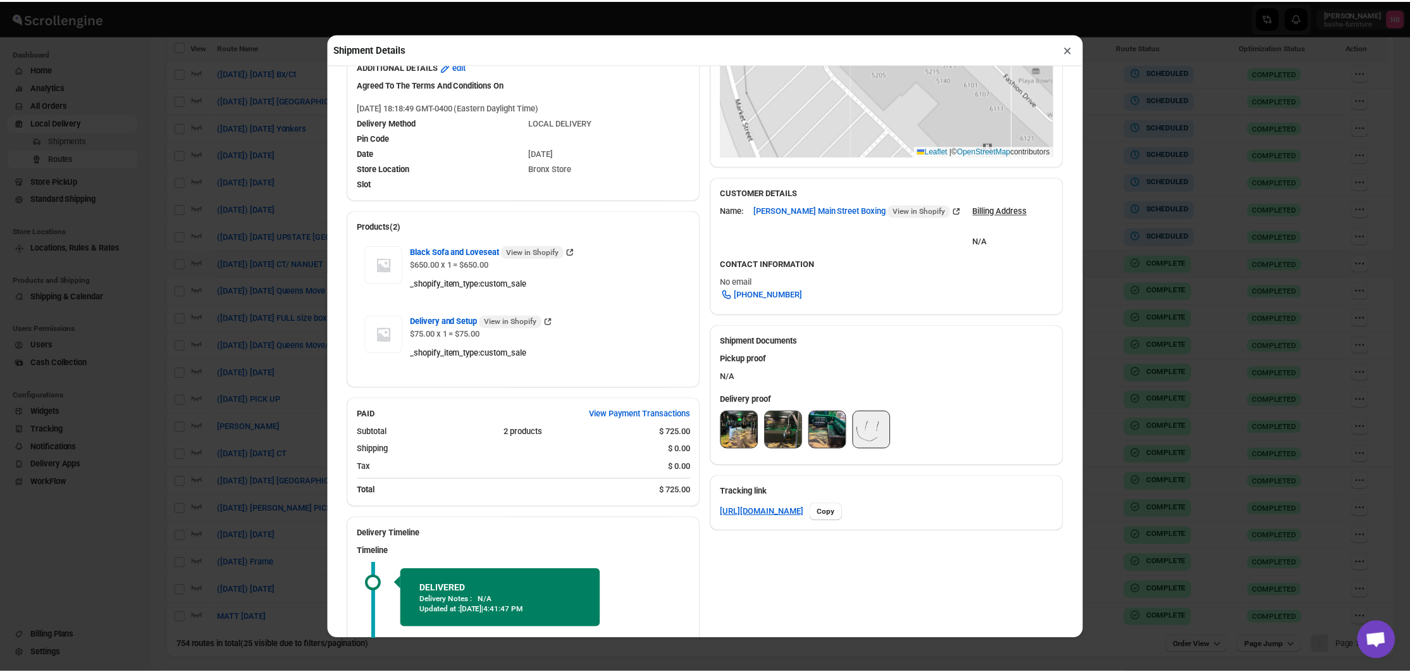
scroll to position [295, 0]
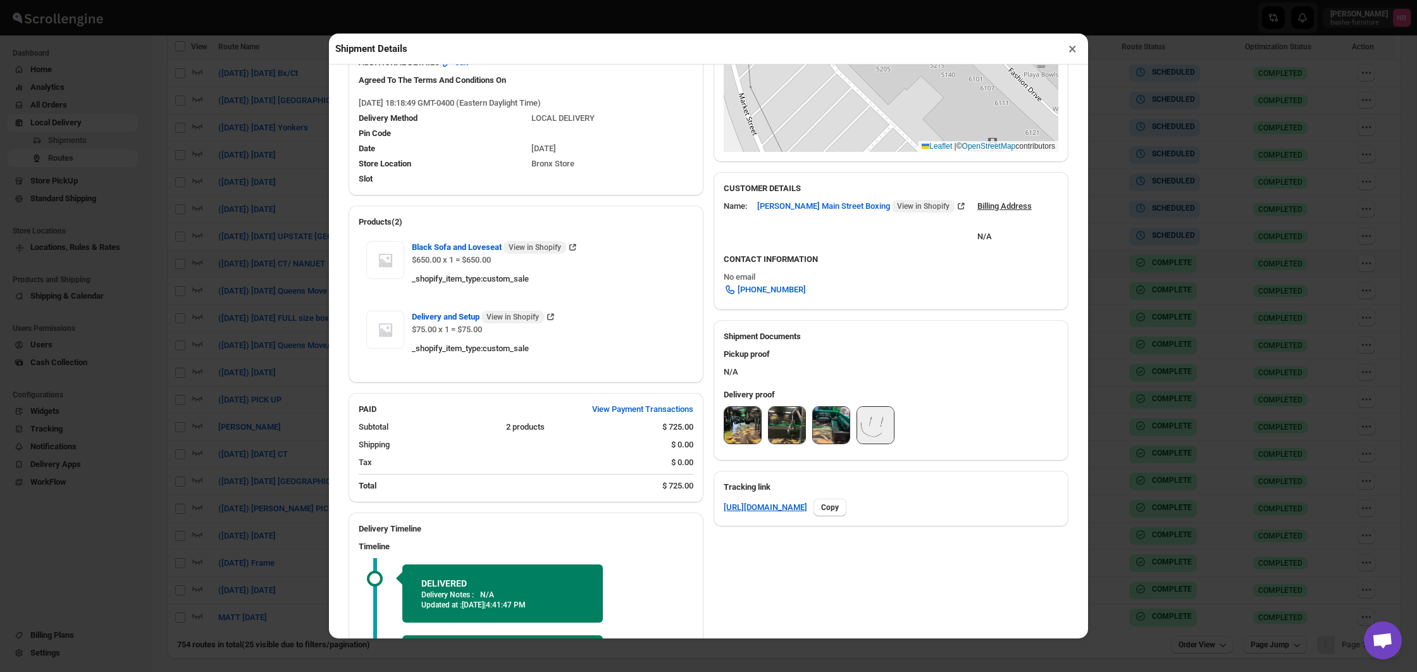
click at [742, 426] on img at bounding box center [742, 425] width 37 height 37
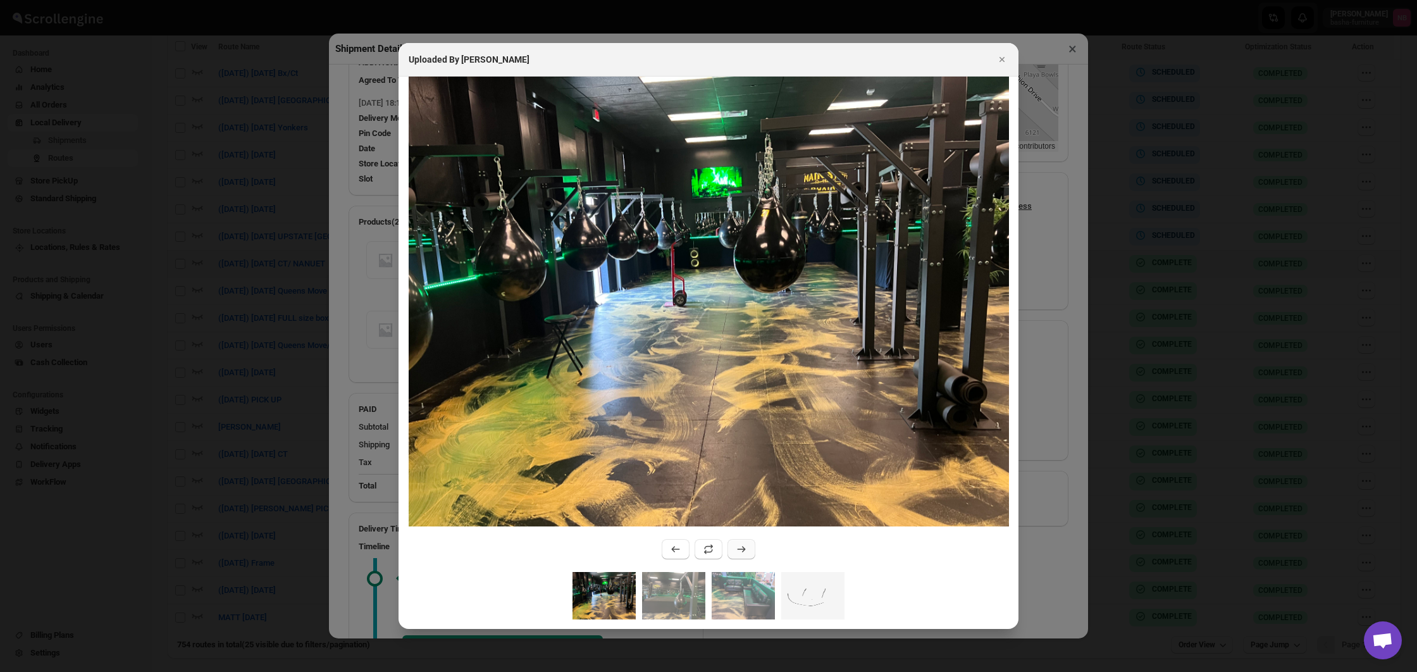
click at [745, 547] on icon ":rcls:" at bounding box center [741, 549] width 13 height 13
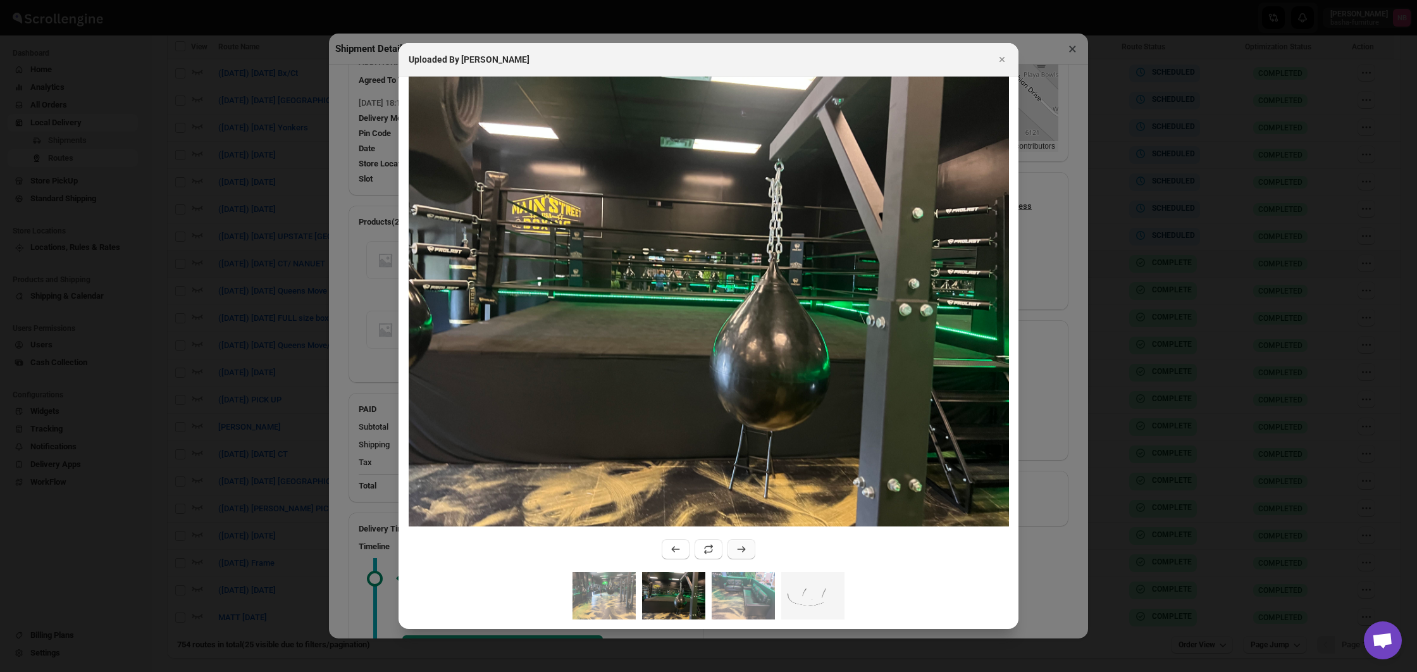
click at [746, 547] on icon ":rcls:" at bounding box center [741, 549] width 13 height 13
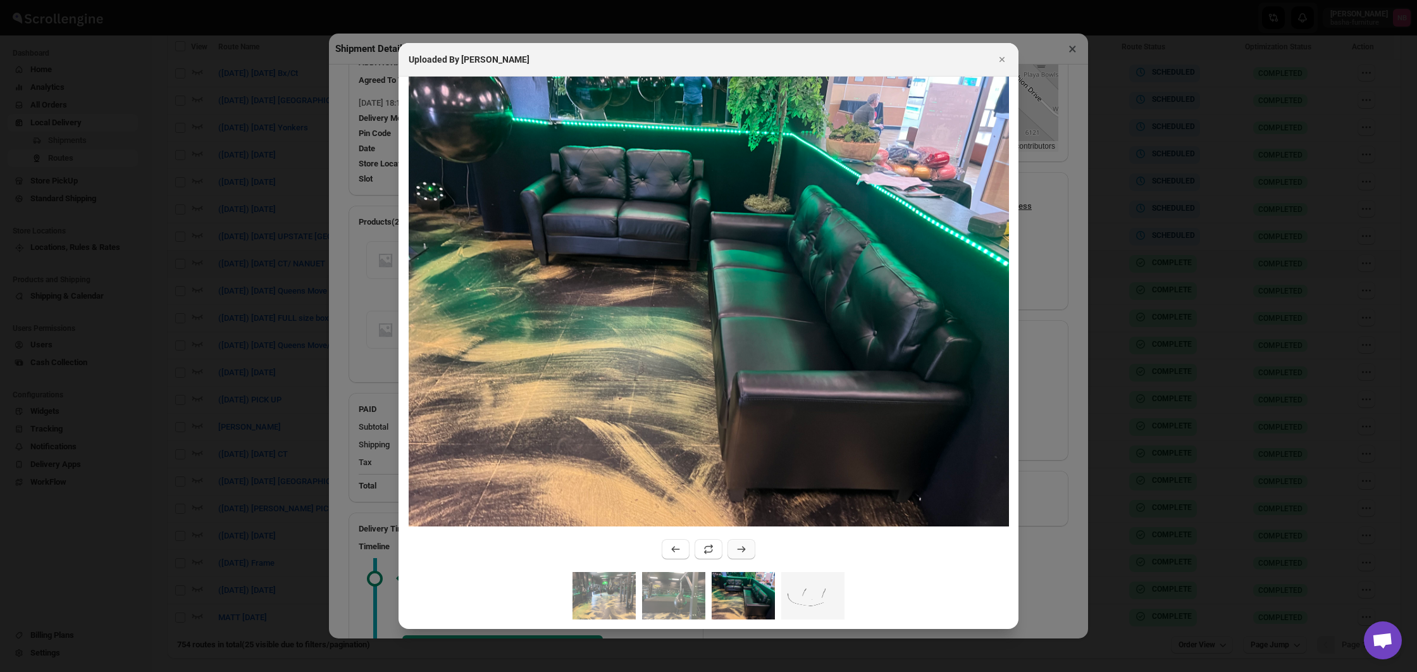
click at [746, 547] on icon ":rcls:" at bounding box center [741, 549] width 13 height 13
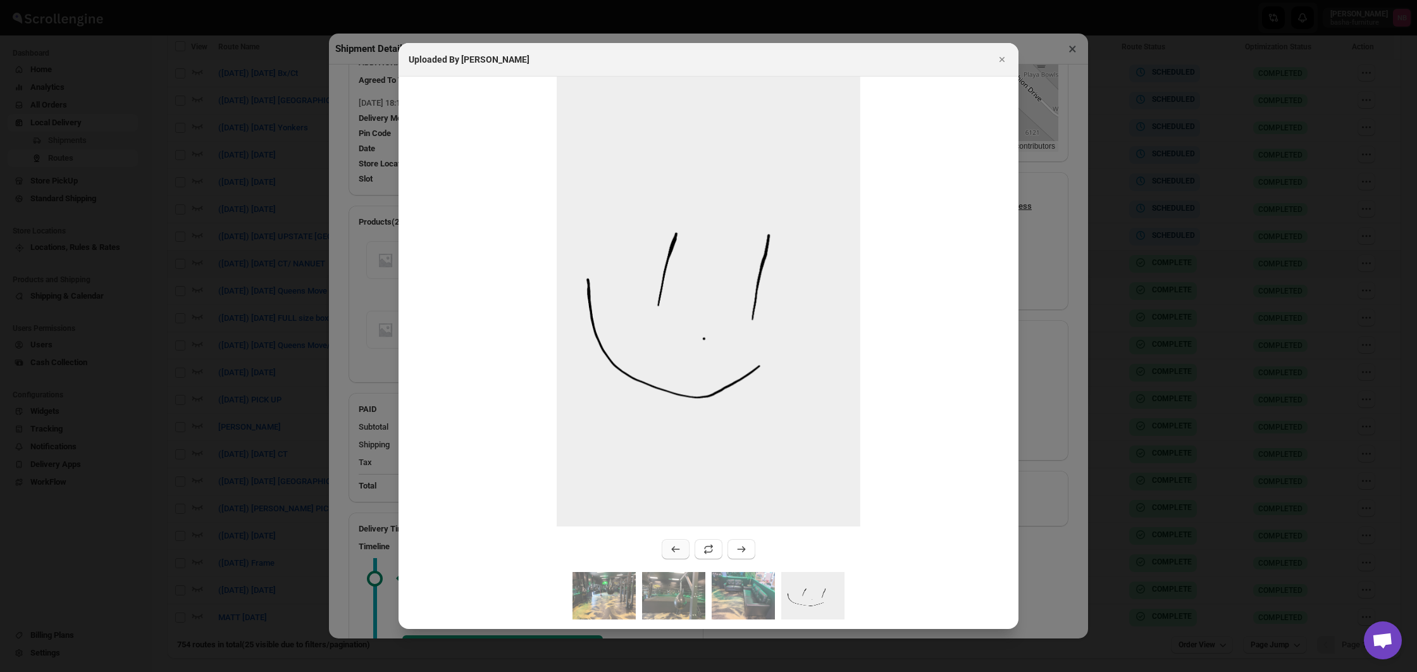
click at [672, 551] on icon ":rcls:" at bounding box center [675, 549] width 13 height 13
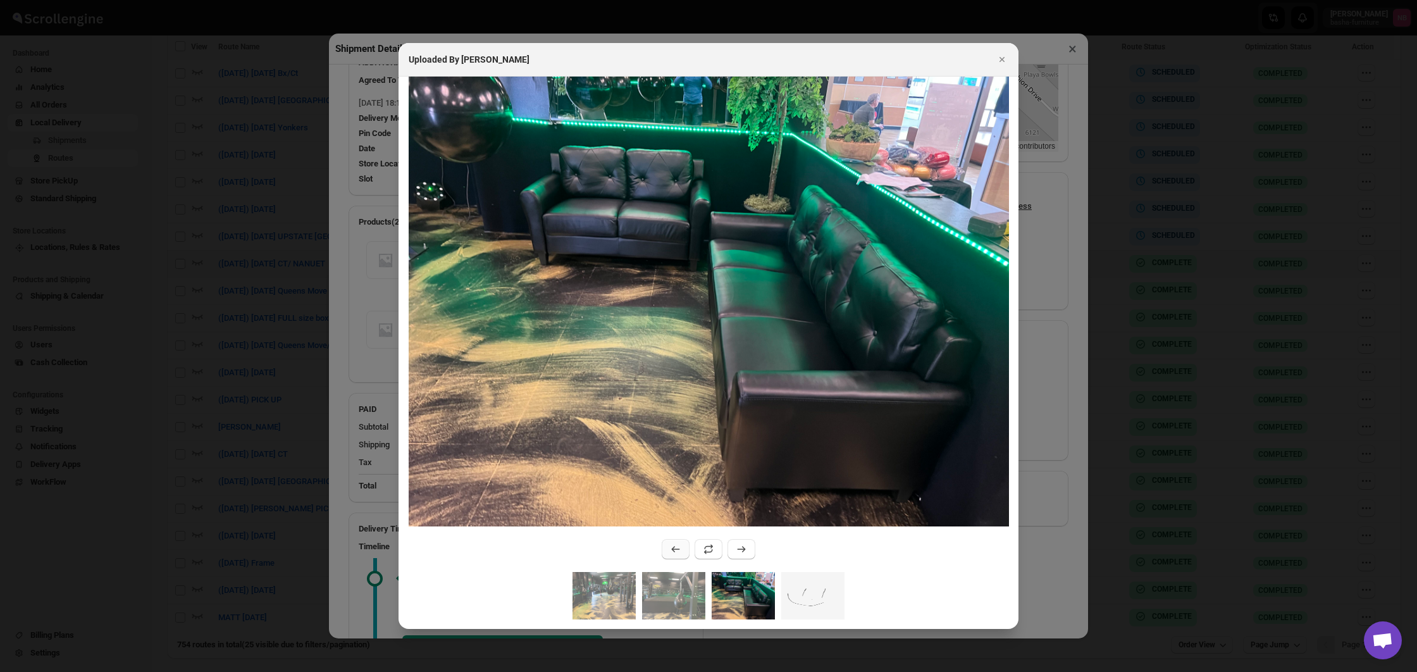
click at [672, 552] on icon ":rcls:" at bounding box center [675, 549] width 13 height 13
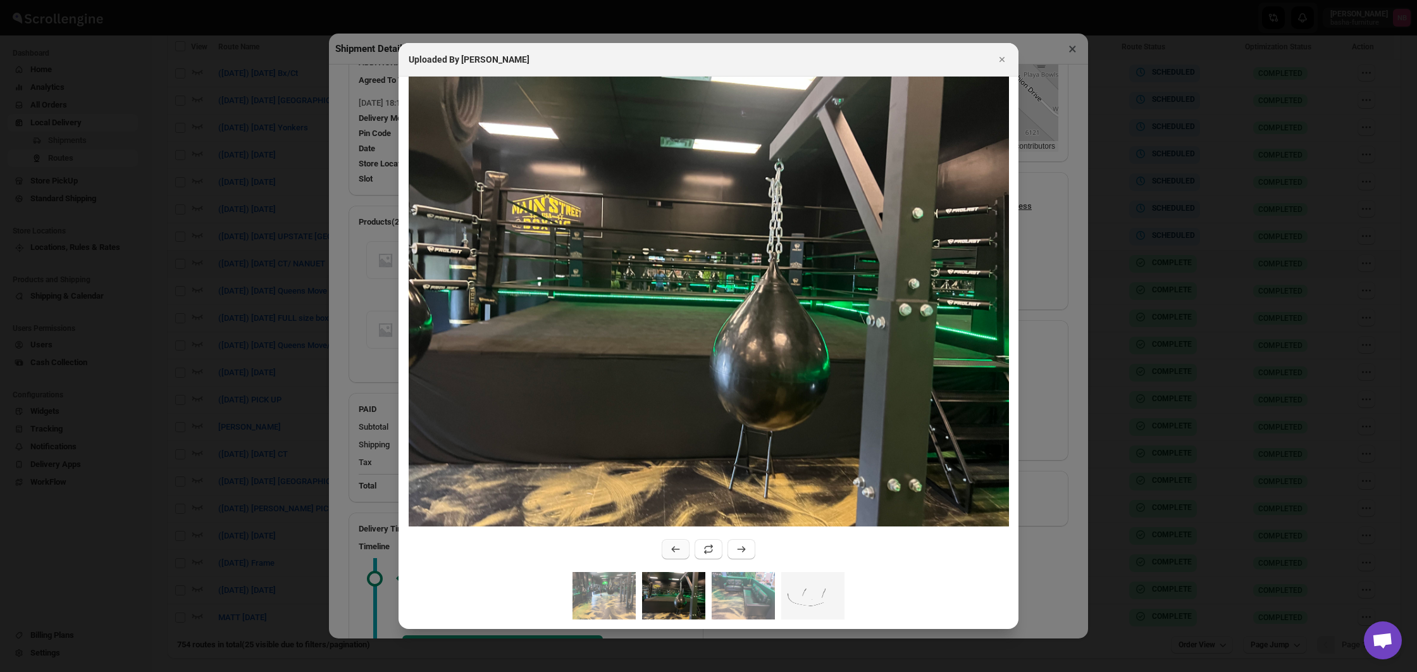
click at [672, 552] on icon ":rcls:" at bounding box center [675, 549] width 13 height 13
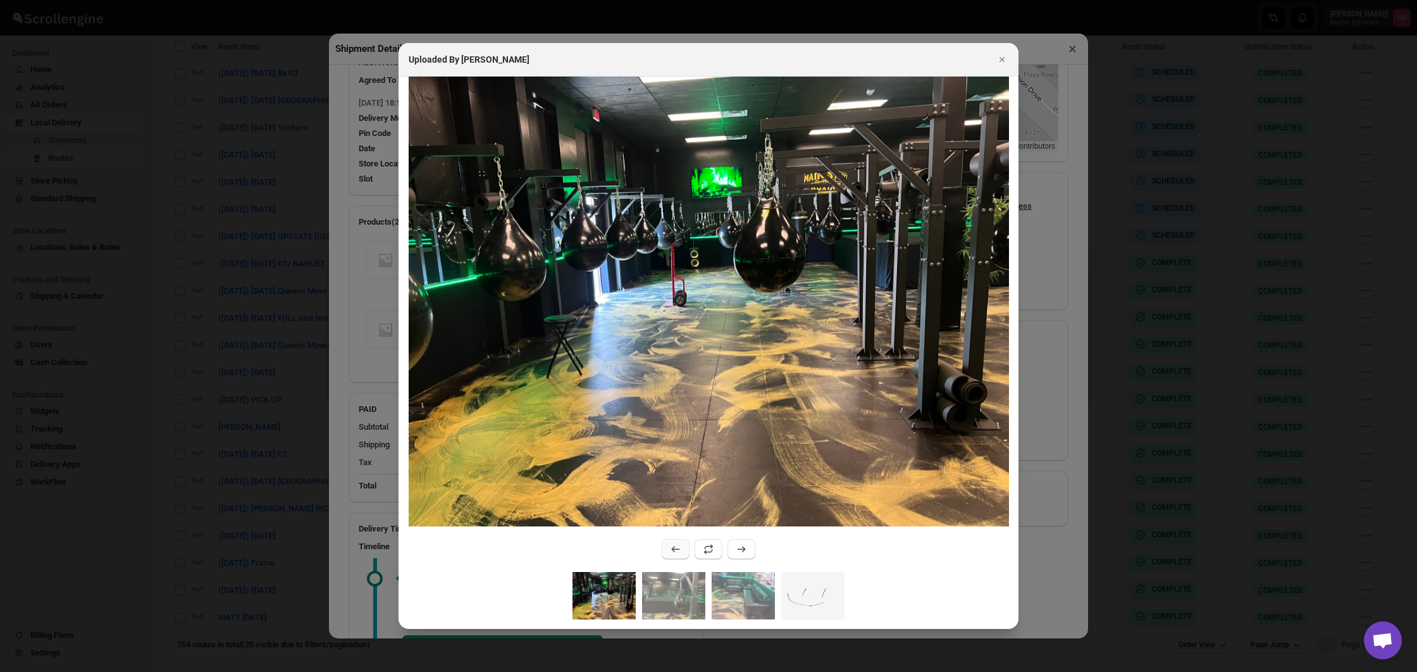
click at [672, 552] on icon ":rcls:" at bounding box center [675, 549] width 13 height 13
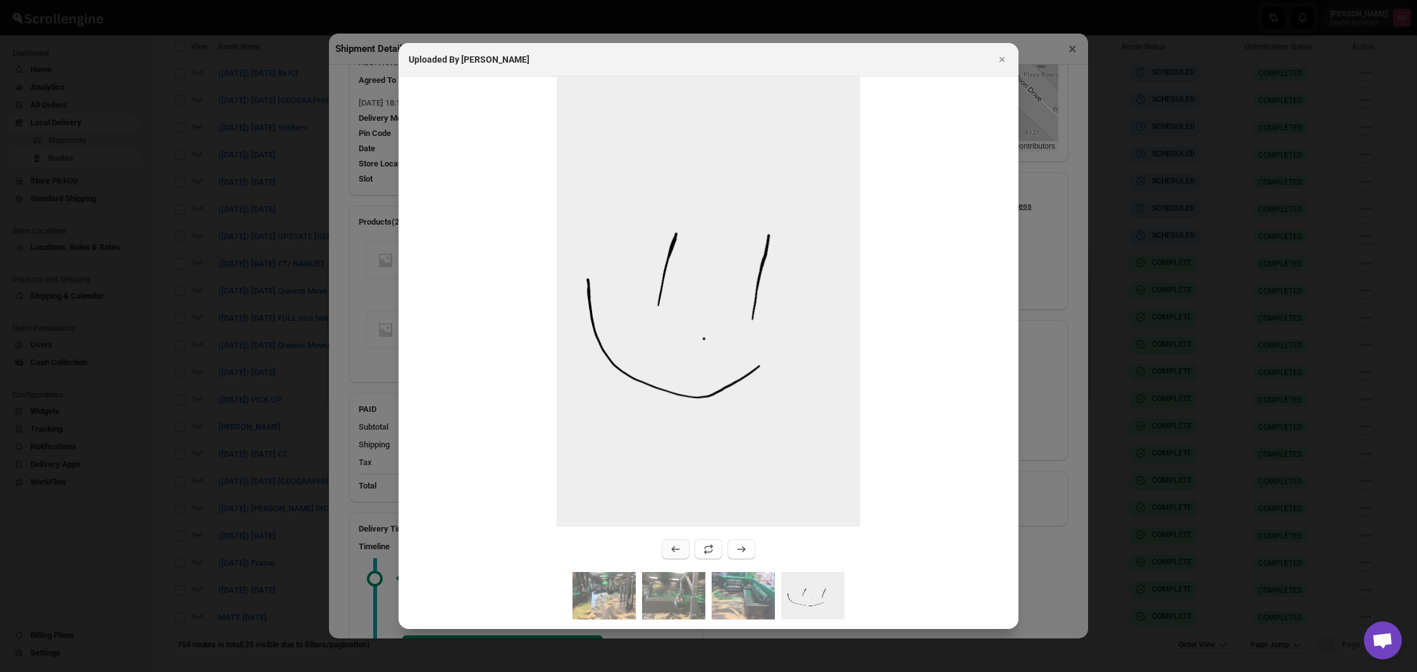
click at [672, 552] on icon ":rcls:" at bounding box center [675, 549] width 13 height 13
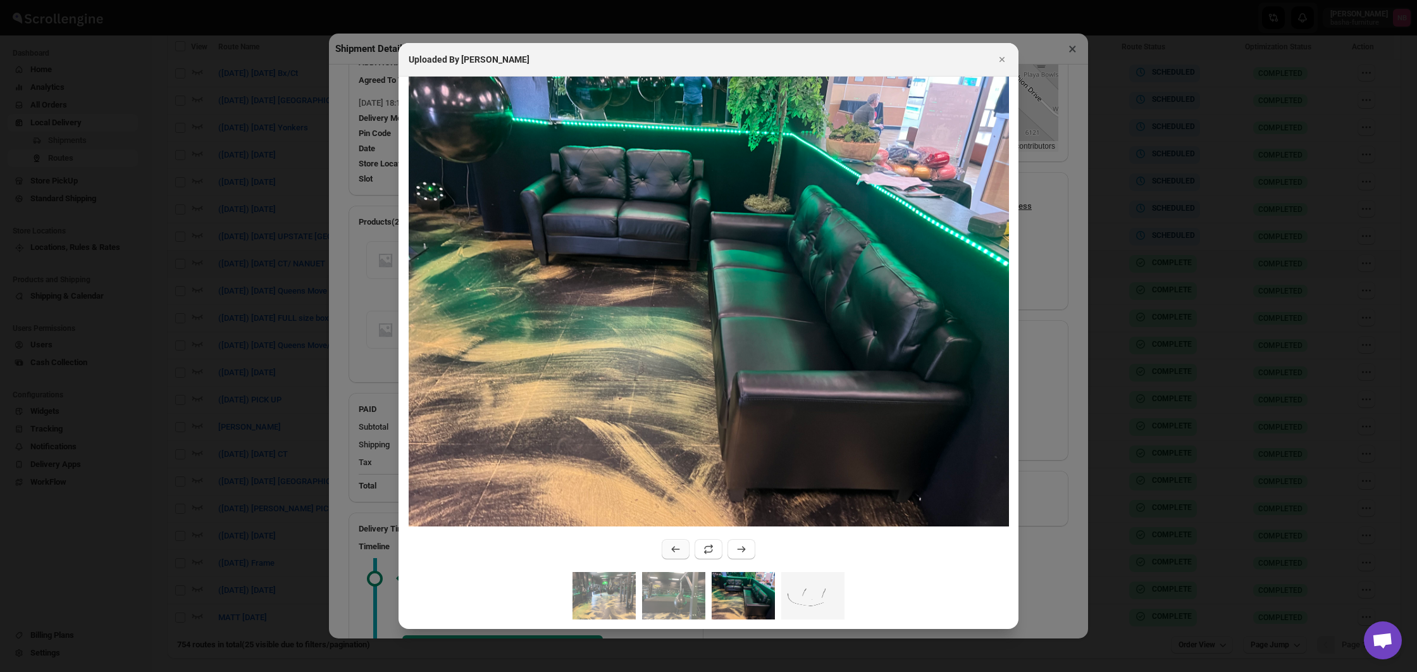
click at [672, 552] on icon ":rcls:" at bounding box center [675, 549] width 13 height 13
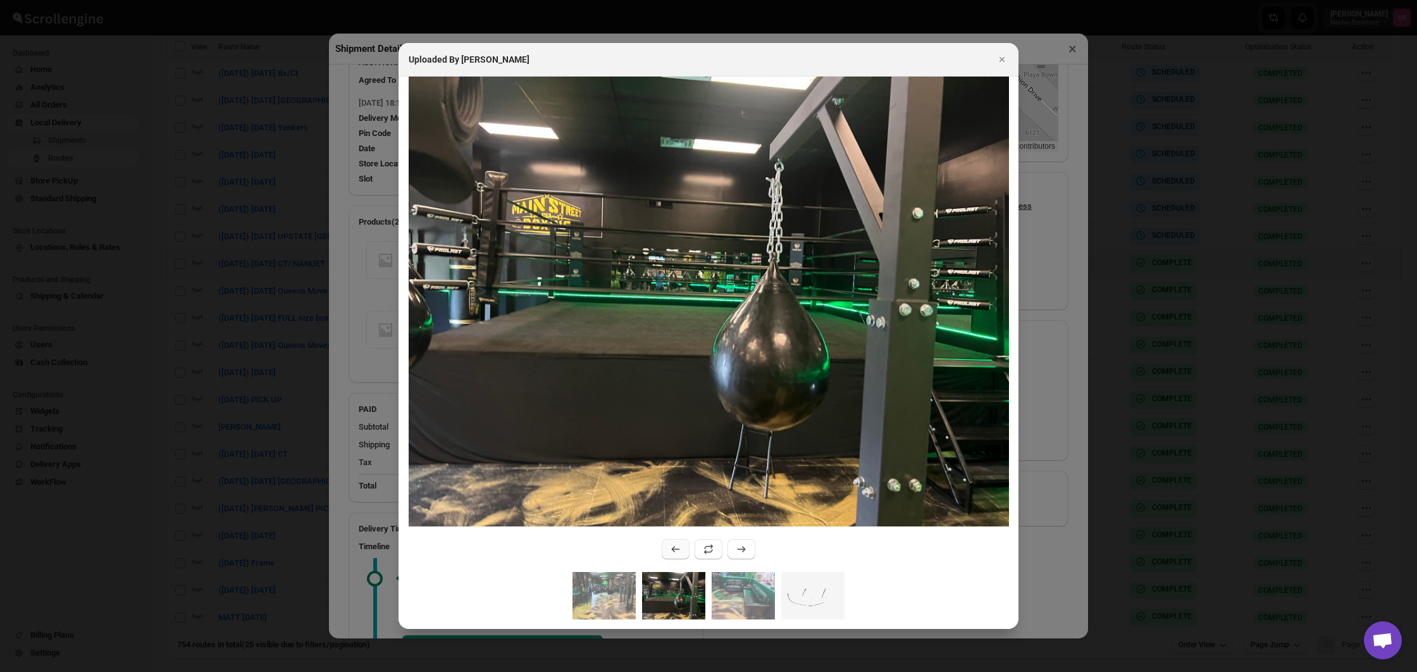
click at [672, 552] on icon ":rcls:" at bounding box center [675, 549] width 13 height 13
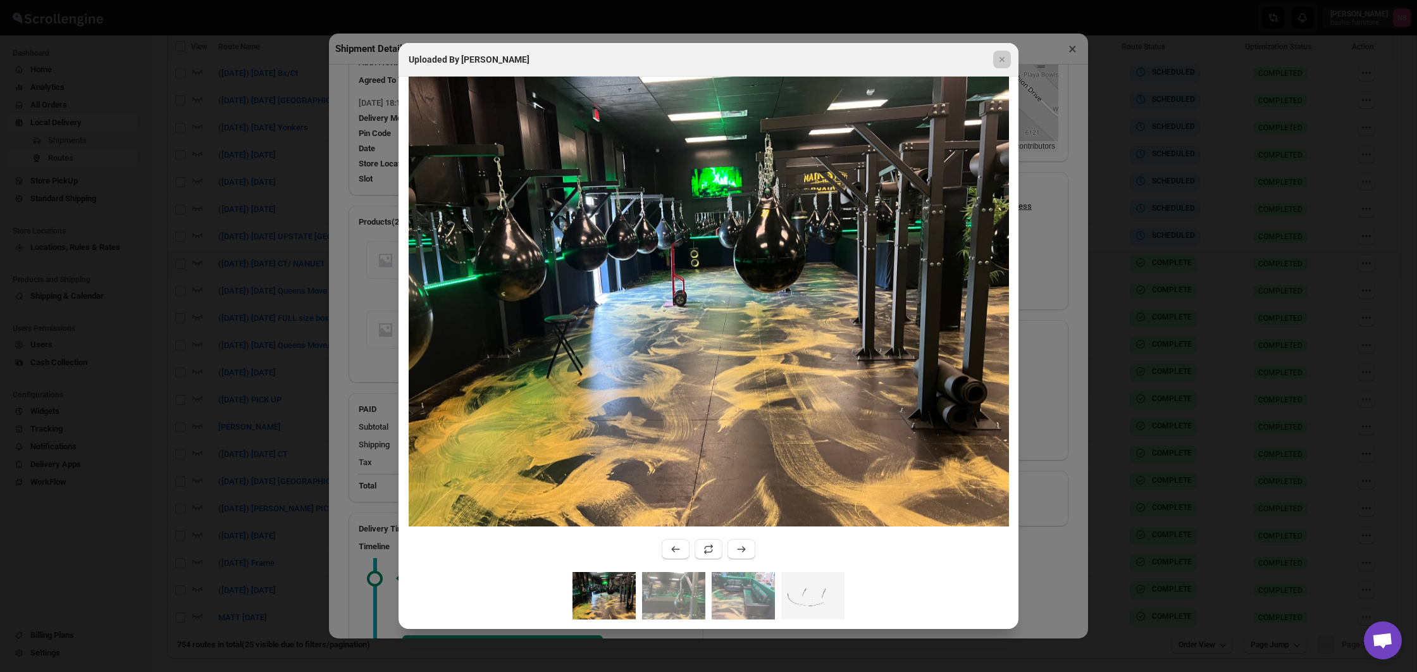
click at [1106, 492] on div at bounding box center [708, 336] width 1417 height 672
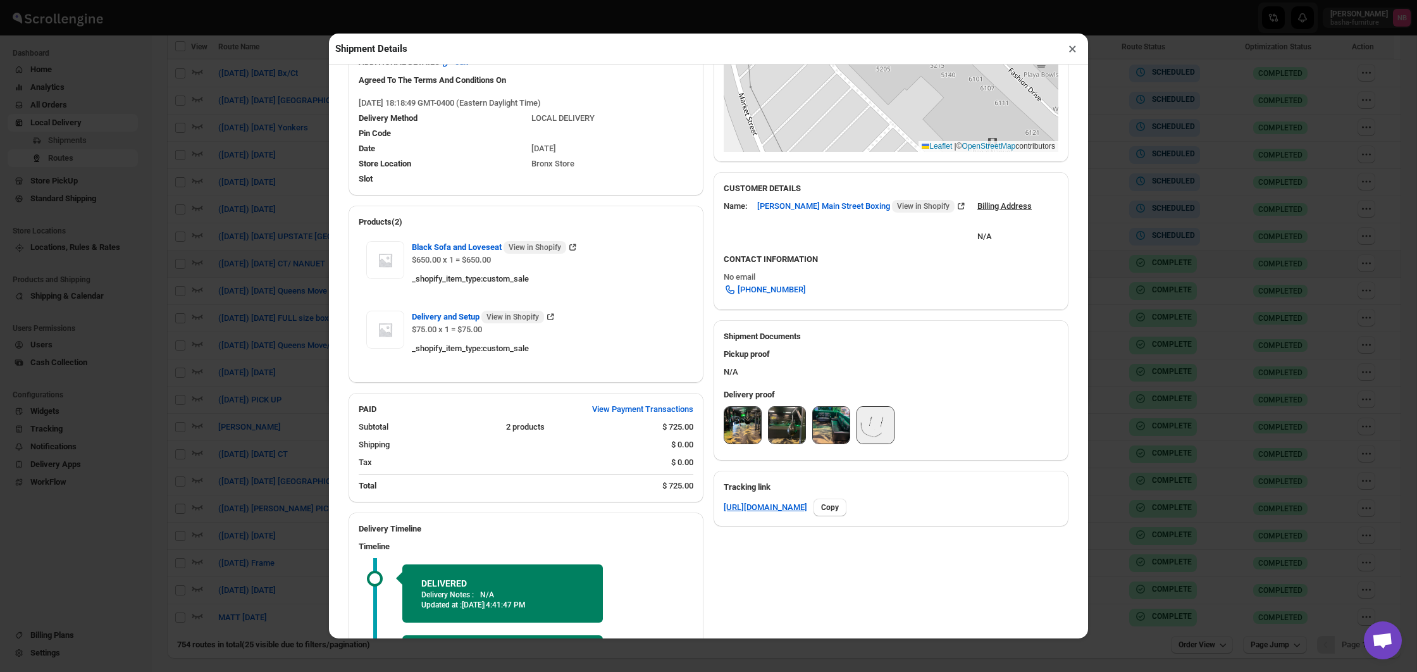
click at [1158, 481] on div "Shipment Details × #3422 Awb : S8B3WLUNTP DATE [DATE] | 18:22 Success DELIVERED…" at bounding box center [708, 336] width 1417 height 672
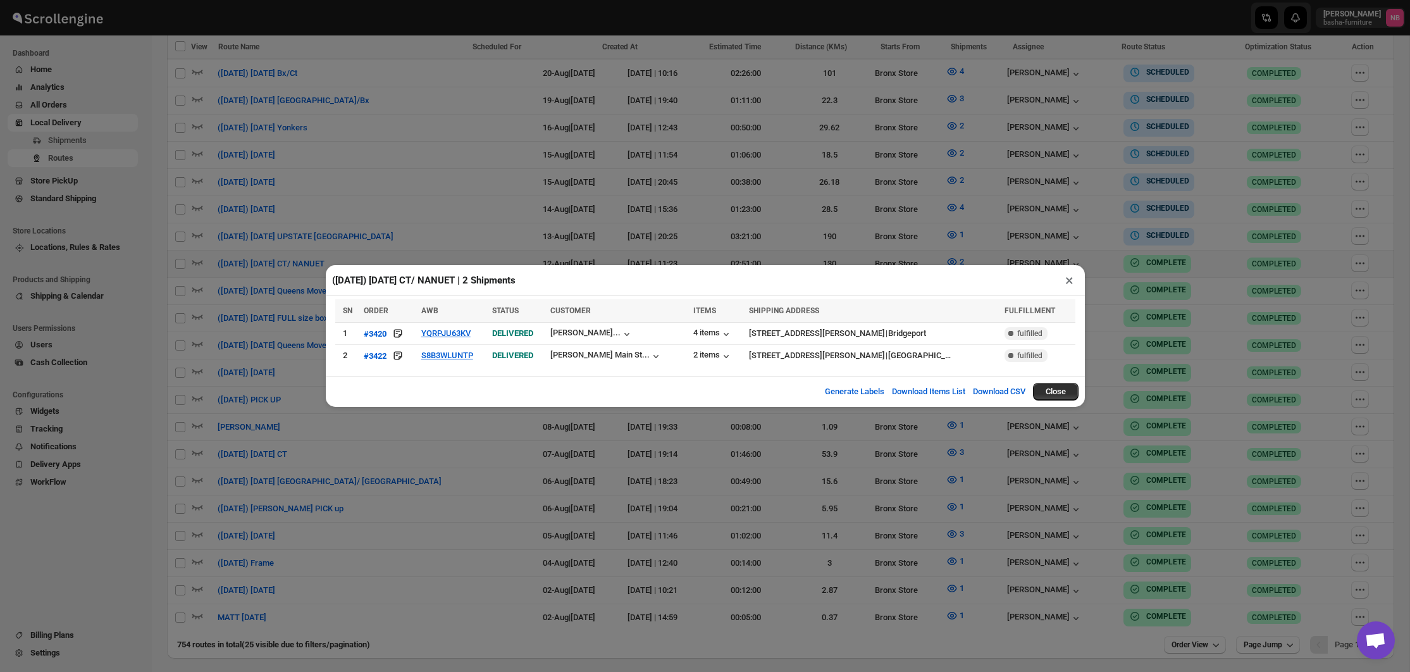
click at [1098, 495] on div "([DATE]) [DATE] CT/ NANUET | 2 Shipments × SN ORDER AWB STATUS CUSTOMER ITEMS S…" at bounding box center [705, 336] width 1410 height 672
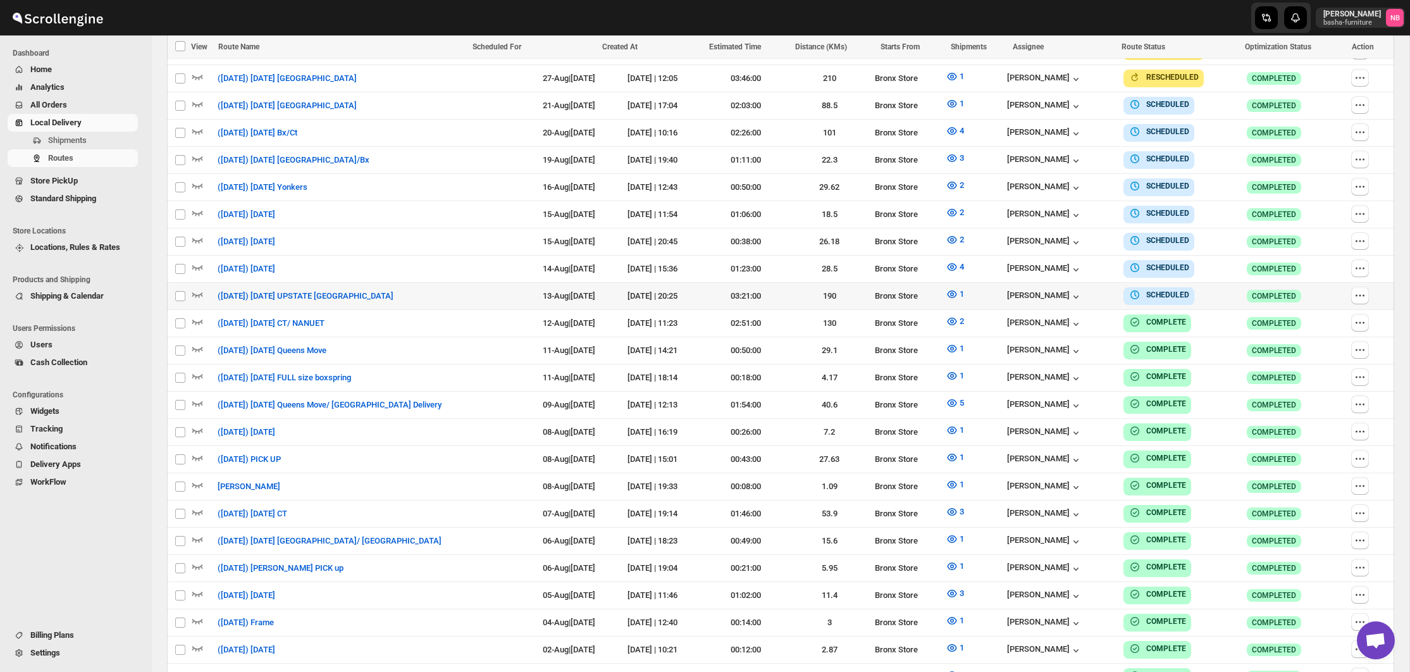
scroll to position [506, 0]
click at [951, 183] on icon "button" at bounding box center [952, 186] width 13 height 13
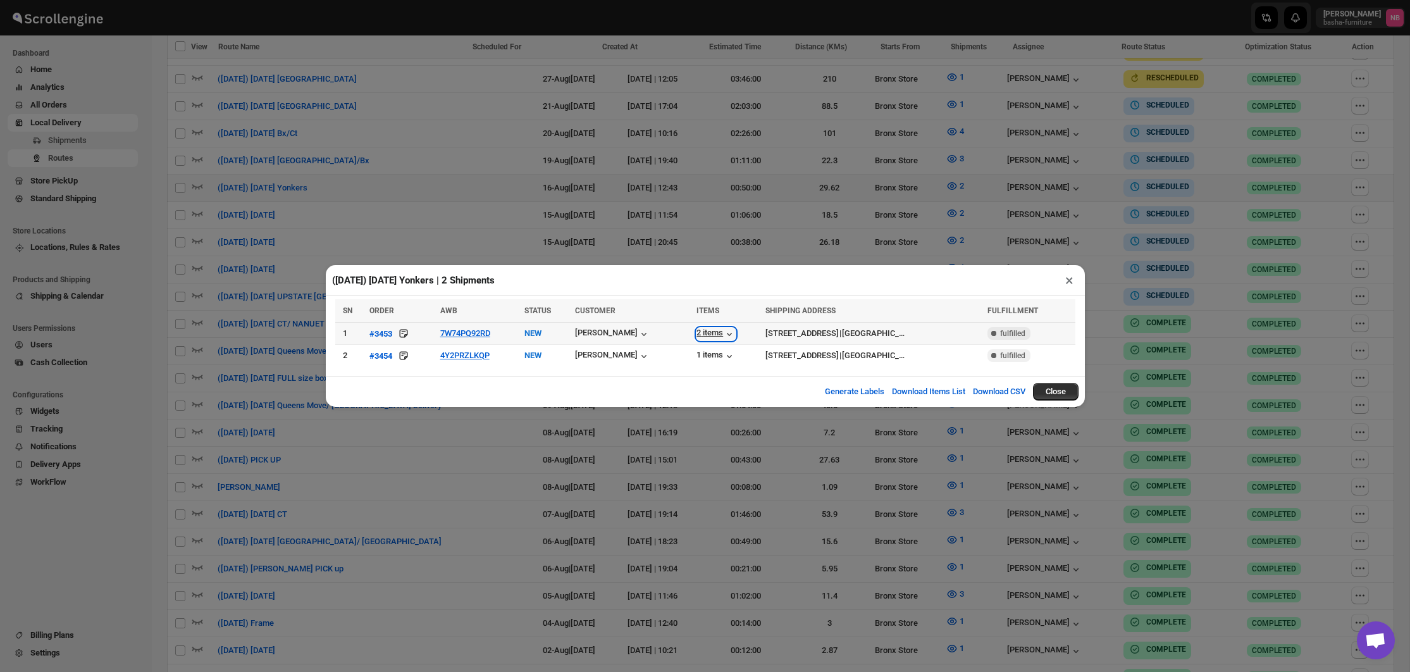
click at [697, 333] on div "2 items" at bounding box center [716, 334] width 39 height 13
click at [697, 352] on div "1 items" at bounding box center [716, 356] width 39 height 13
click at [918, 244] on div "([DATE]) [DATE] Yonkers | 2 Shipments × SN ORDER AWB STATUS CUSTOMER ITEMS SHIP…" at bounding box center [705, 336] width 1410 height 672
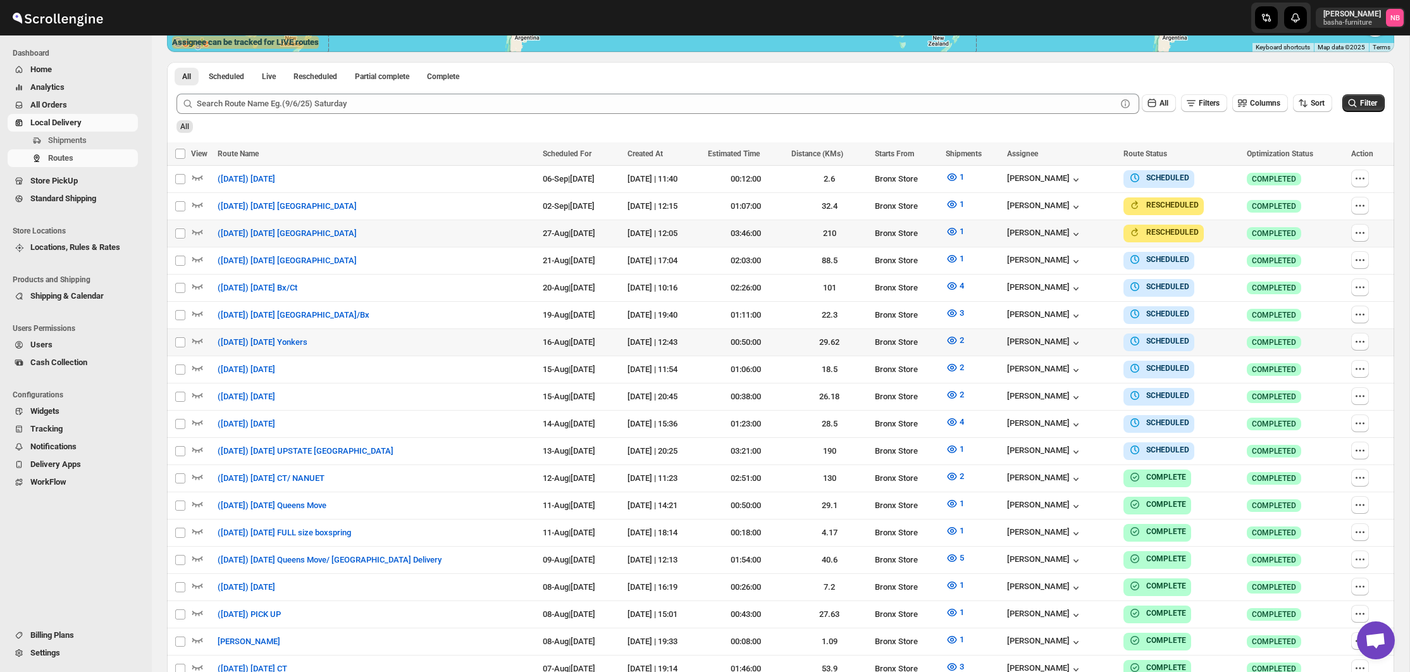
scroll to position [318, 0]
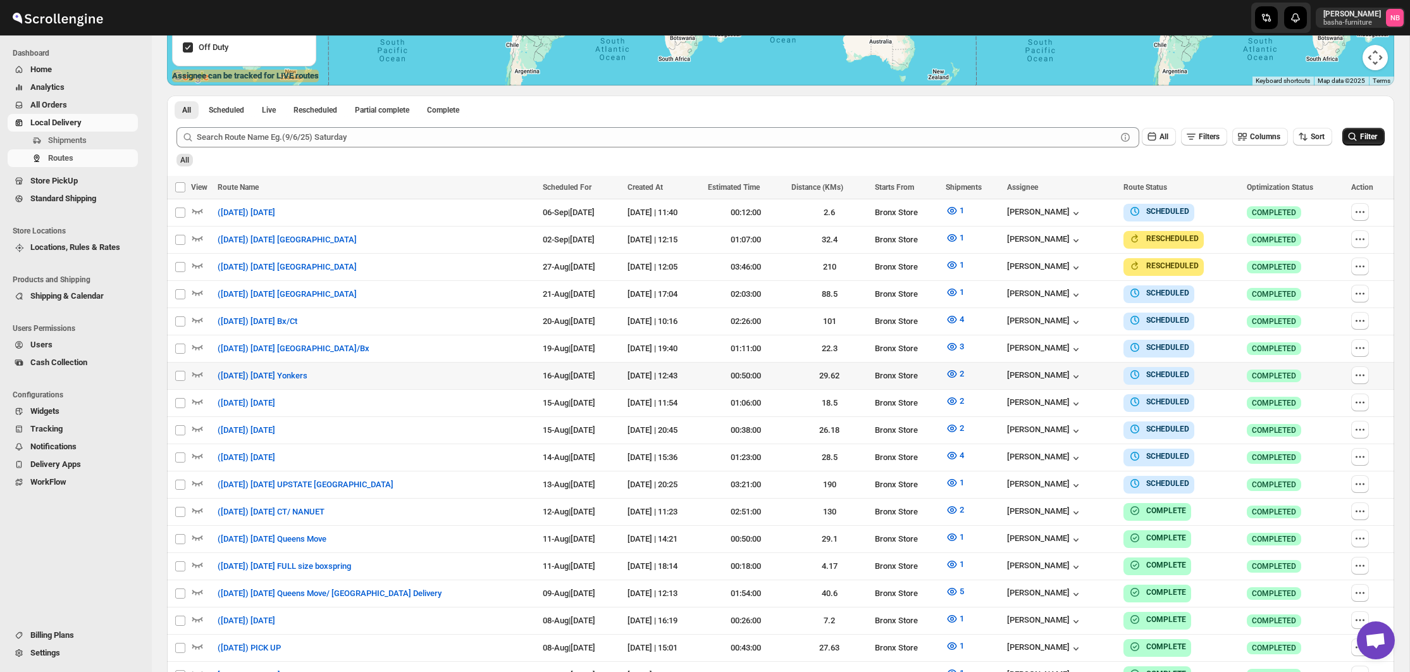
click at [1355, 135] on icon "submit" at bounding box center [1352, 136] width 13 height 13
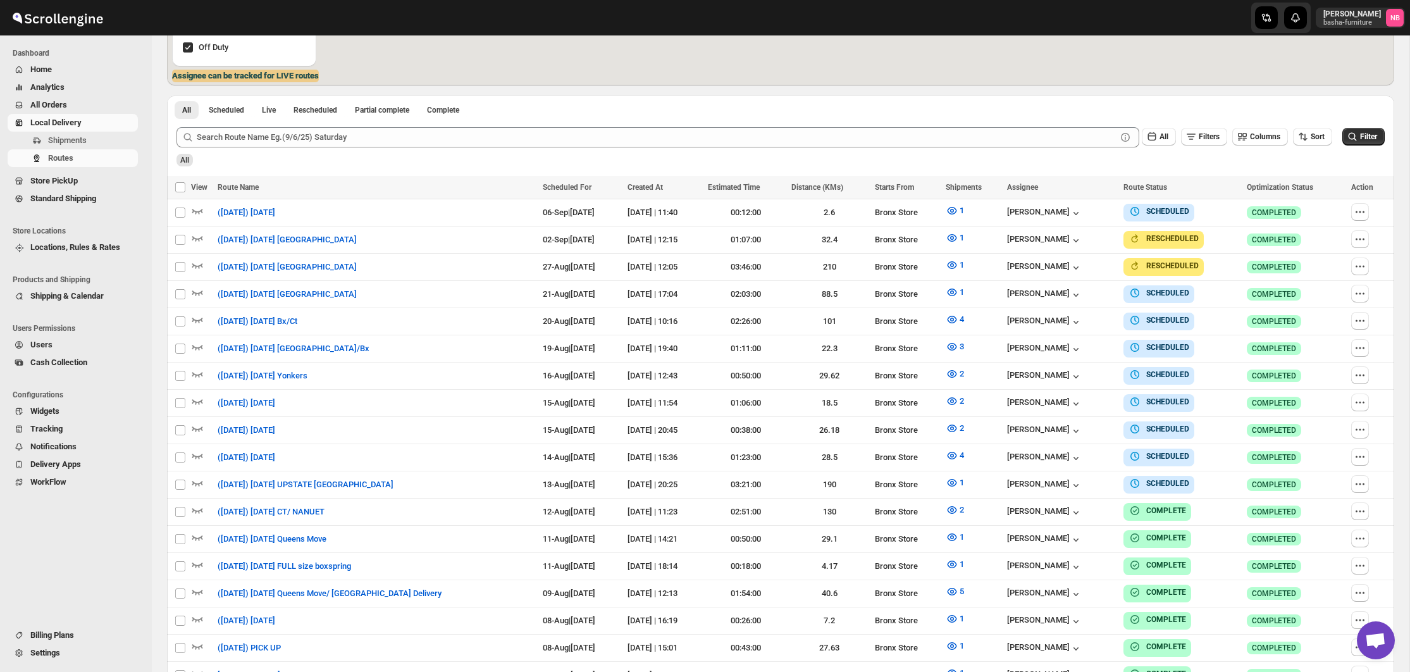
scroll to position [289, 0]
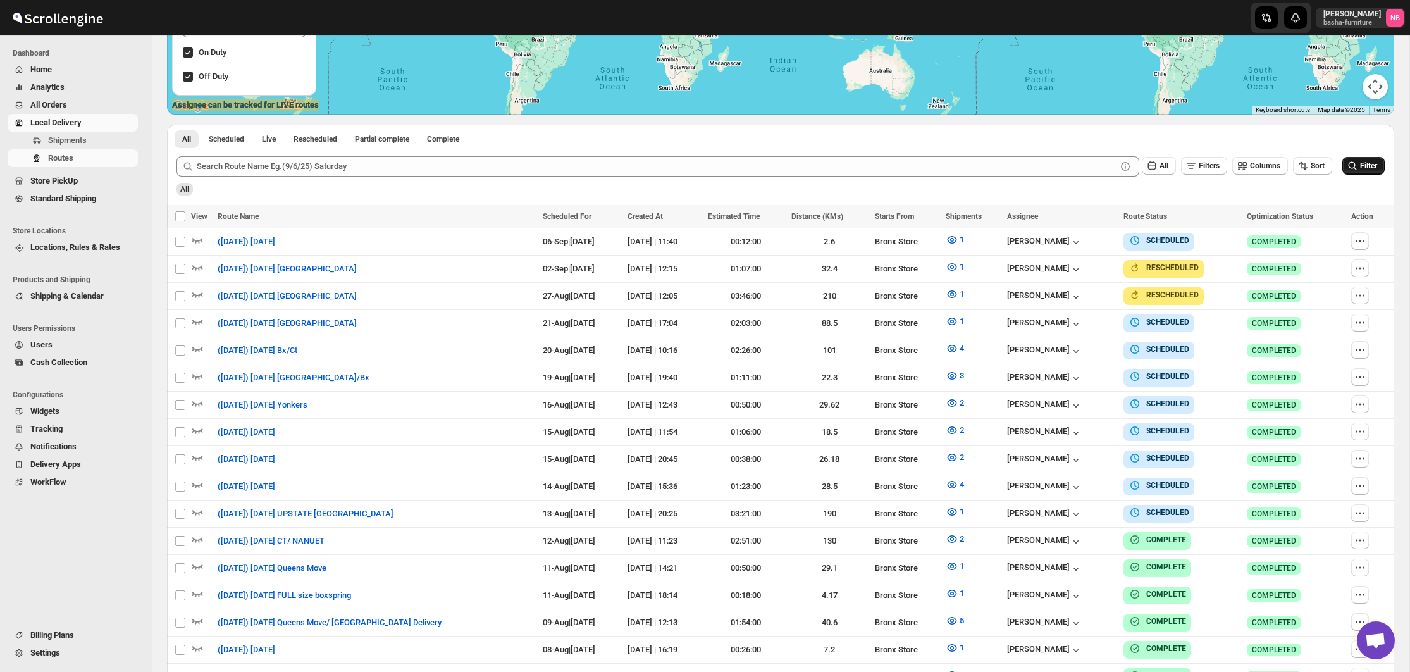
click at [1362, 173] on button "Filter" at bounding box center [1363, 166] width 42 height 18
click at [964, 319] on button "1" at bounding box center [955, 321] width 34 height 20
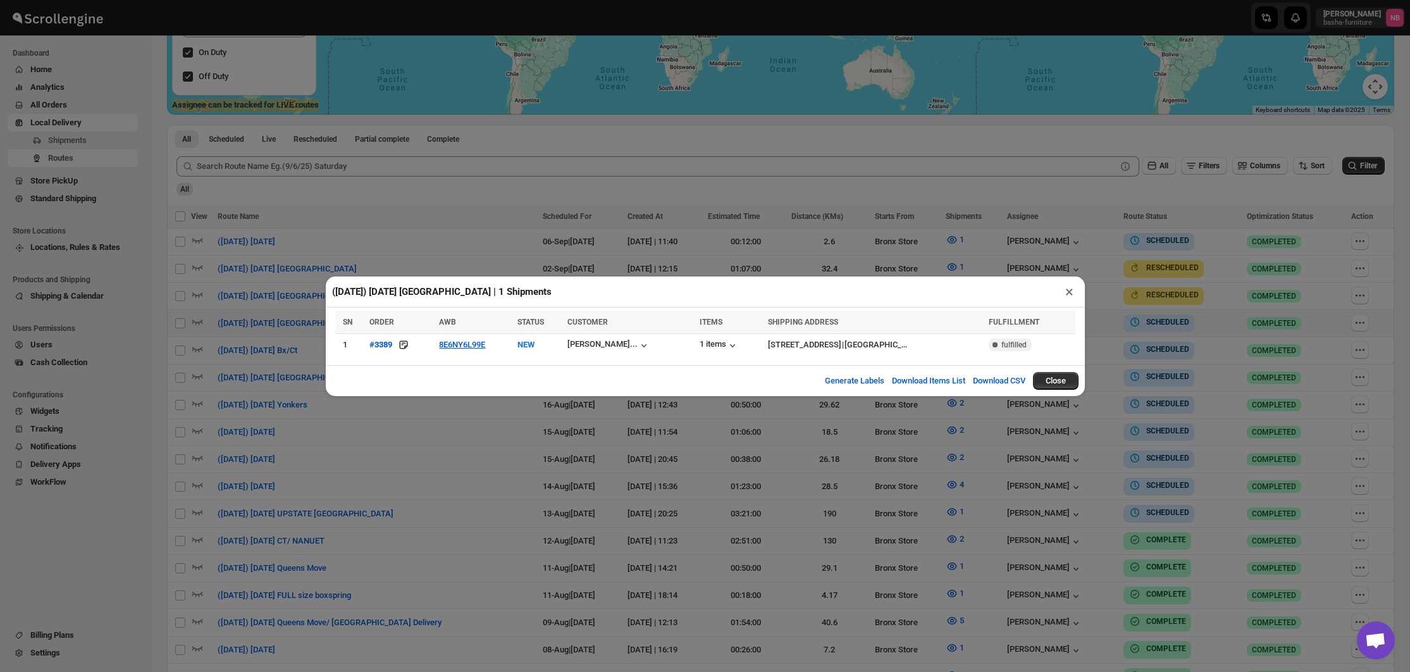
click at [773, 149] on div "([DATE]) [DATE] [GEOGRAPHIC_DATA] | 1 Shipments × SN ORDER AWB STATUS CUSTOMER …" at bounding box center [705, 336] width 1410 height 672
